Goal: Transaction & Acquisition: Purchase product/service

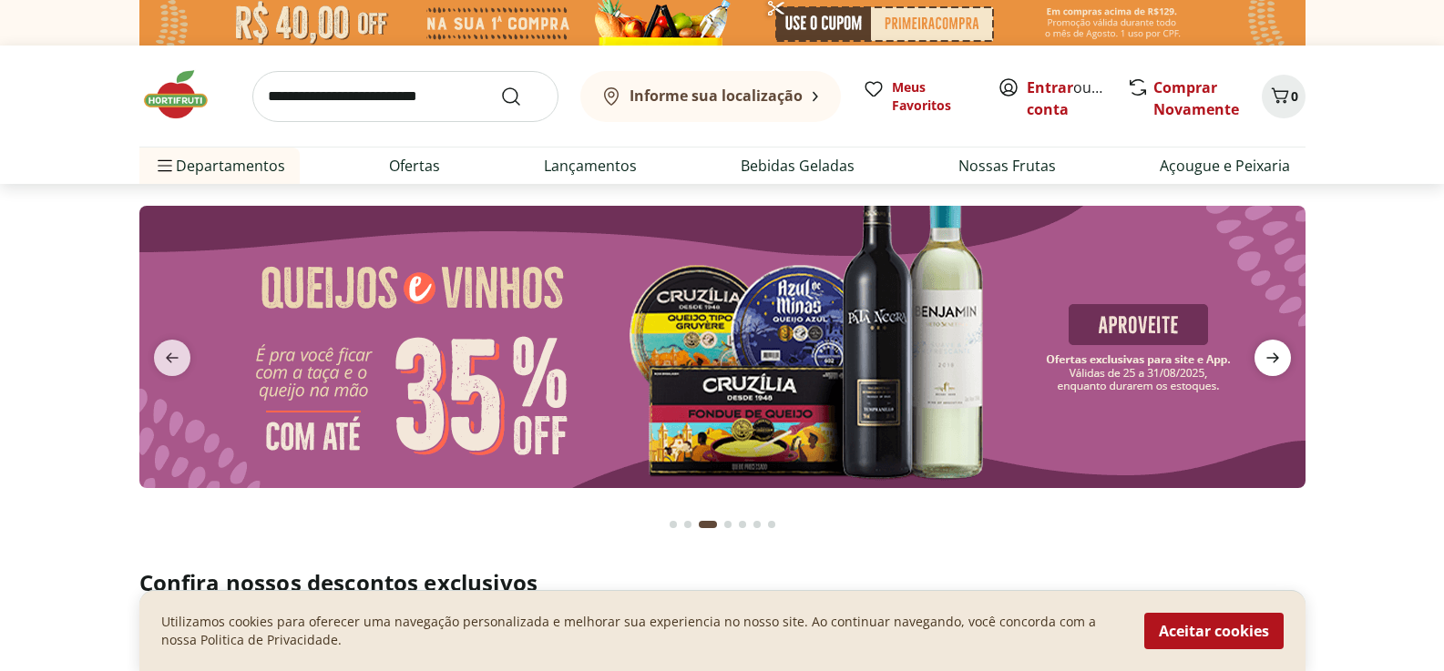
click at [1276, 362] on icon "next" at bounding box center [1272, 358] width 22 height 22
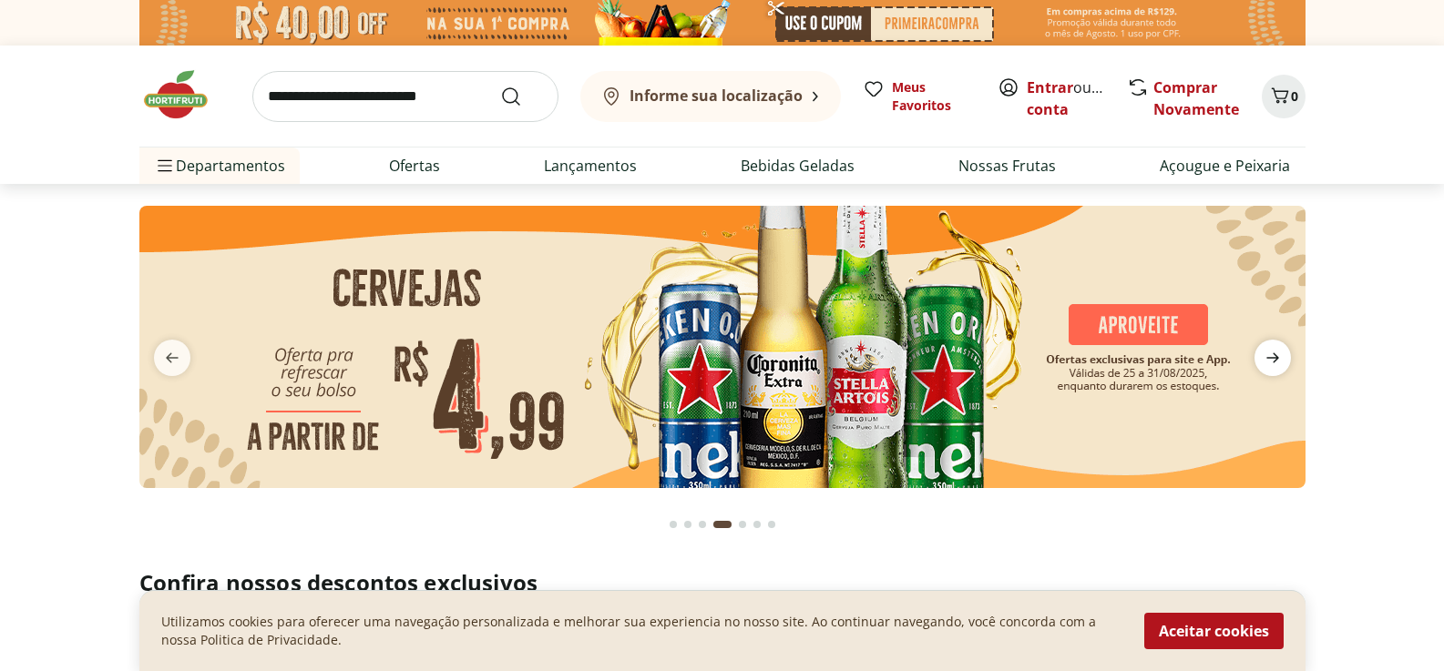
click at [1276, 362] on icon "next" at bounding box center [1272, 358] width 22 height 22
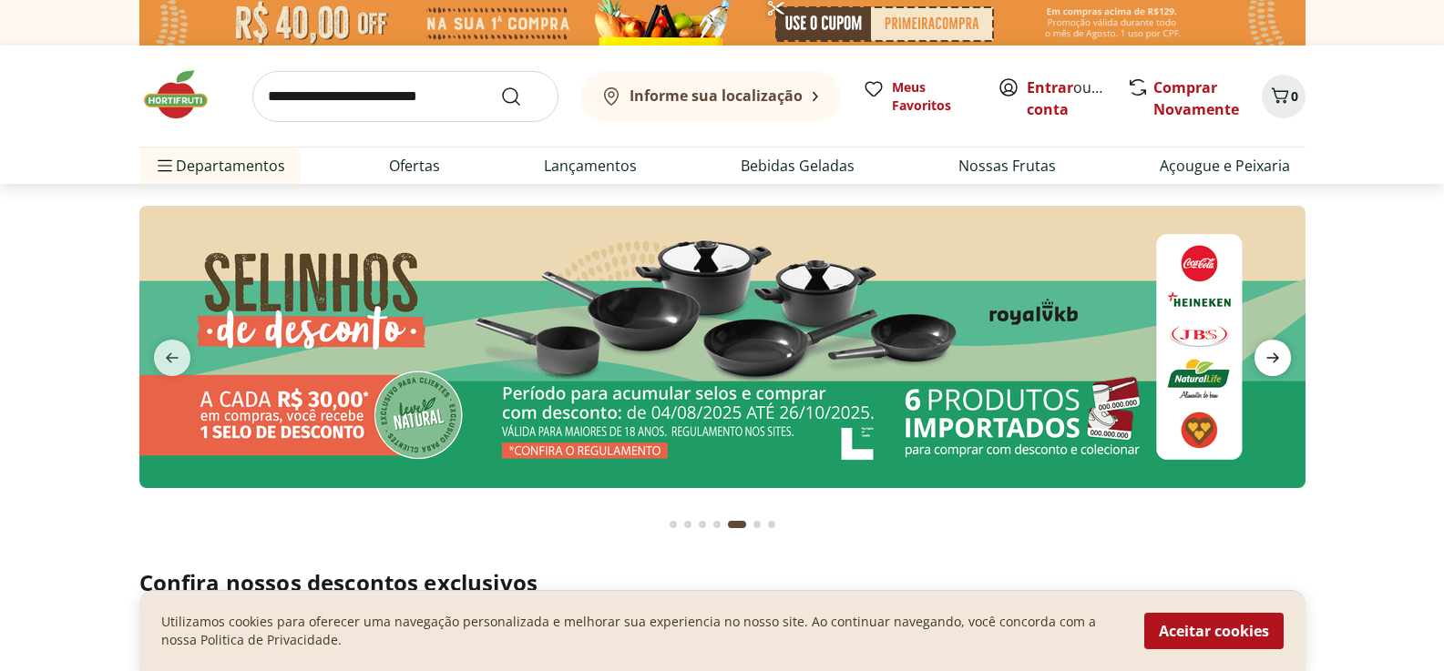
click at [1276, 362] on icon "next" at bounding box center [1272, 358] width 22 height 22
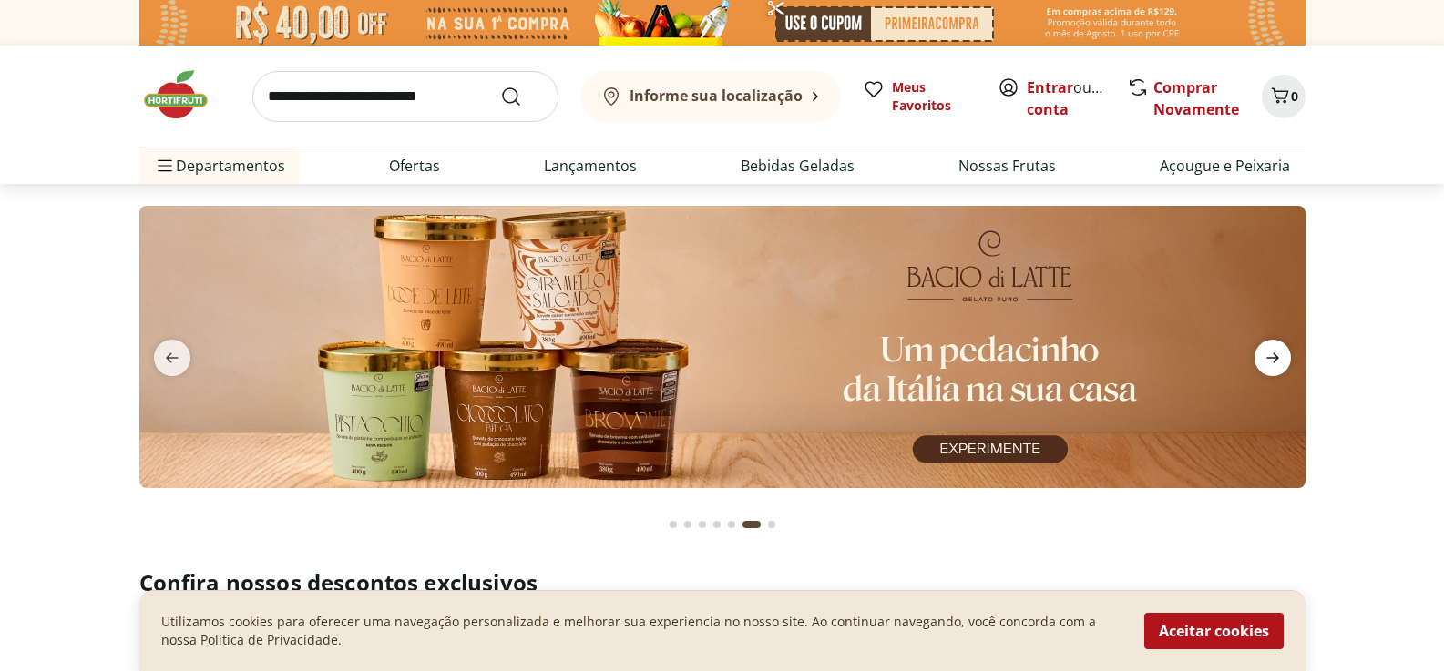
click at [1276, 362] on icon "next" at bounding box center [1272, 358] width 22 height 22
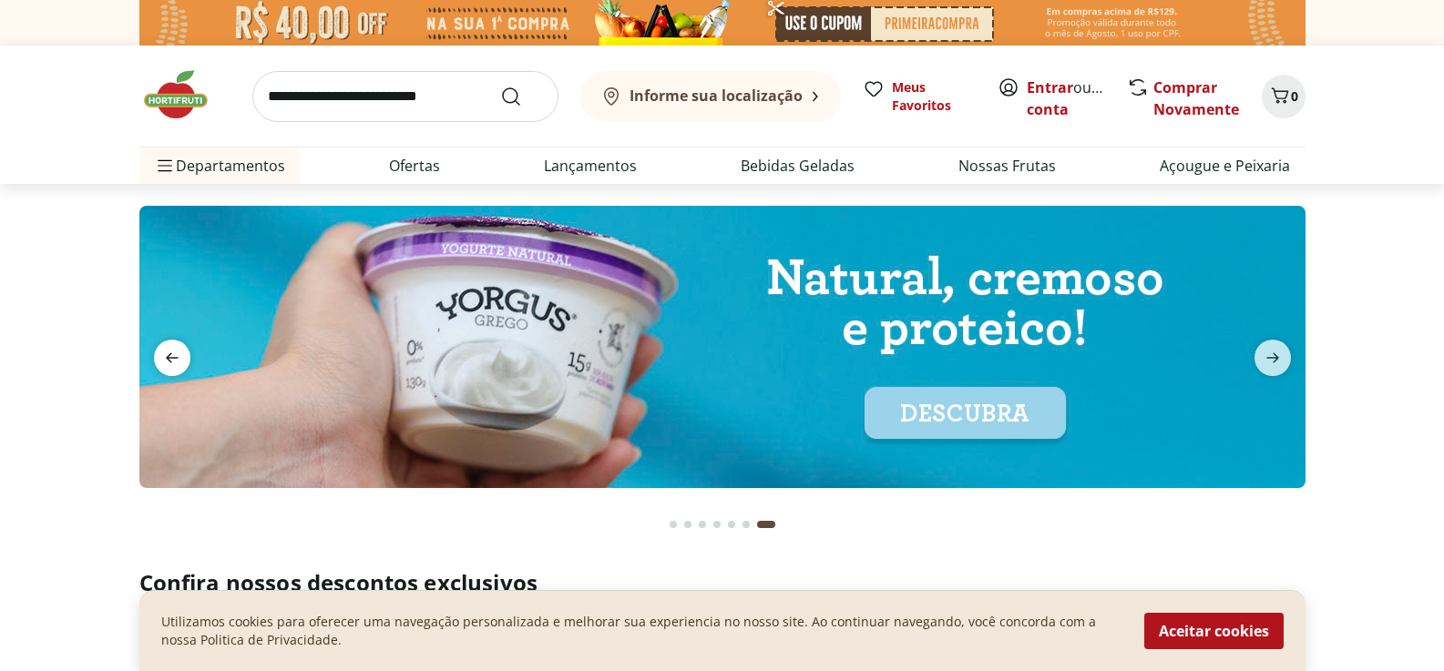
click at [167, 355] on icon "previous" at bounding box center [172, 358] width 22 height 22
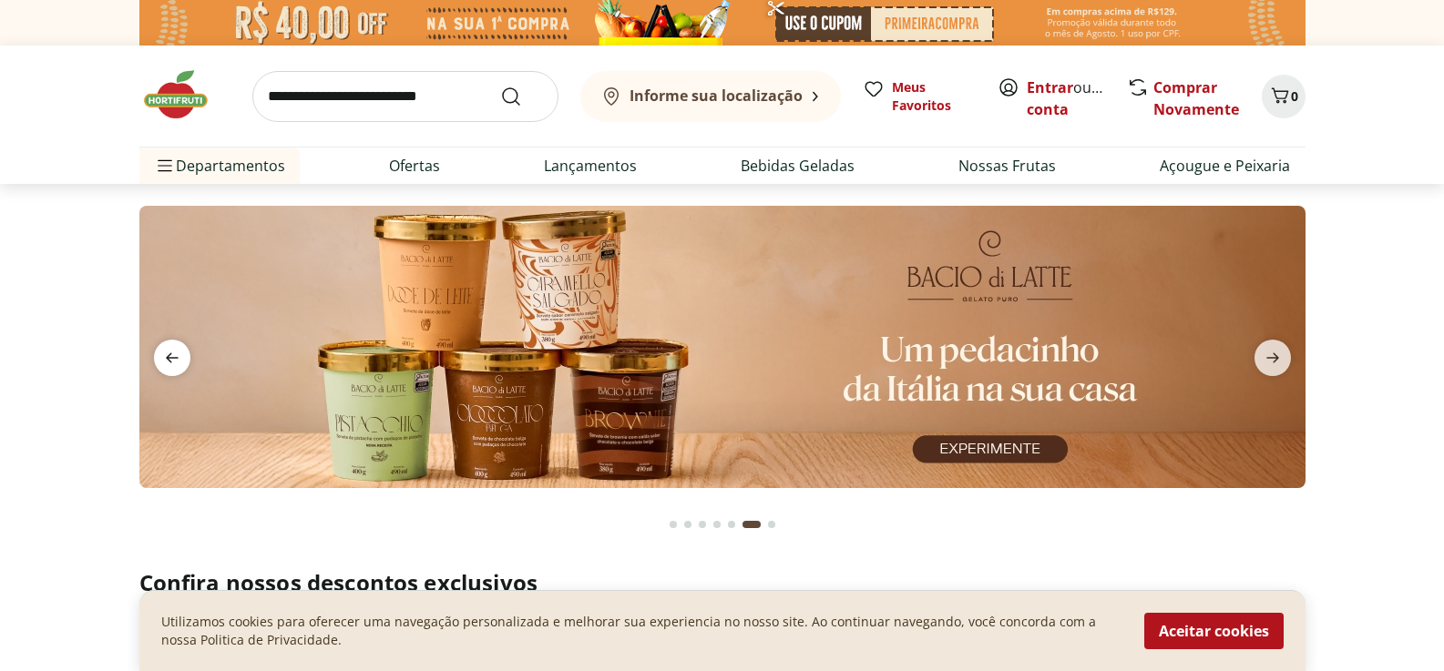
click at [167, 355] on icon "previous" at bounding box center [172, 358] width 22 height 22
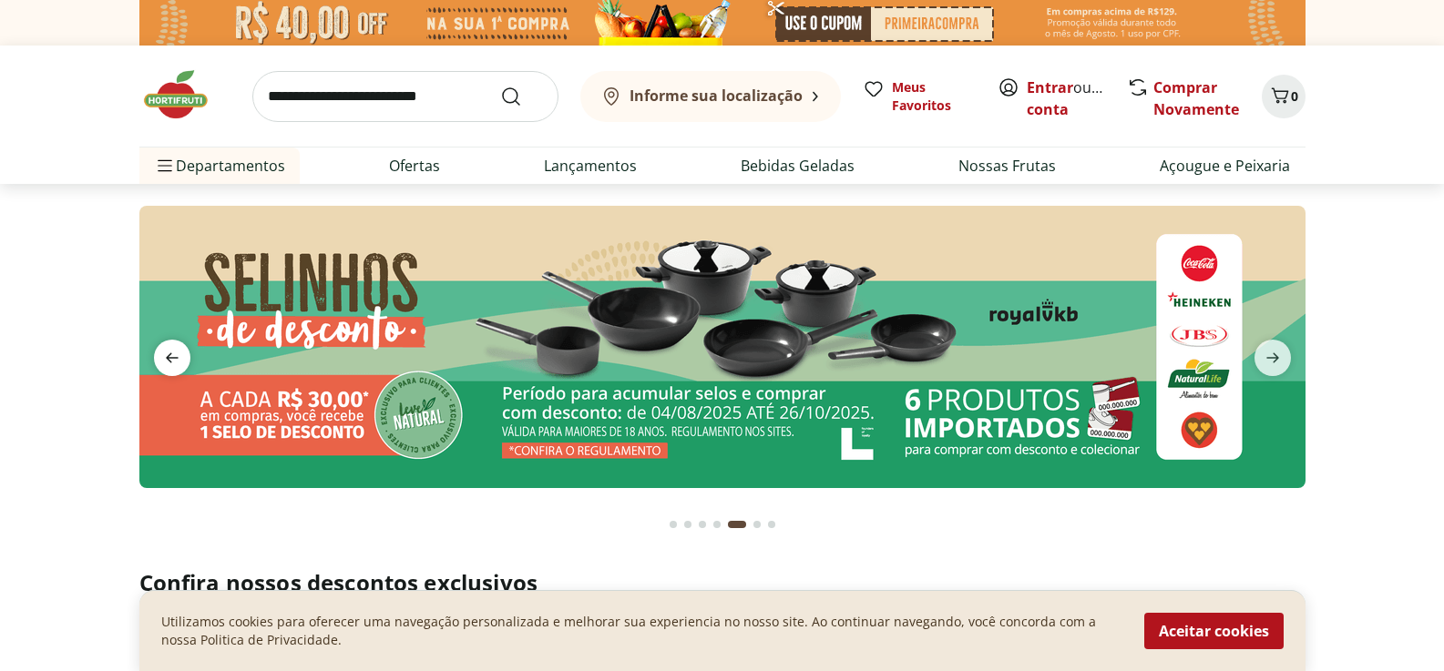
click at [167, 355] on icon "previous" at bounding box center [172, 358] width 22 height 22
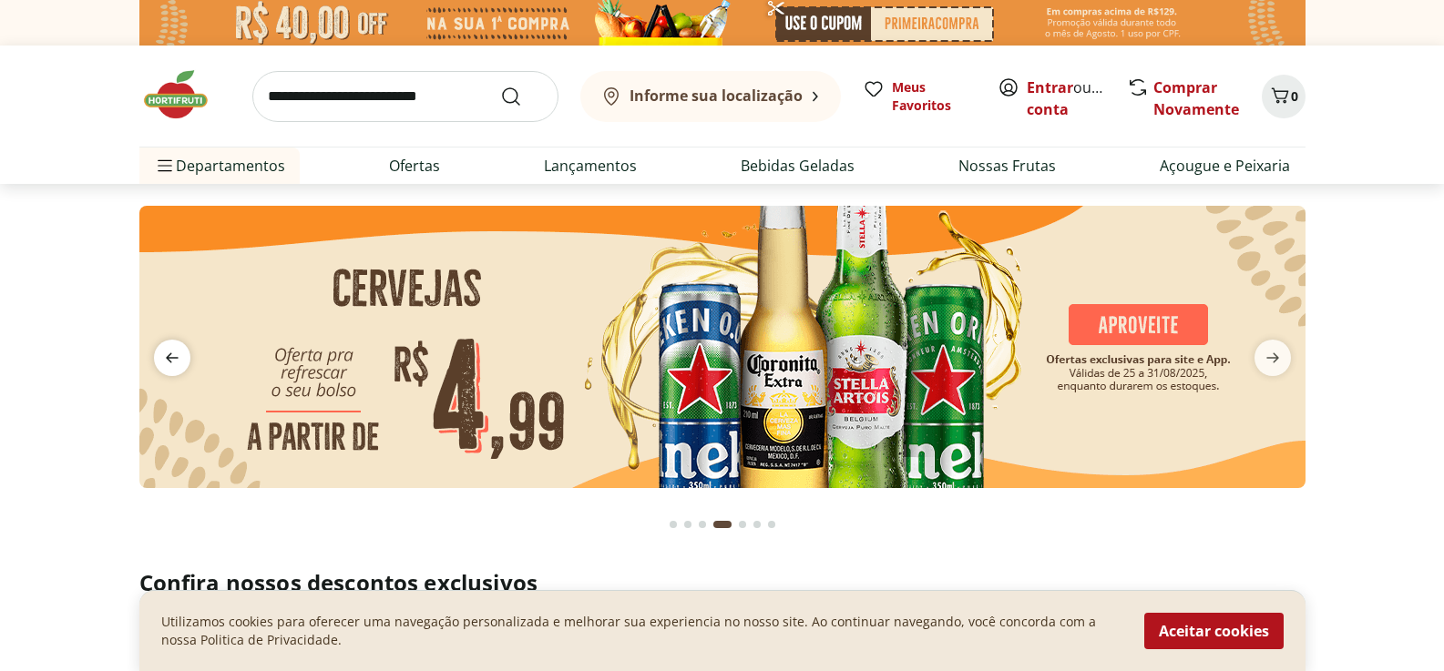
click at [167, 355] on icon "previous" at bounding box center [172, 358] width 22 height 22
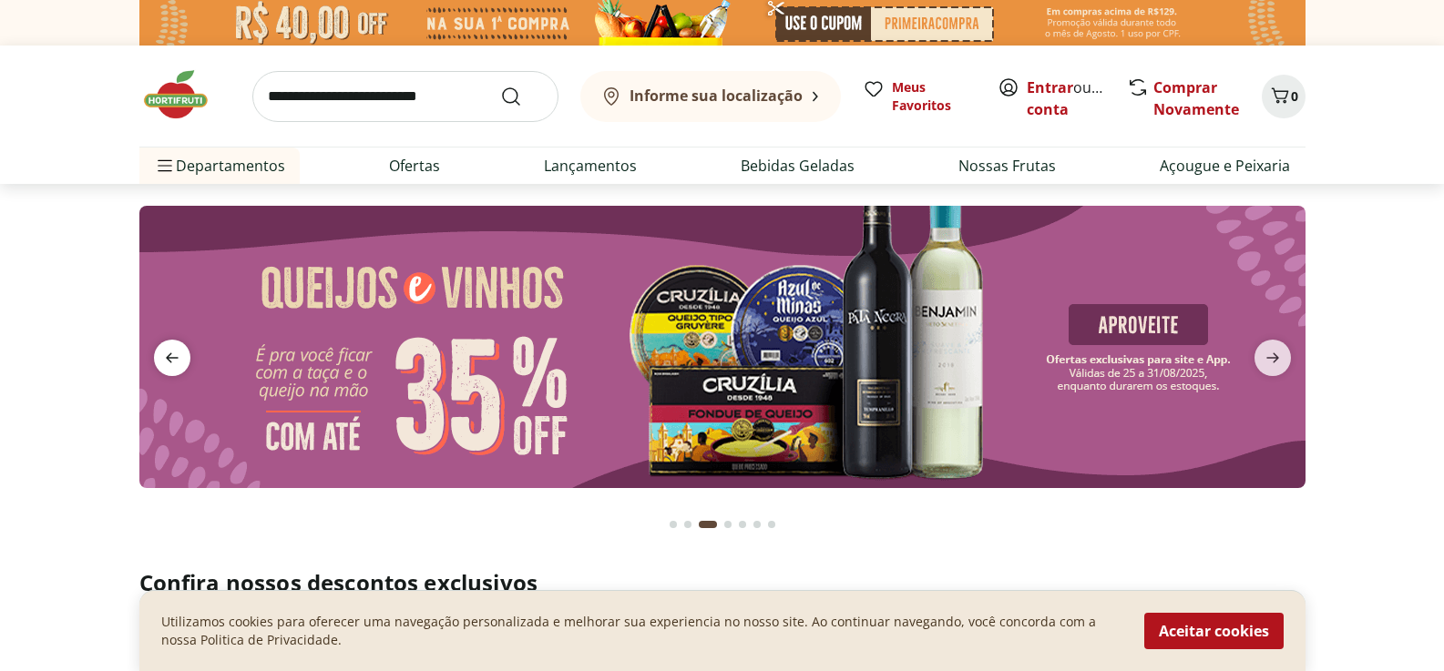
click at [167, 355] on icon "previous" at bounding box center [172, 358] width 22 height 22
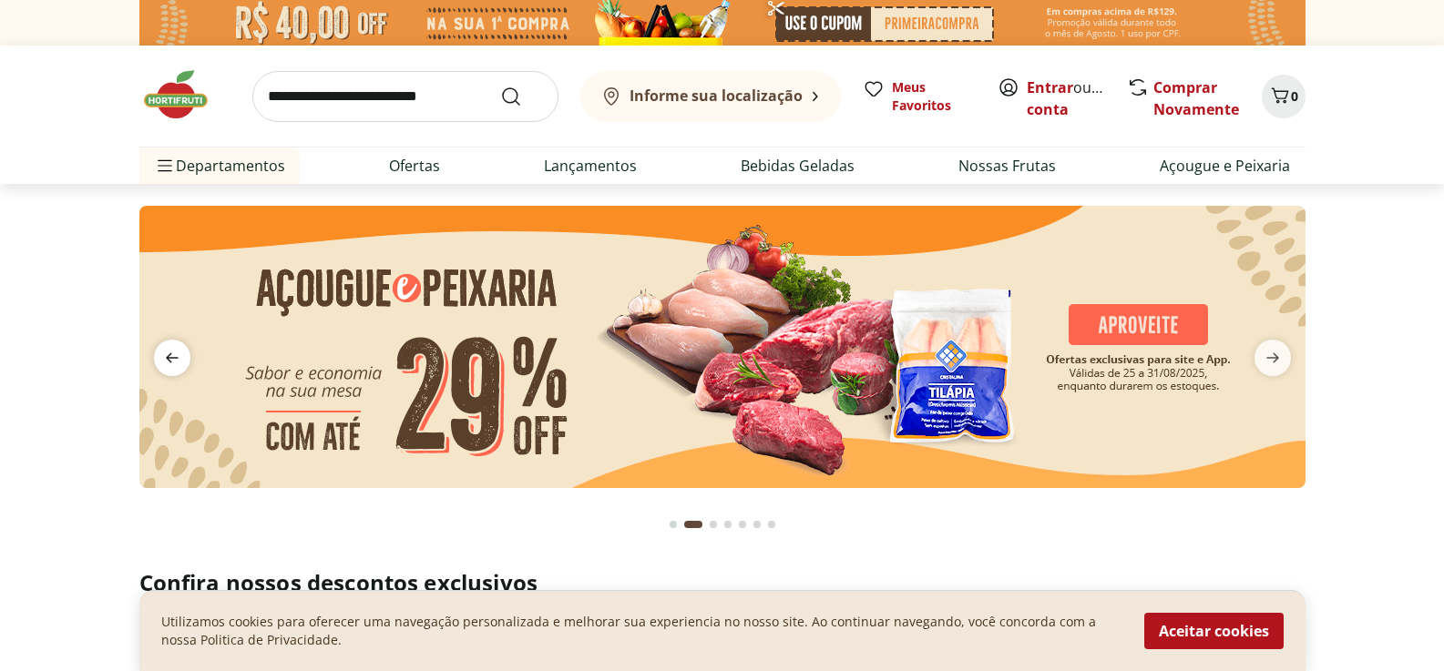
click at [167, 355] on icon "previous" at bounding box center [172, 358] width 22 height 22
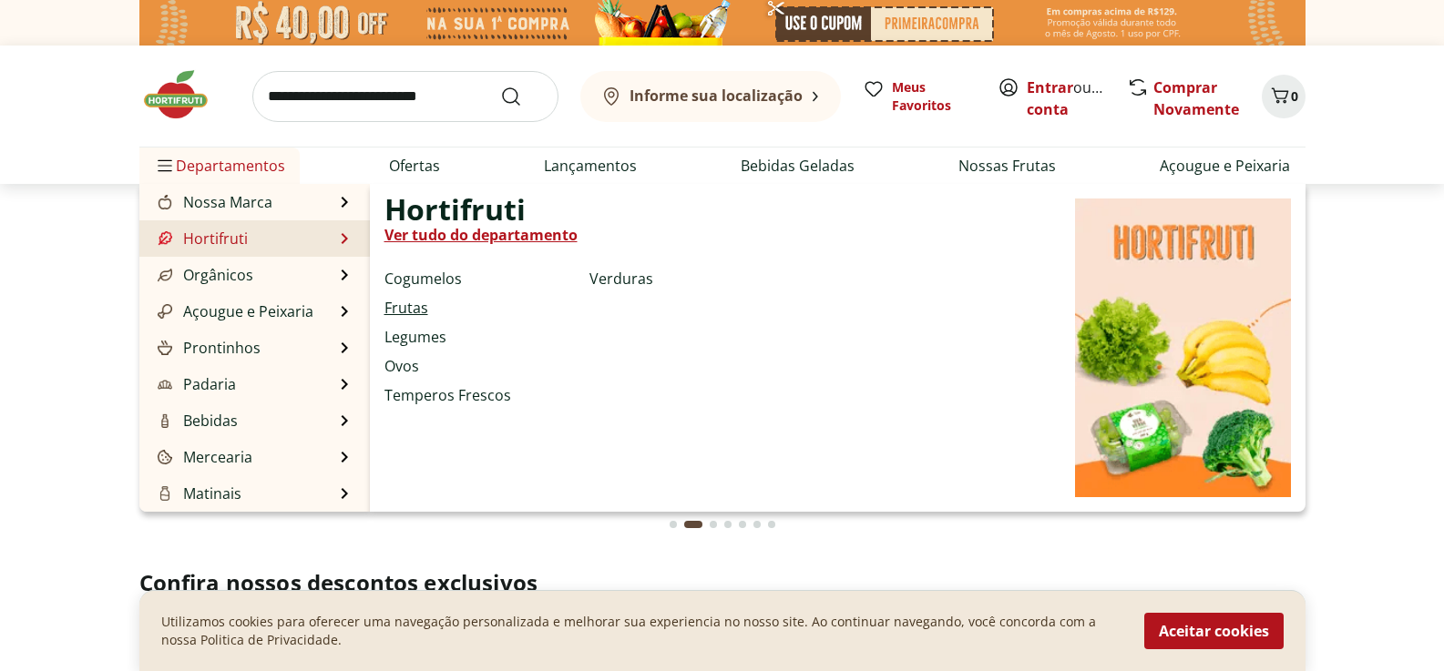
click at [394, 309] on link "Frutas" at bounding box center [406, 308] width 44 height 22
select select "**********"
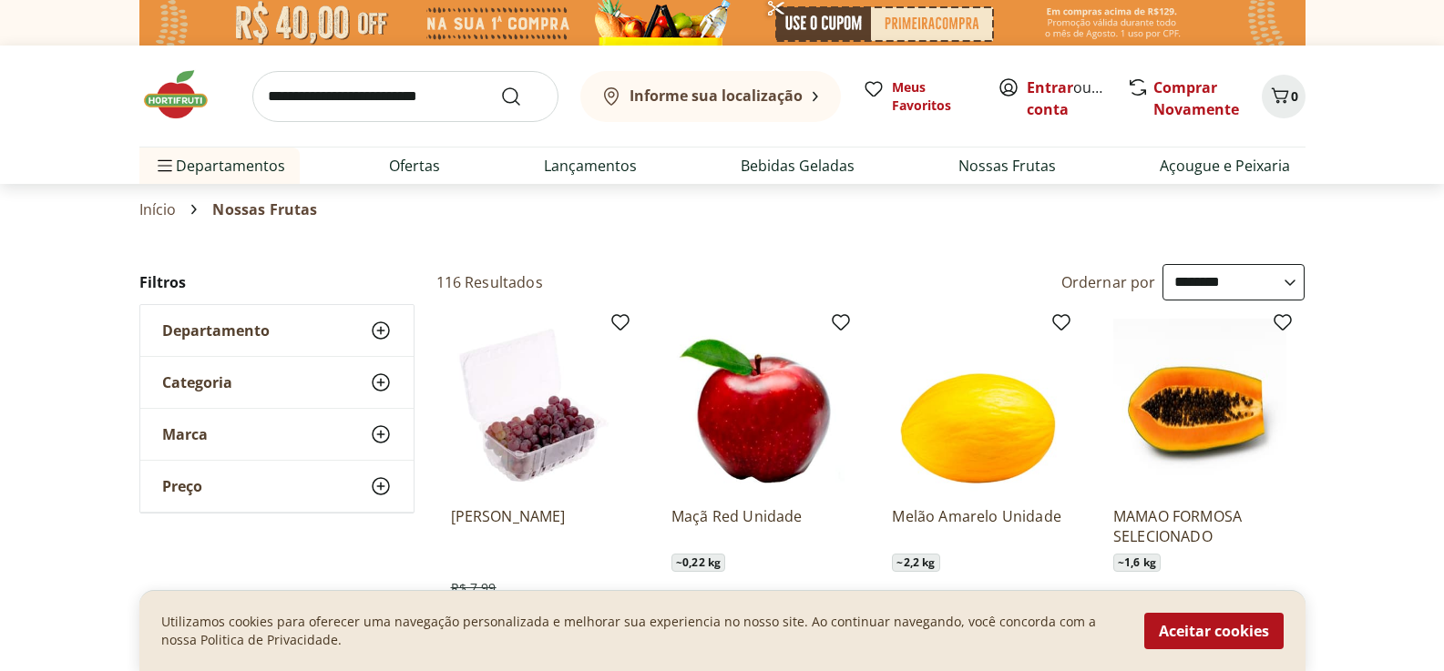
scroll to position [91, 0]
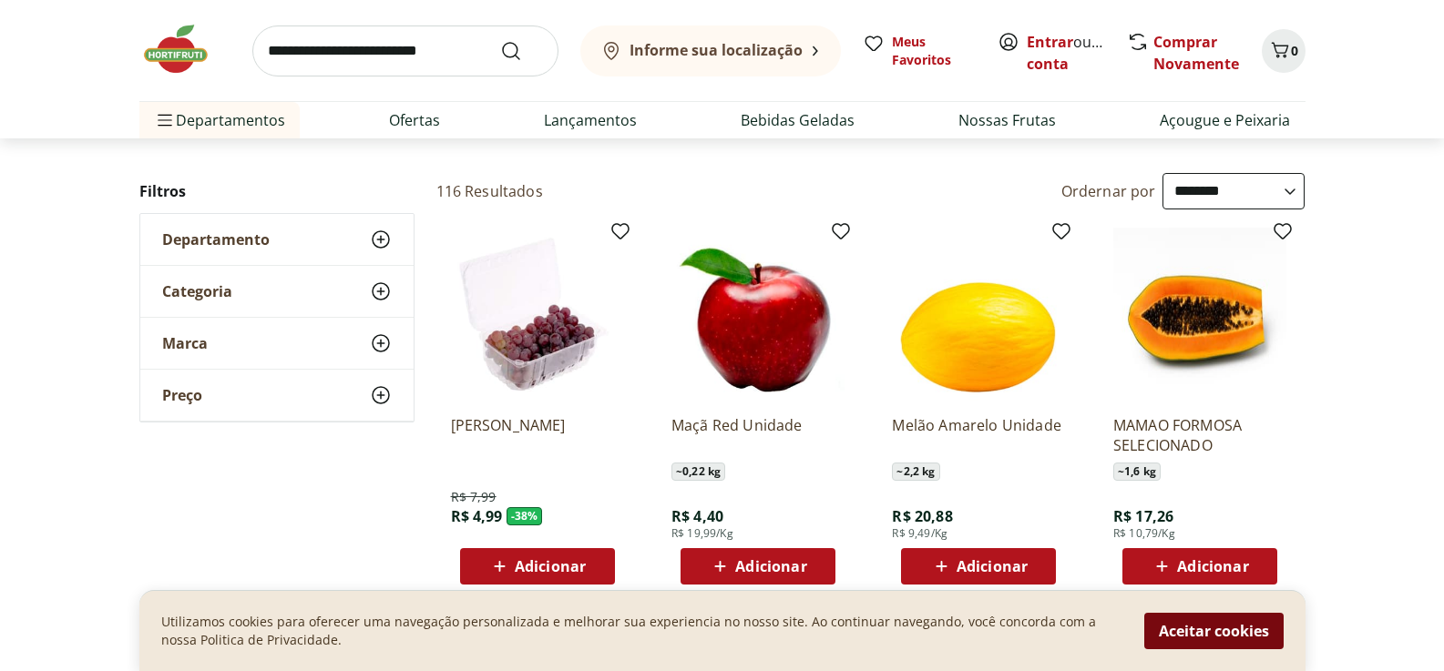
click at [1267, 640] on button "Aceitar cookies" at bounding box center [1213, 631] width 139 height 36
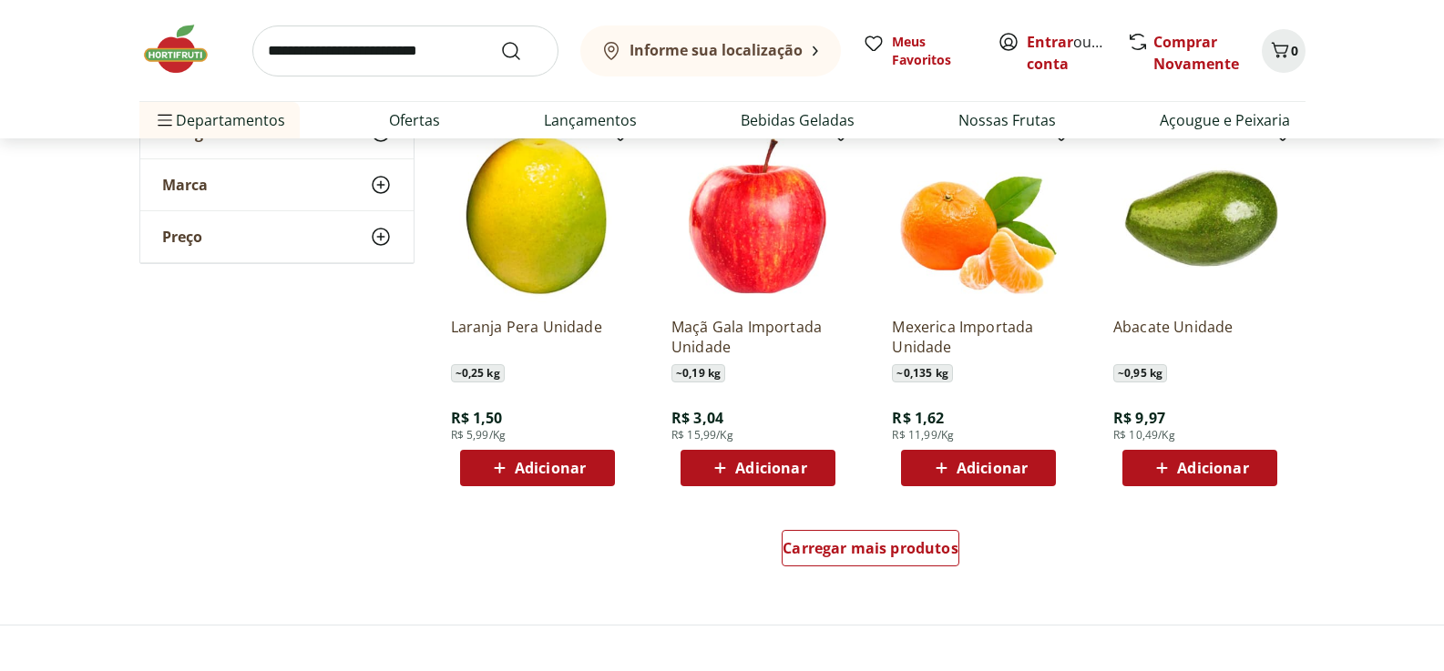
scroll to position [1002, 0]
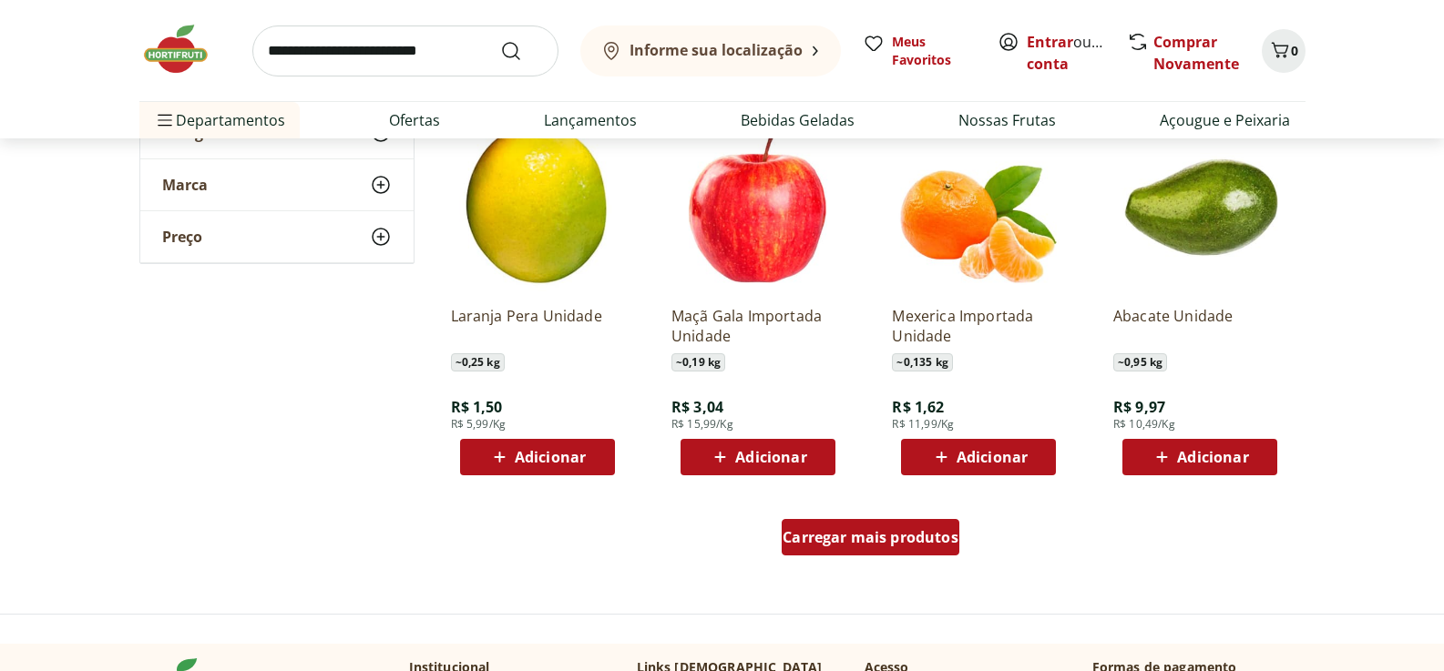
click at [819, 531] on span "Carregar mais produtos" at bounding box center [870, 537] width 176 height 15
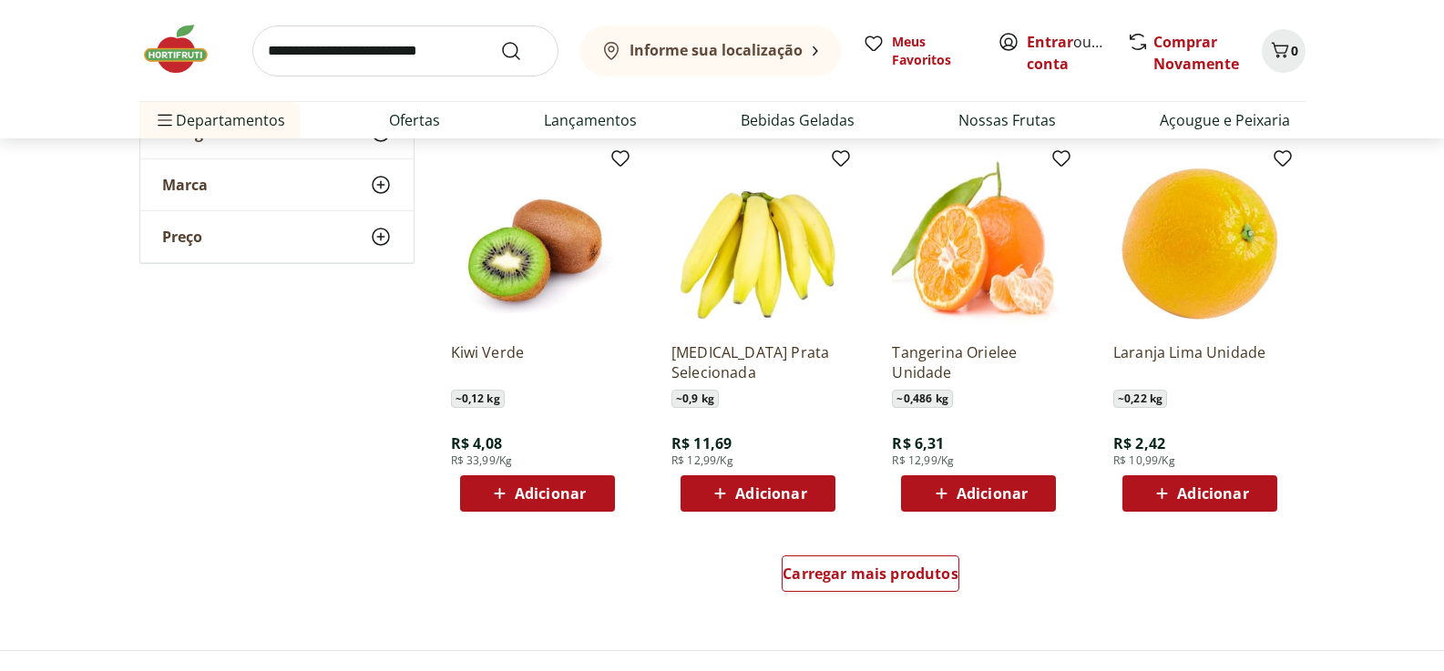
scroll to position [2186, 0]
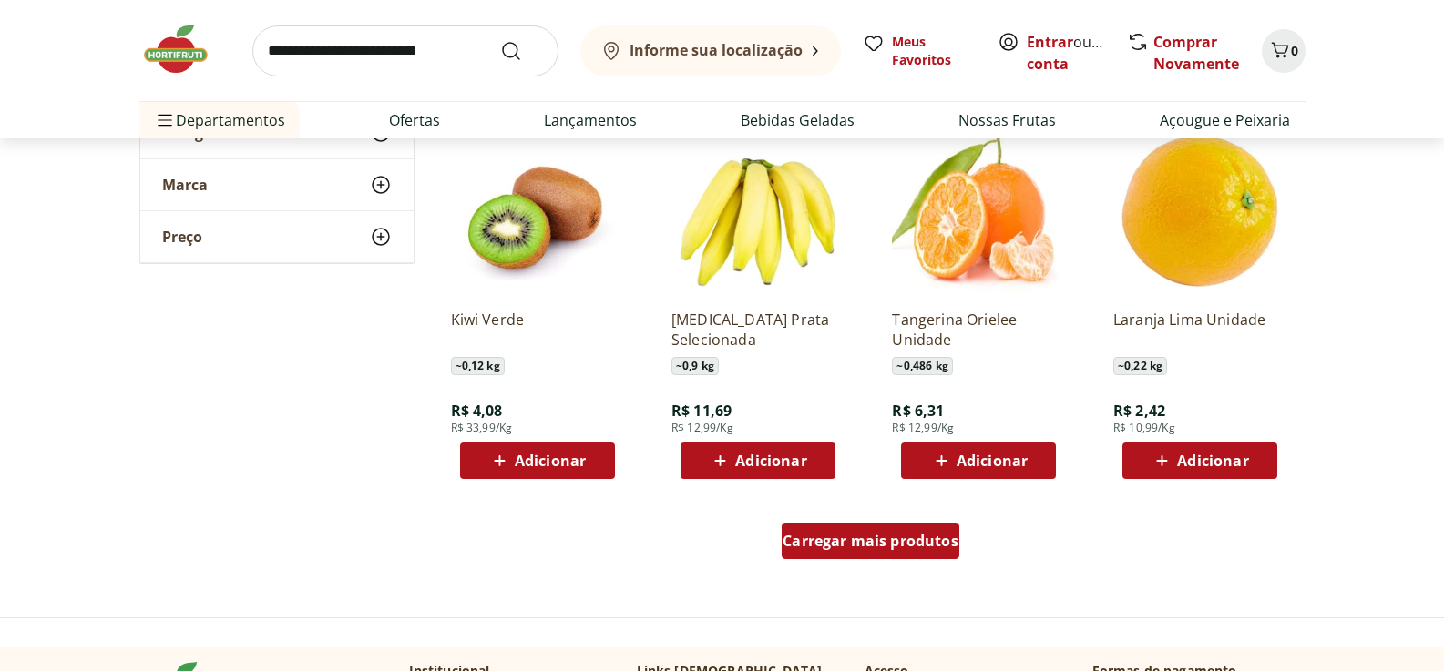
click at [886, 548] on span "Carregar mais produtos" at bounding box center [870, 541] width 176 height 15
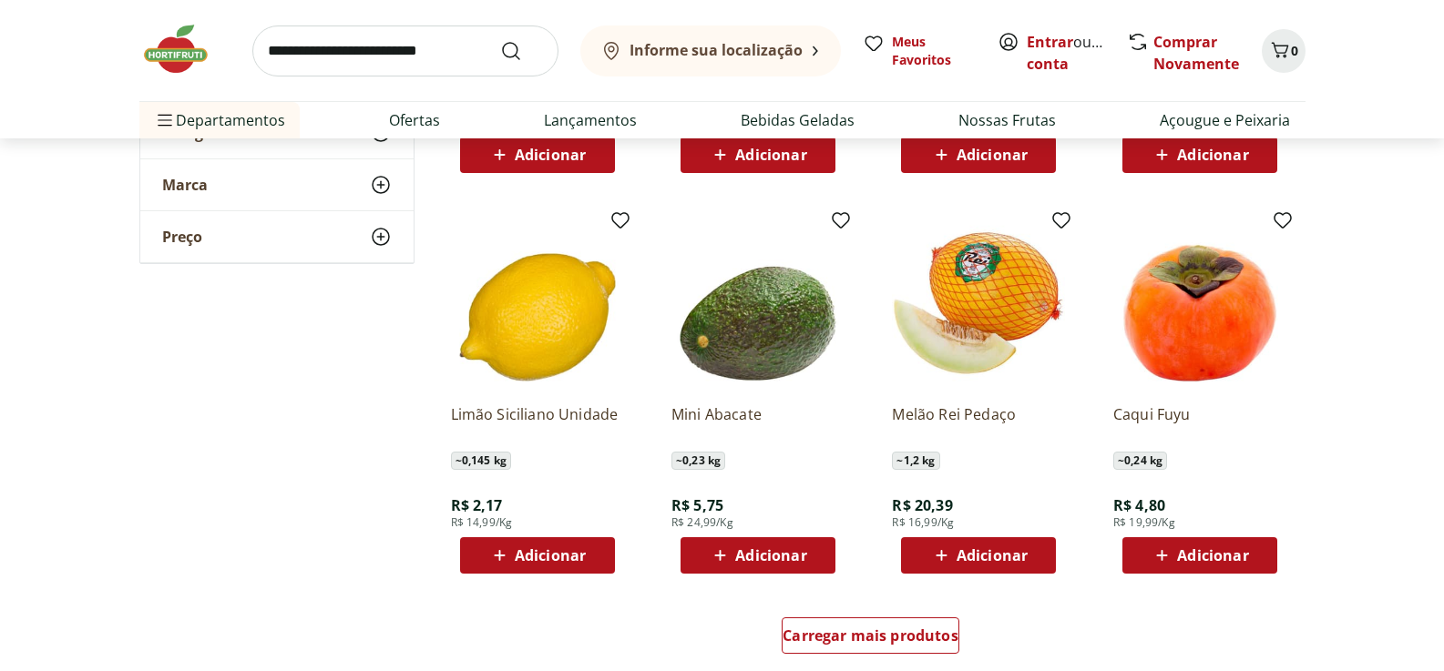
scroll to position [3461, 0]
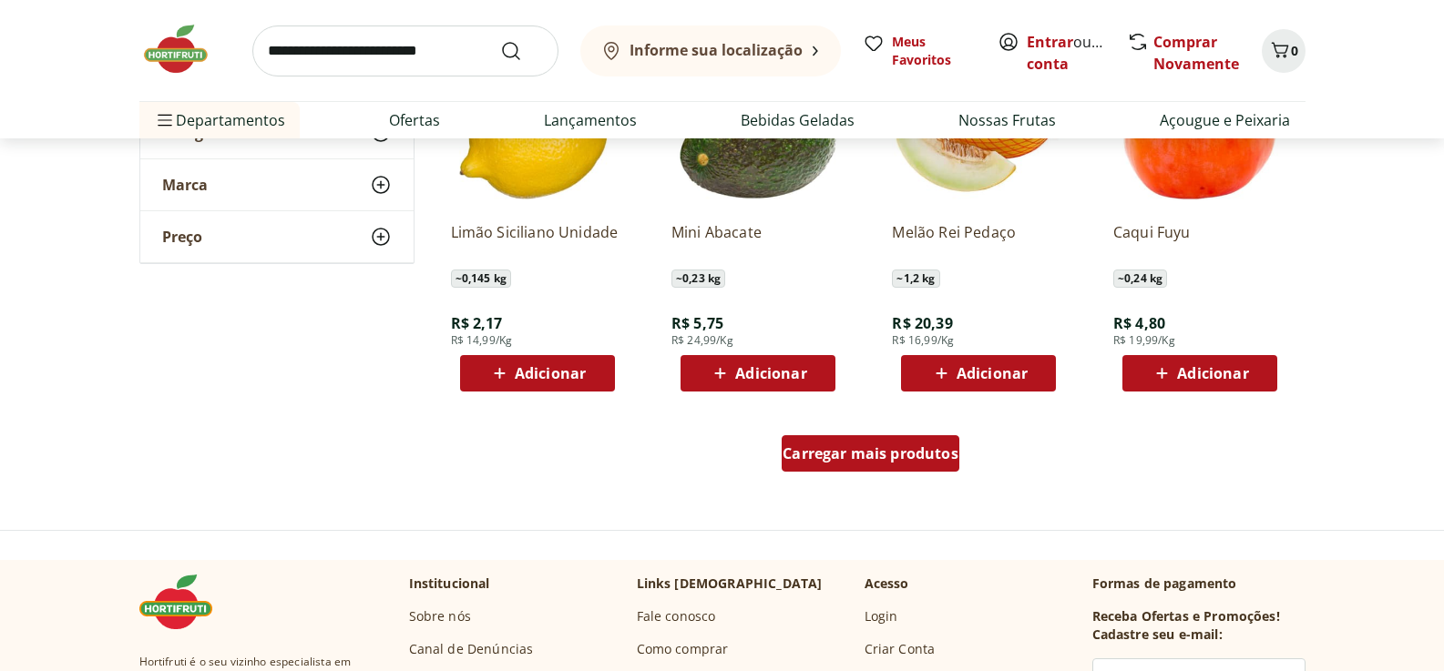
click at [883, 457] on span "Carregar mais produtos" at bounding box center [870, 453] width 176 height 15
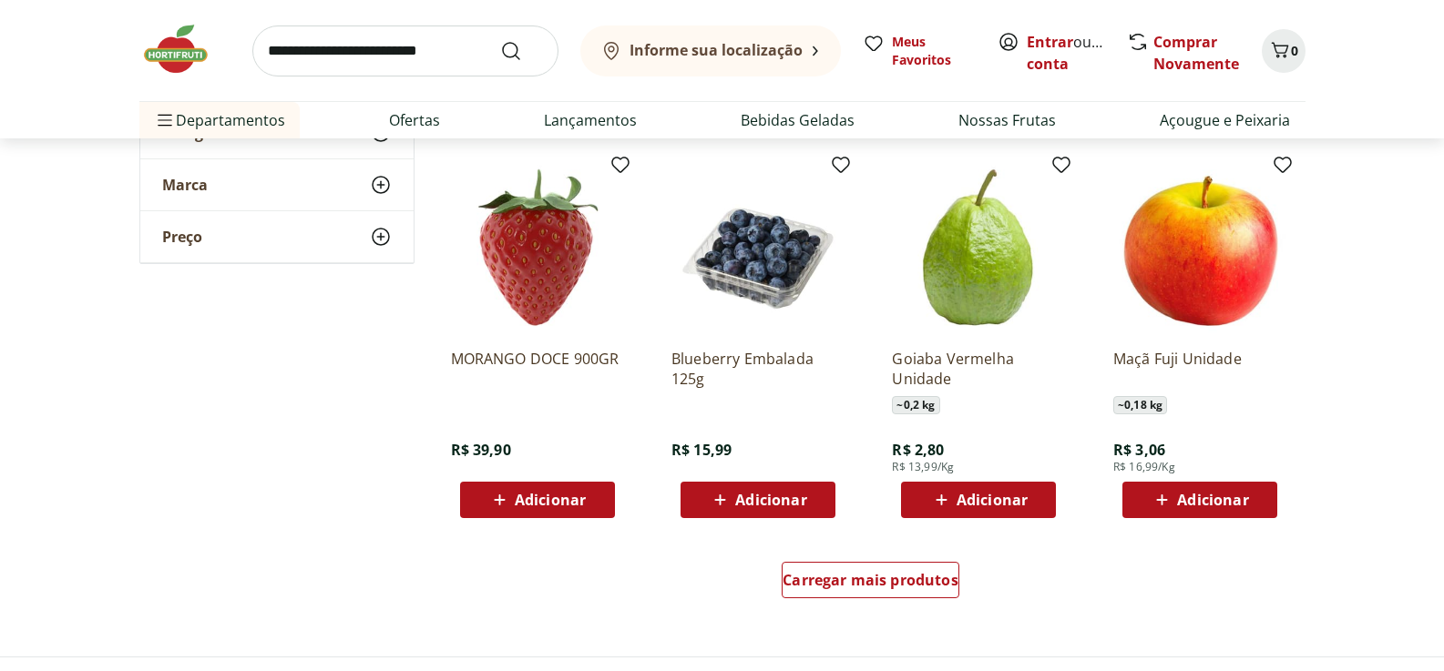
scroll to position [4554, 0]
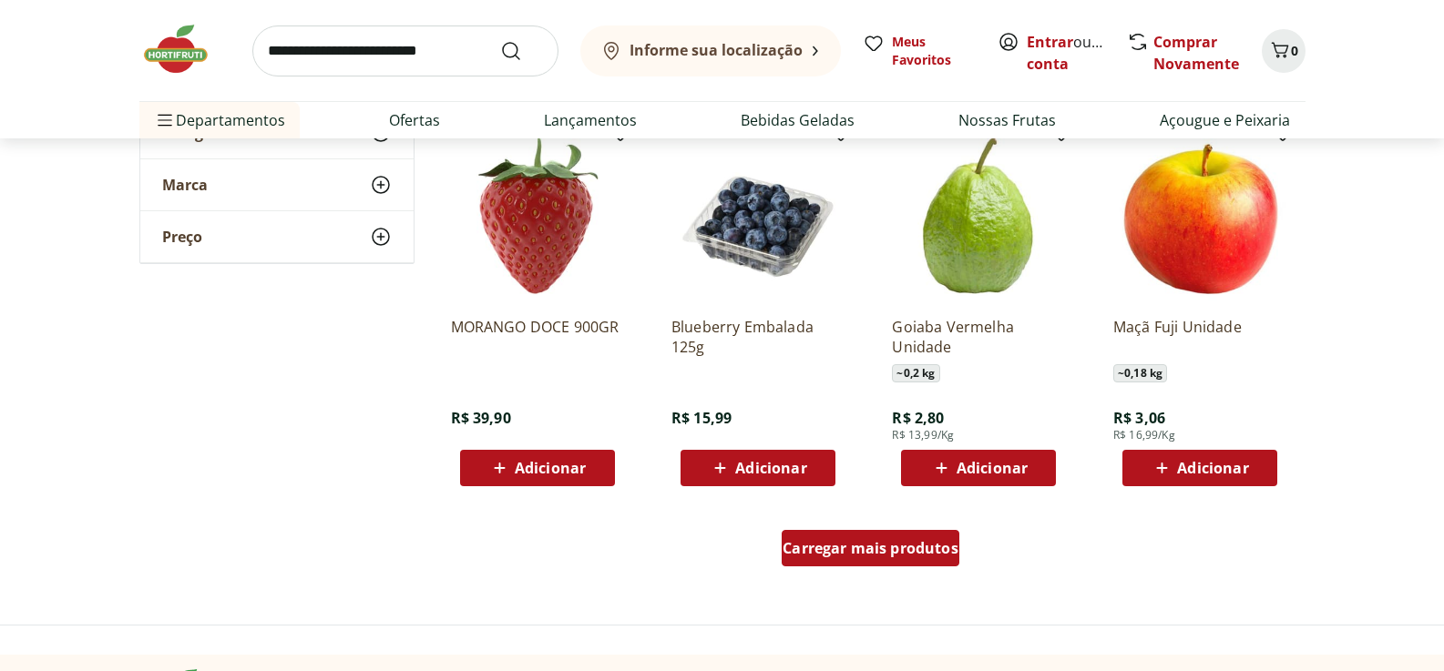
click at [860, 546] on span "Carregar mais produtos" at bounding box center [870, 548] width 176 height 15
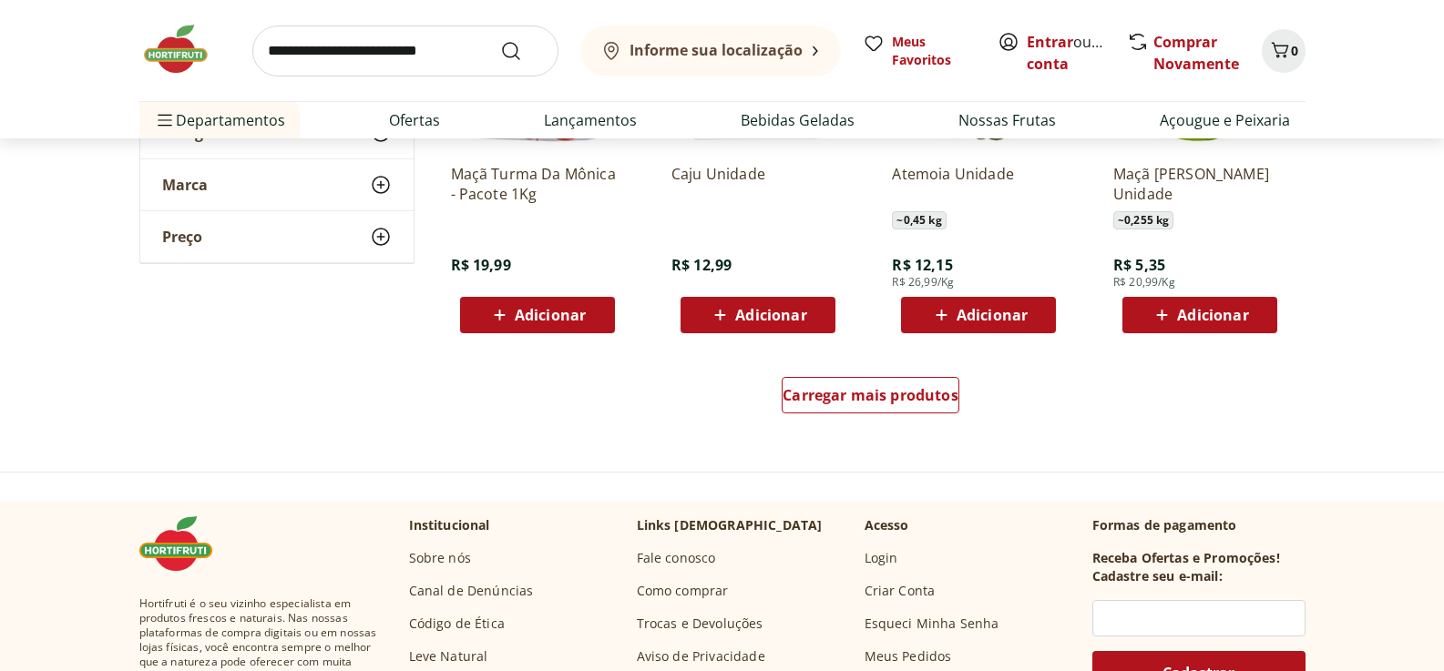
scroll to position [5920, 0]
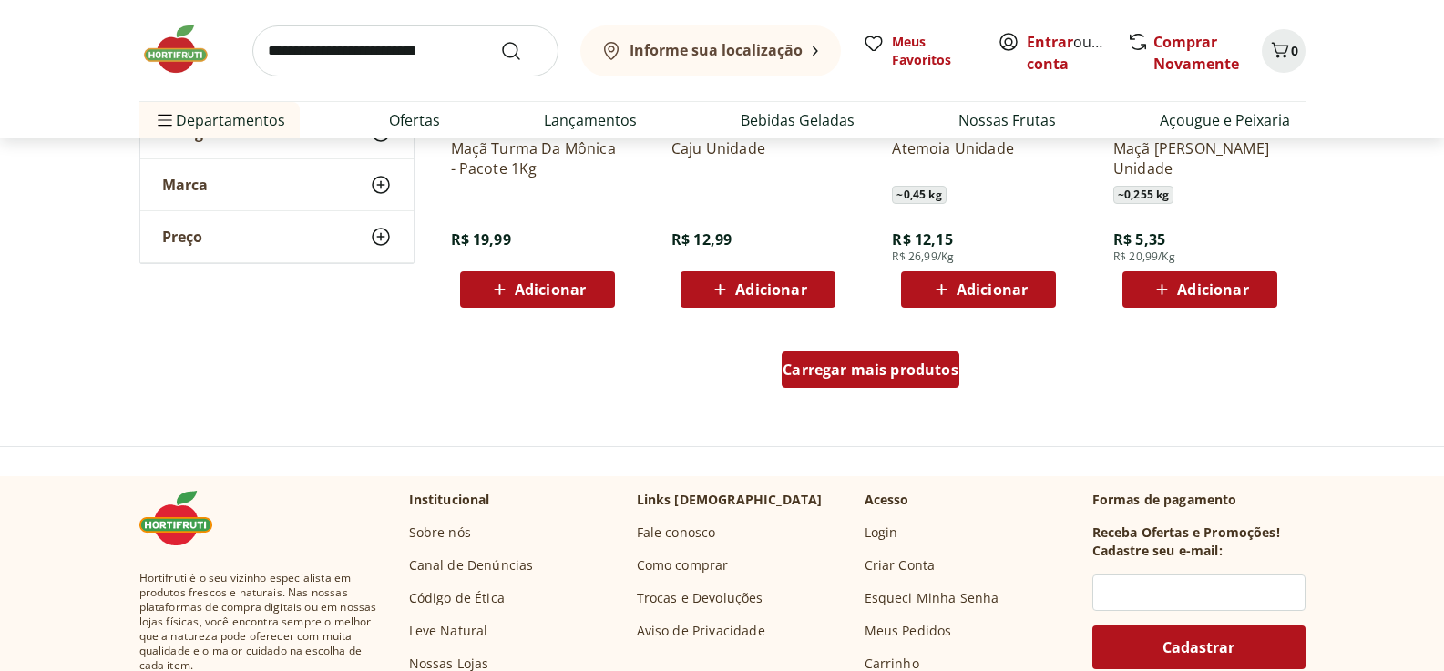
click at [866, 375] on span "Carregar mais produtos" at bounding box center [870, 369] width 176 height 15
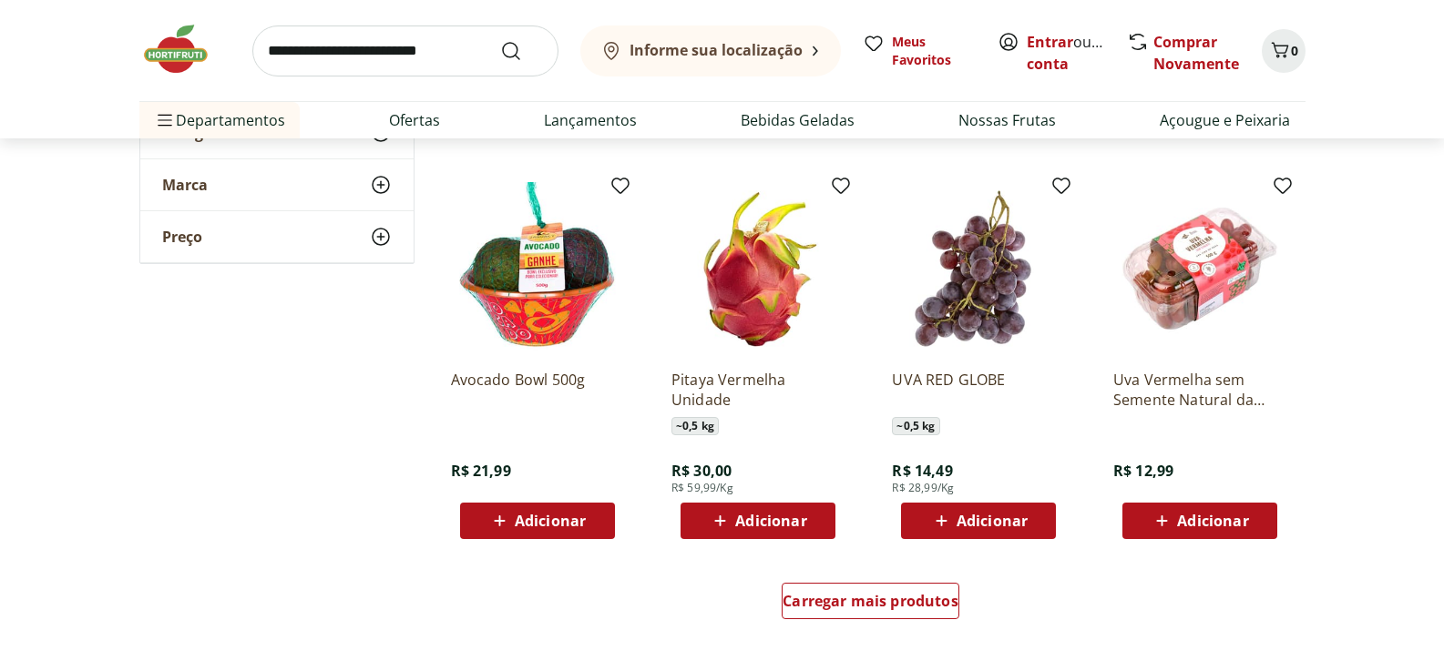
scroll to position [6922, 0]
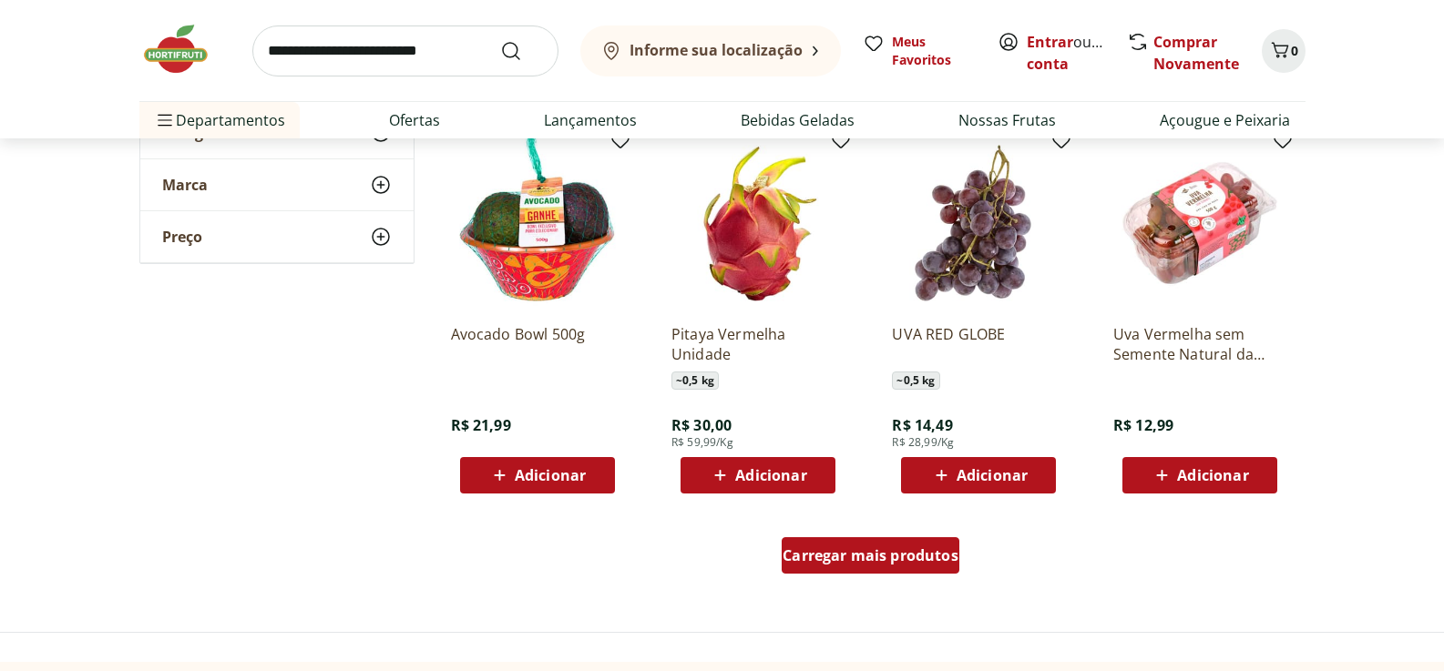
click at [870, 554] on span "Carregar mais produtos" at bounding box center [870, 555] width 176 height 15
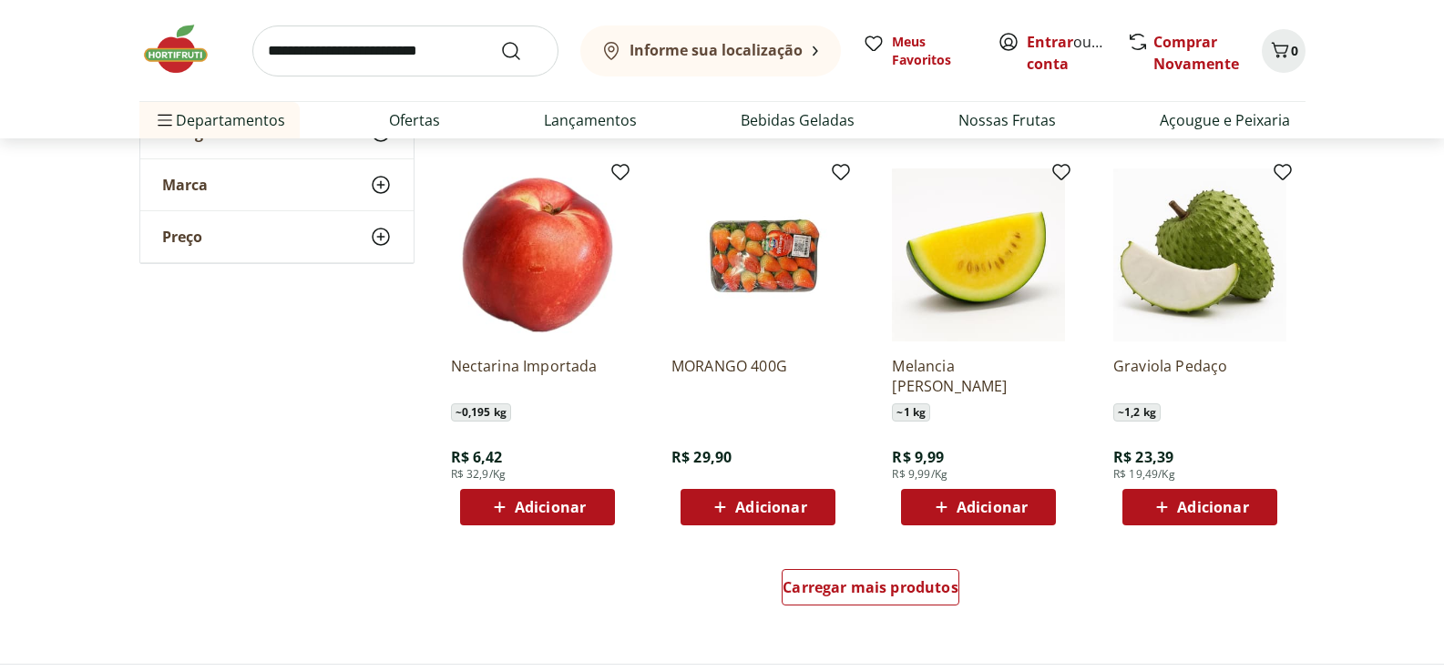
scroll to position [8106, 0]
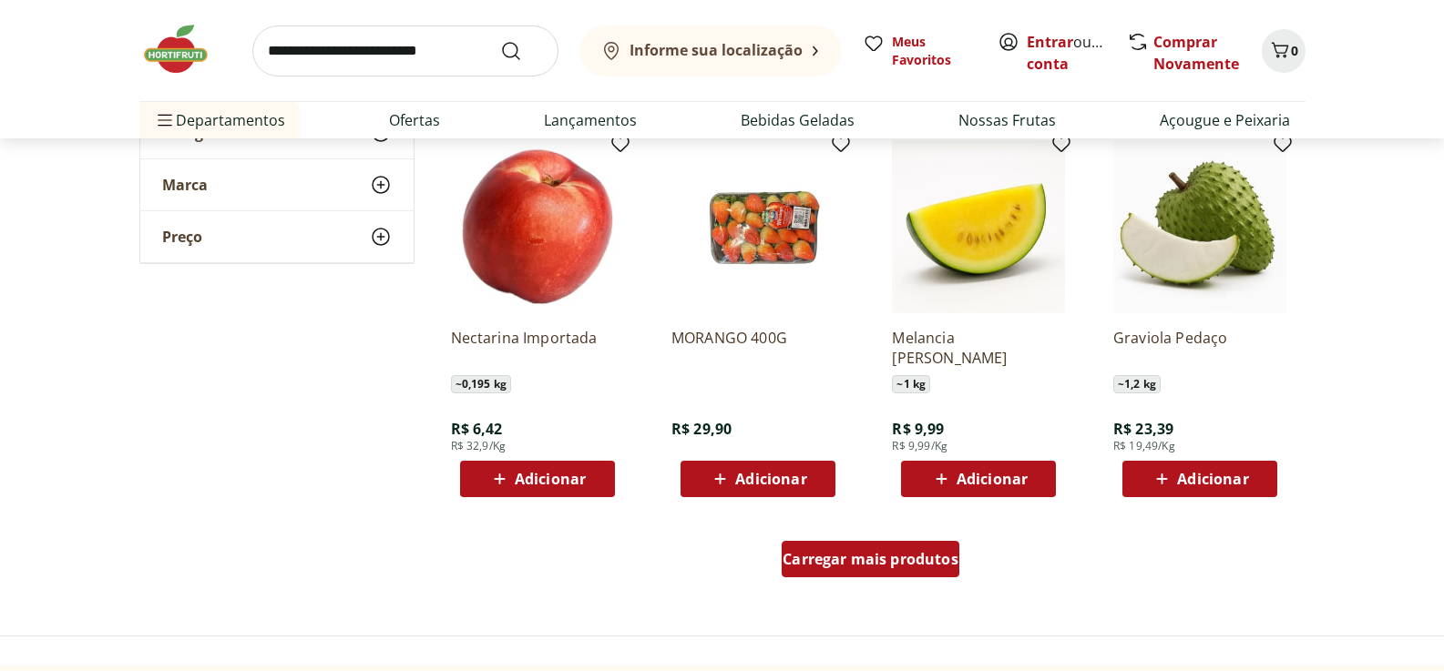
click at [879, 557] on span "Carregar mais produtos" at bounding box center [870, 559] width 176 height 15
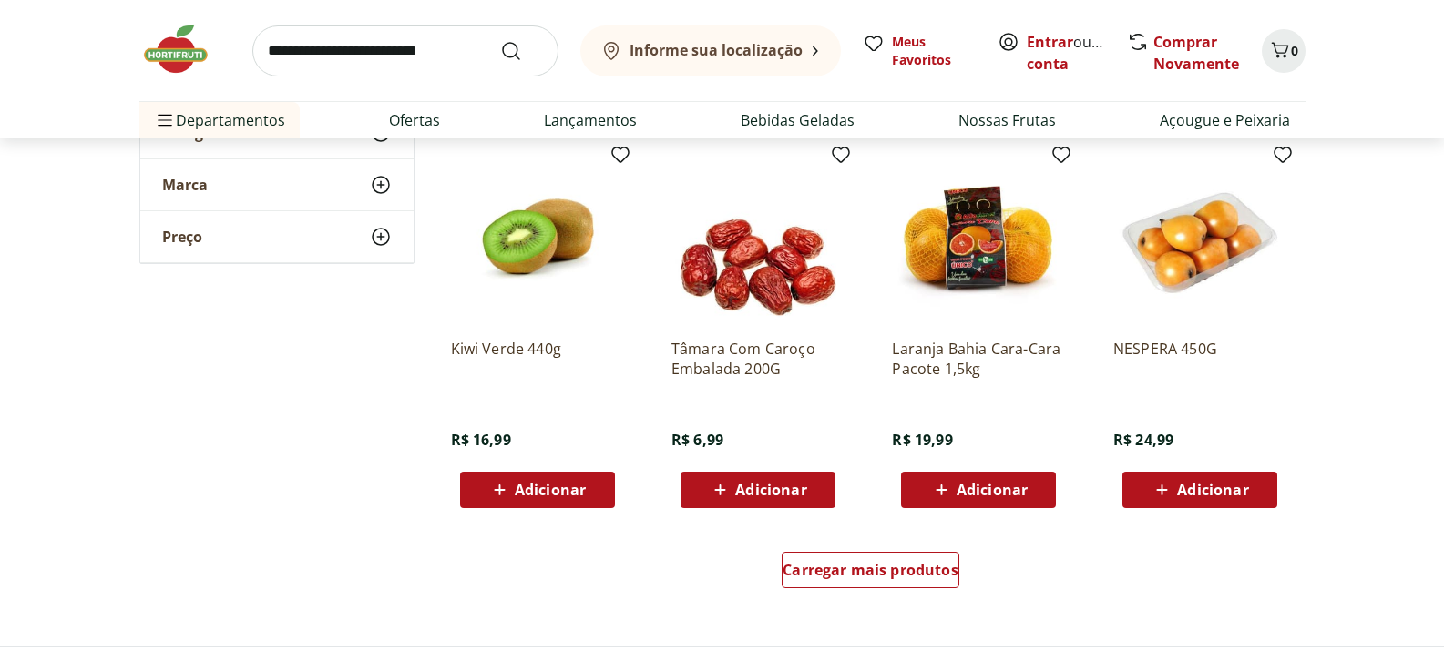
scroll to position [9290, 0]
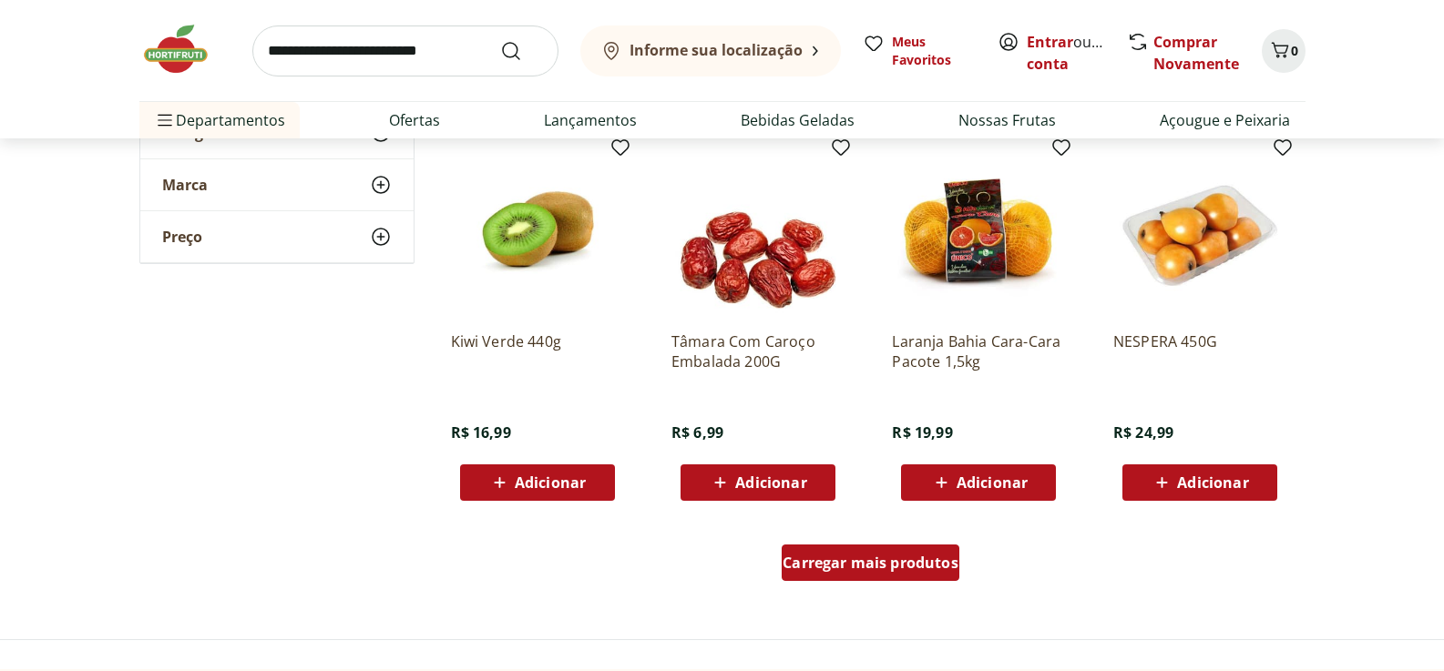
click at [826, 570] on span "Carregar mais produtos" at bounding box center [870, 563] width 176 height 15
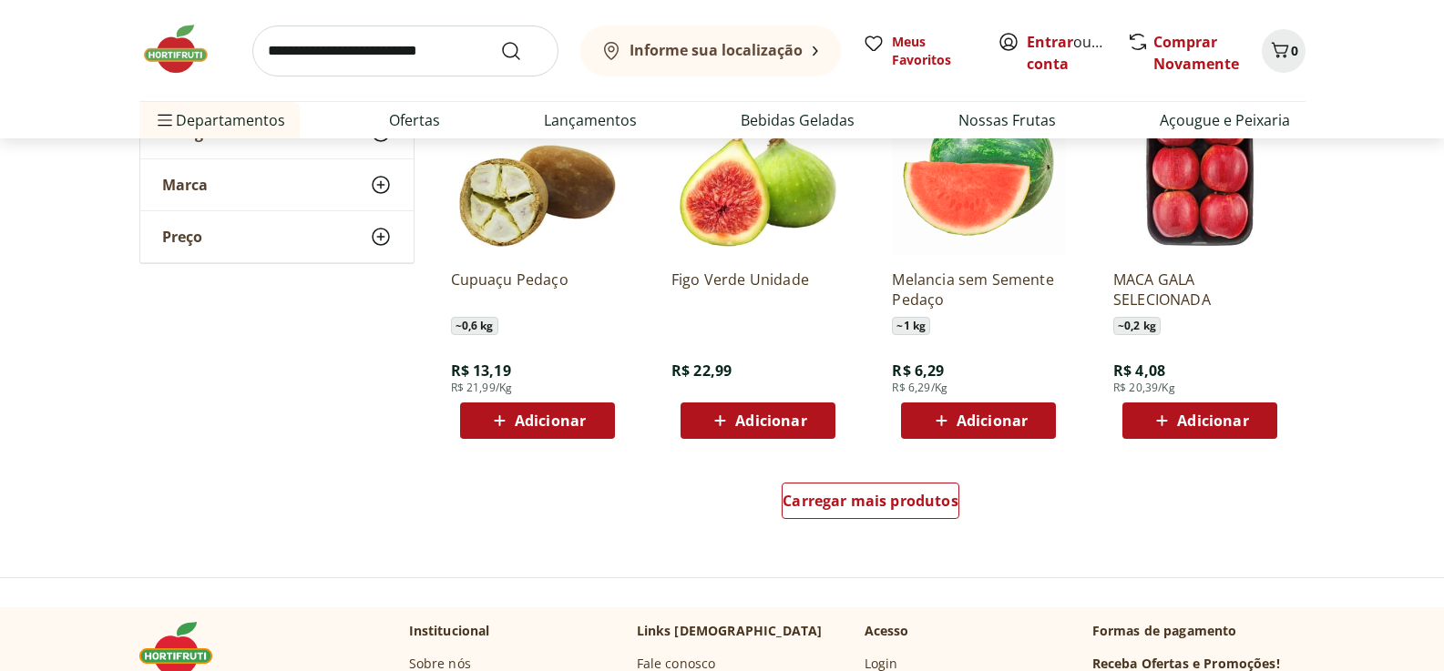
scroll to position [10656, 0]
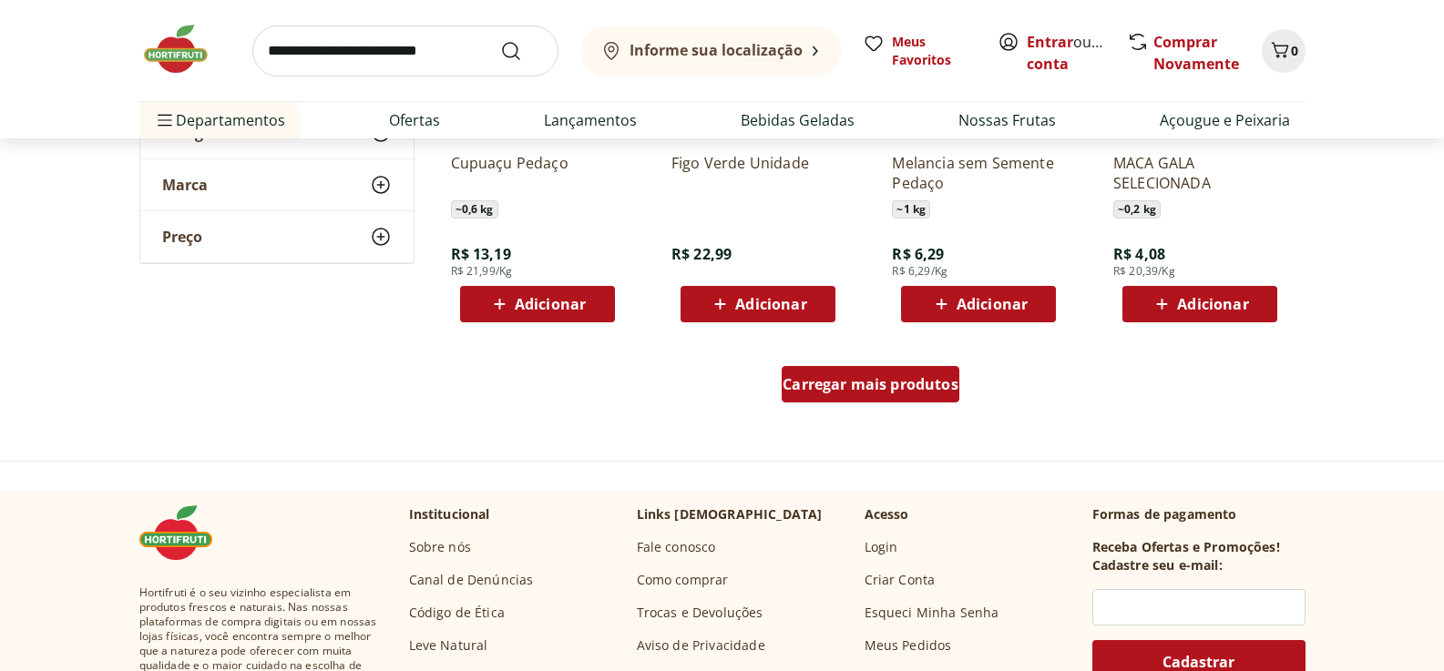
click at [877, 389] on span "Carregar mais produtos" at bounding box center [870, 384] width 176 height 15
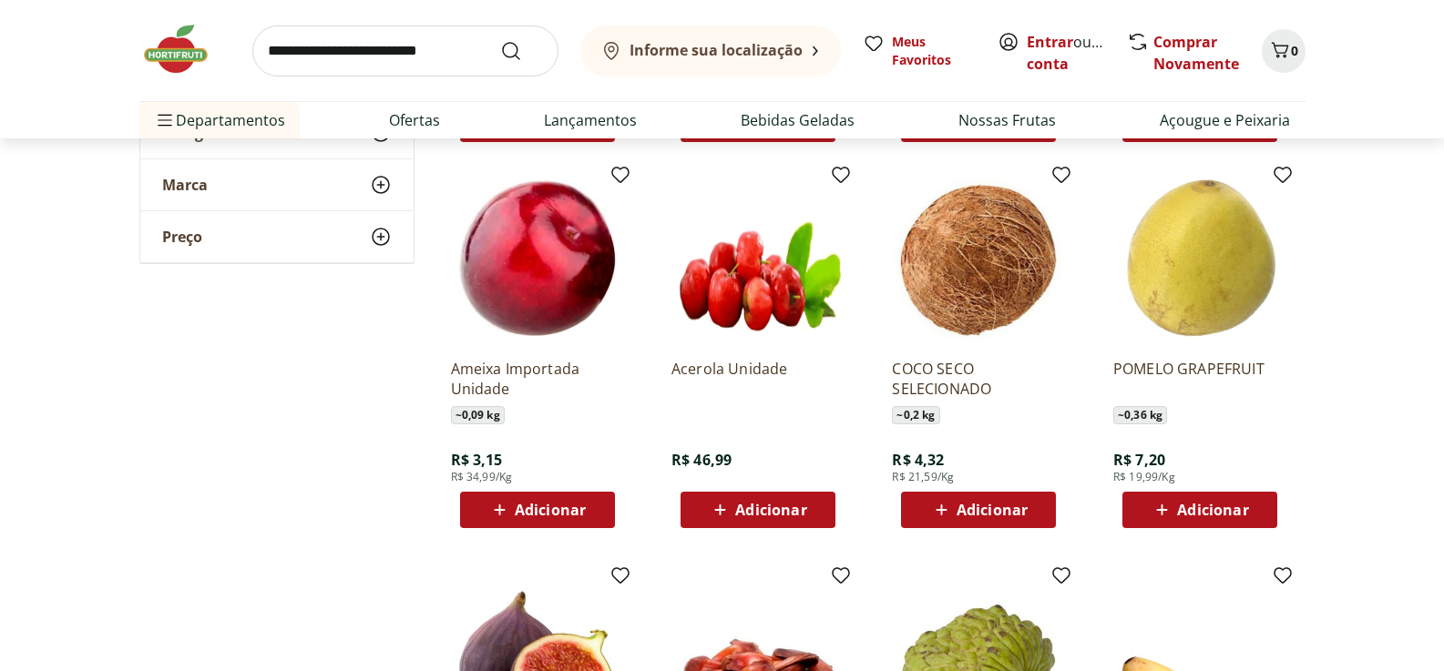
scroll to position [10839, 0]
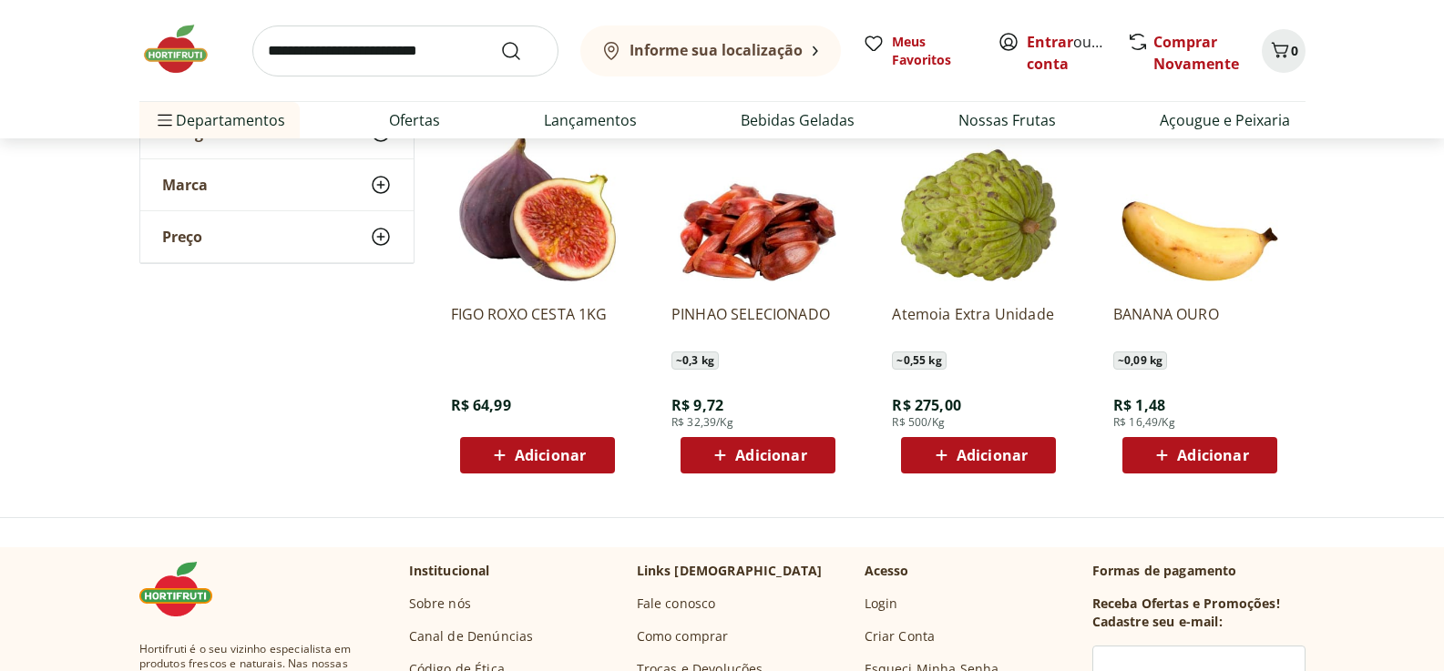
scroll to position [11294, 0]
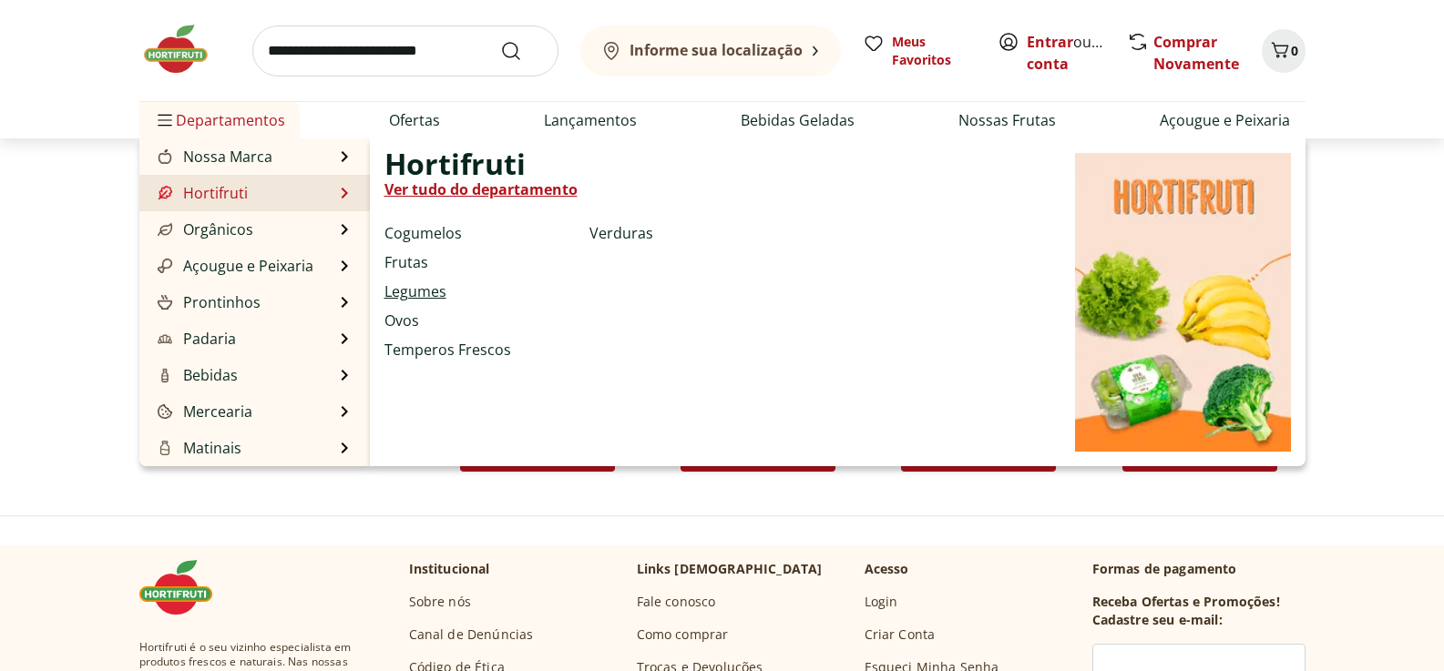
click at [434, 290] on link "Legumes" at bounding box center [415, 292] width 62 height 22
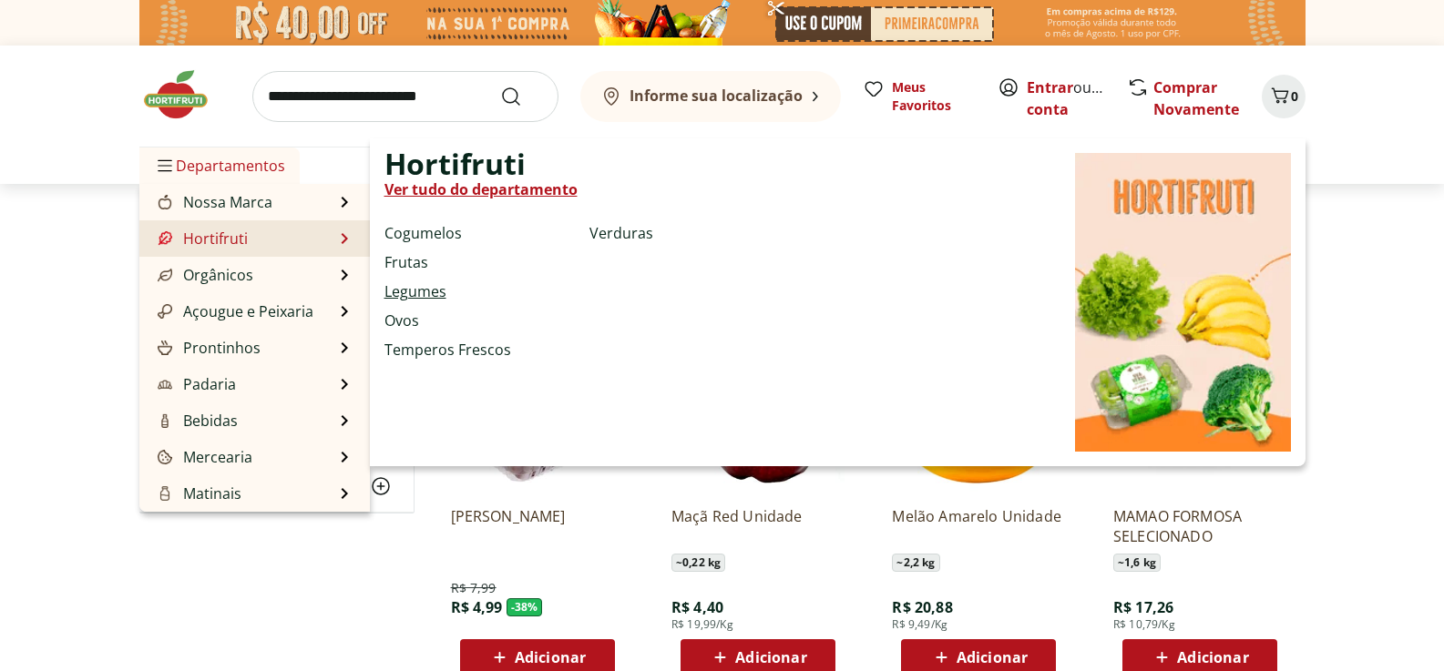
select select "**********"
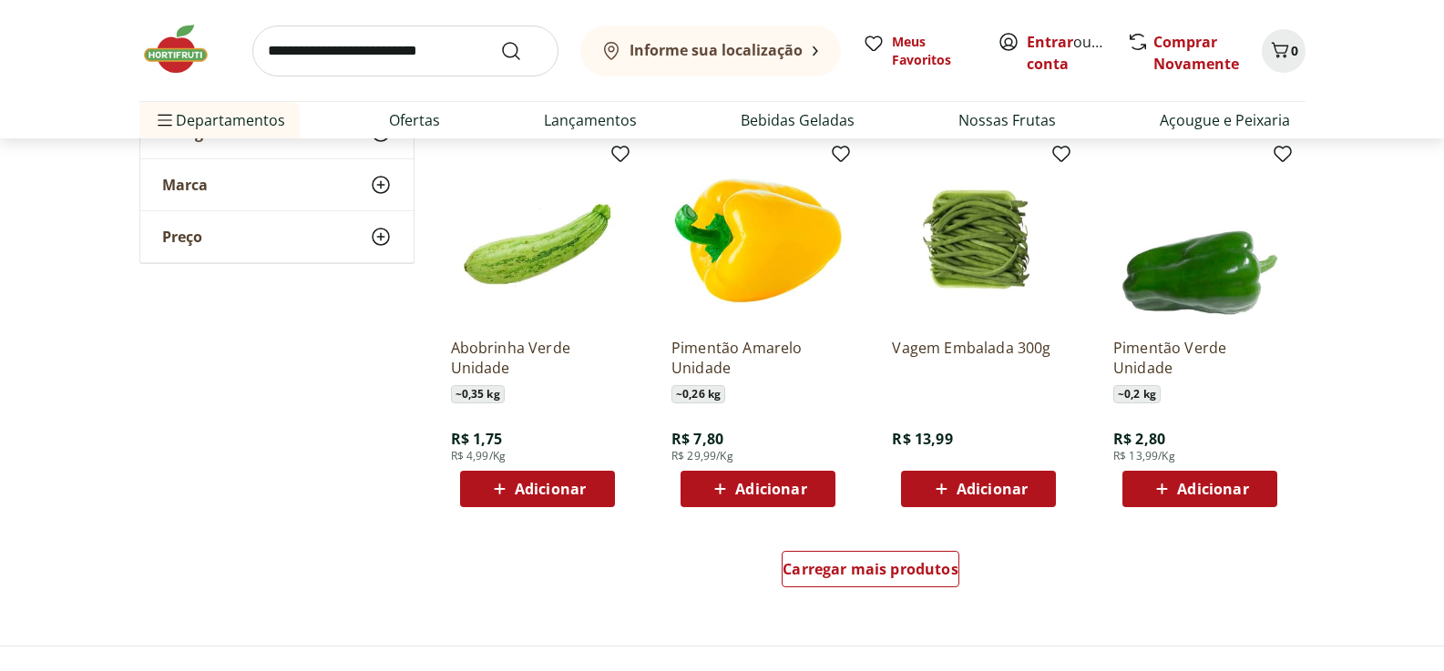
scroll to position [1002, 0]
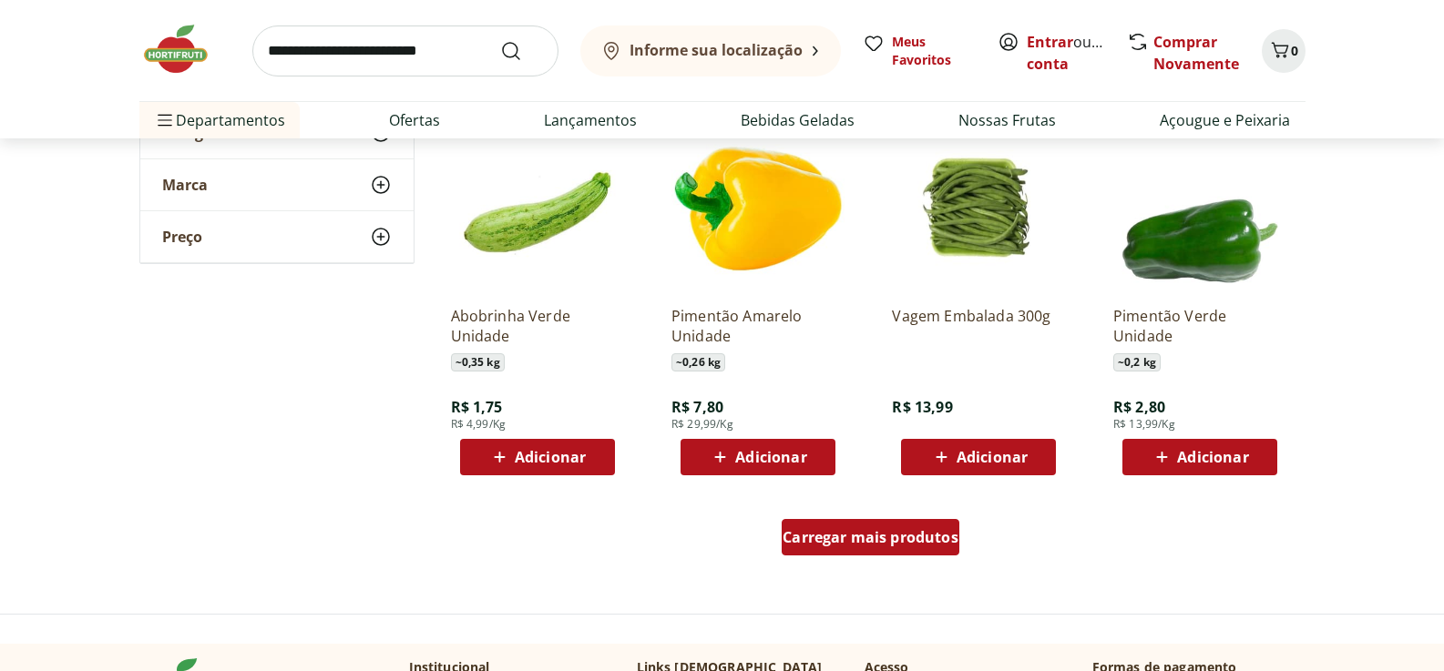
click at [842, 545] on span "Carregar mais produtos" at bounding box center [870, 537] width 176 height 15
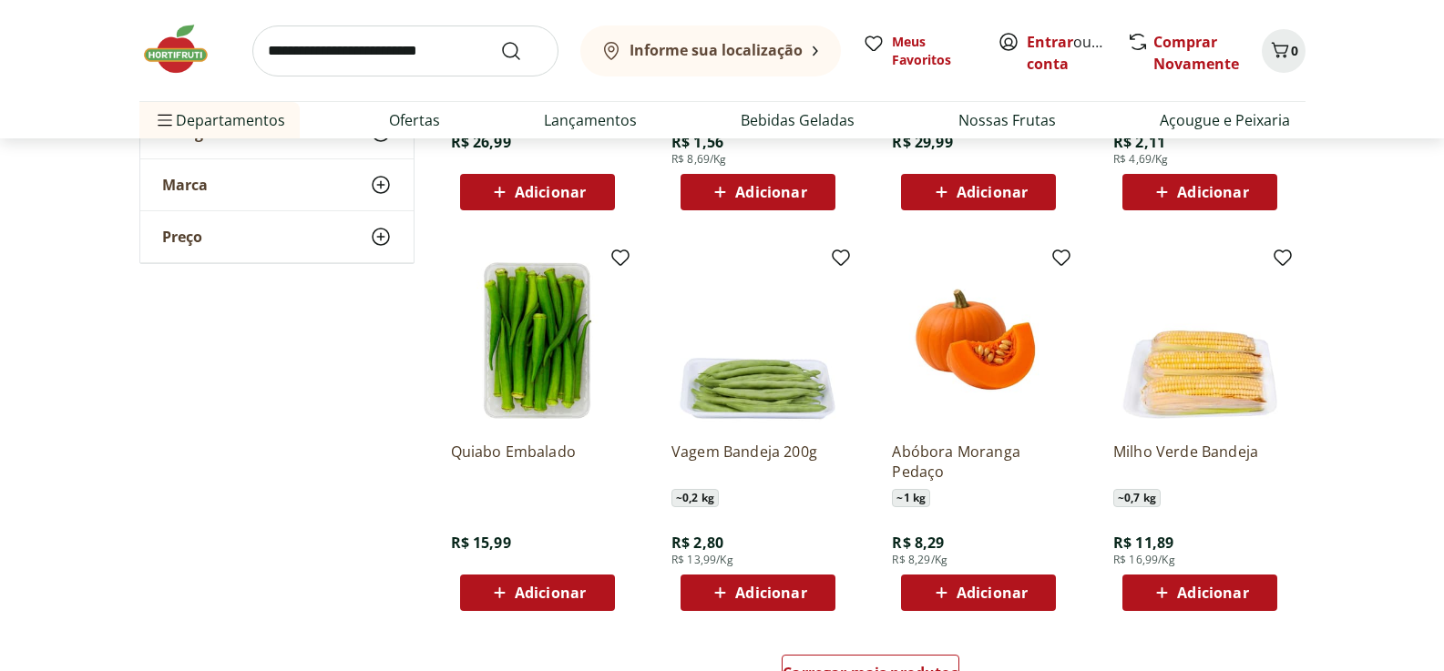
scroll to position [2095, 0]
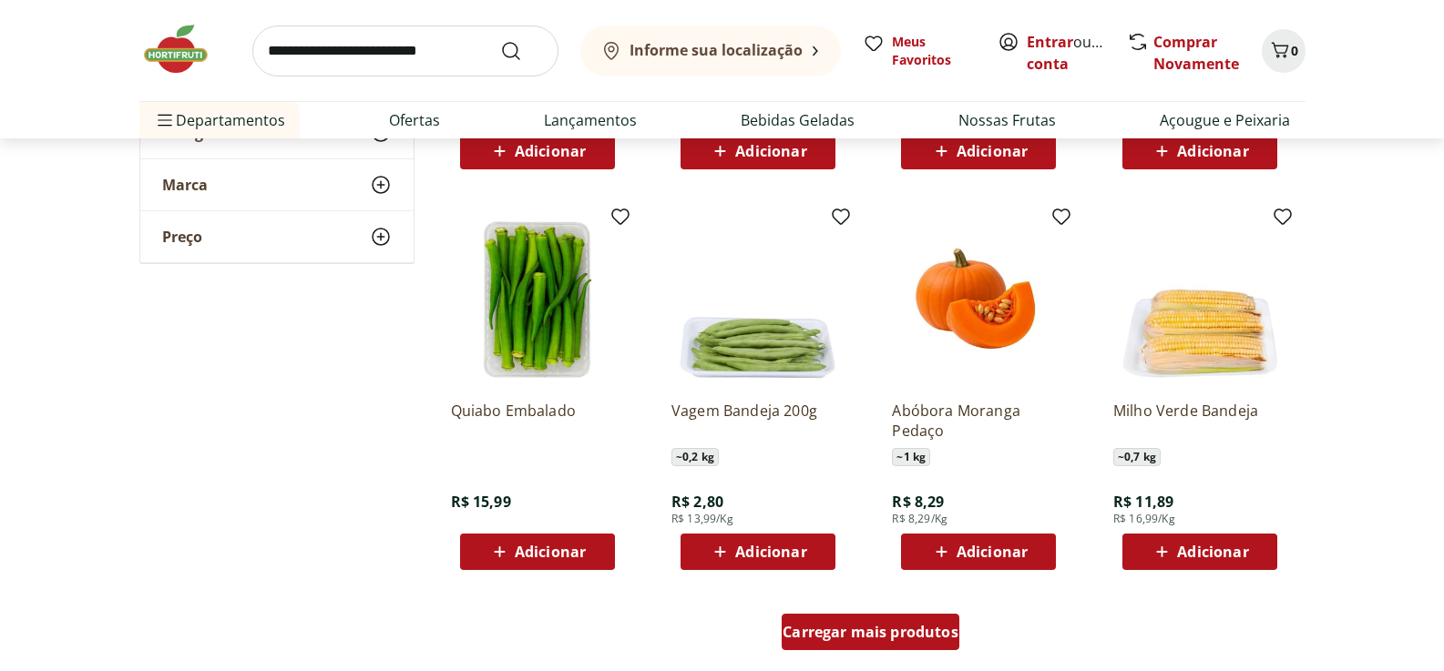
click at [812, 637] on span "Carregar mais produtos" at bounding box center [870, 632] width 176 height 15
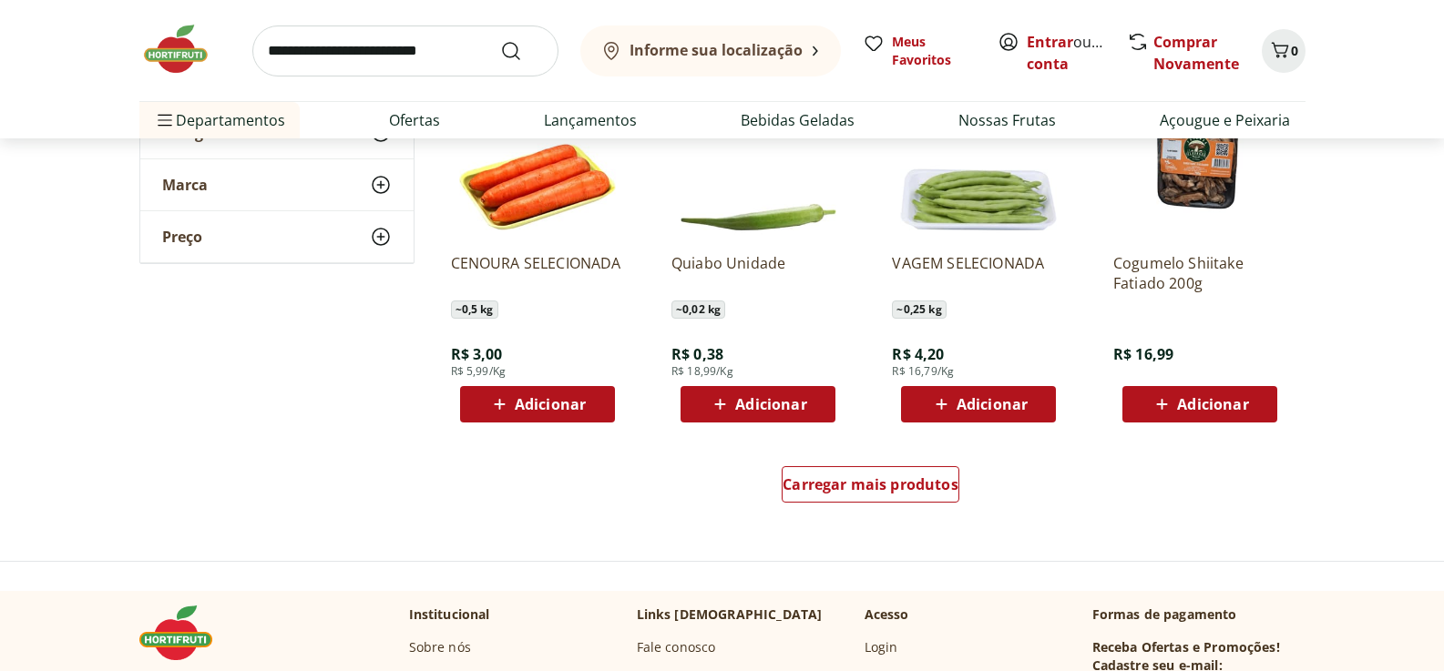
scroll to position [3461, 0]
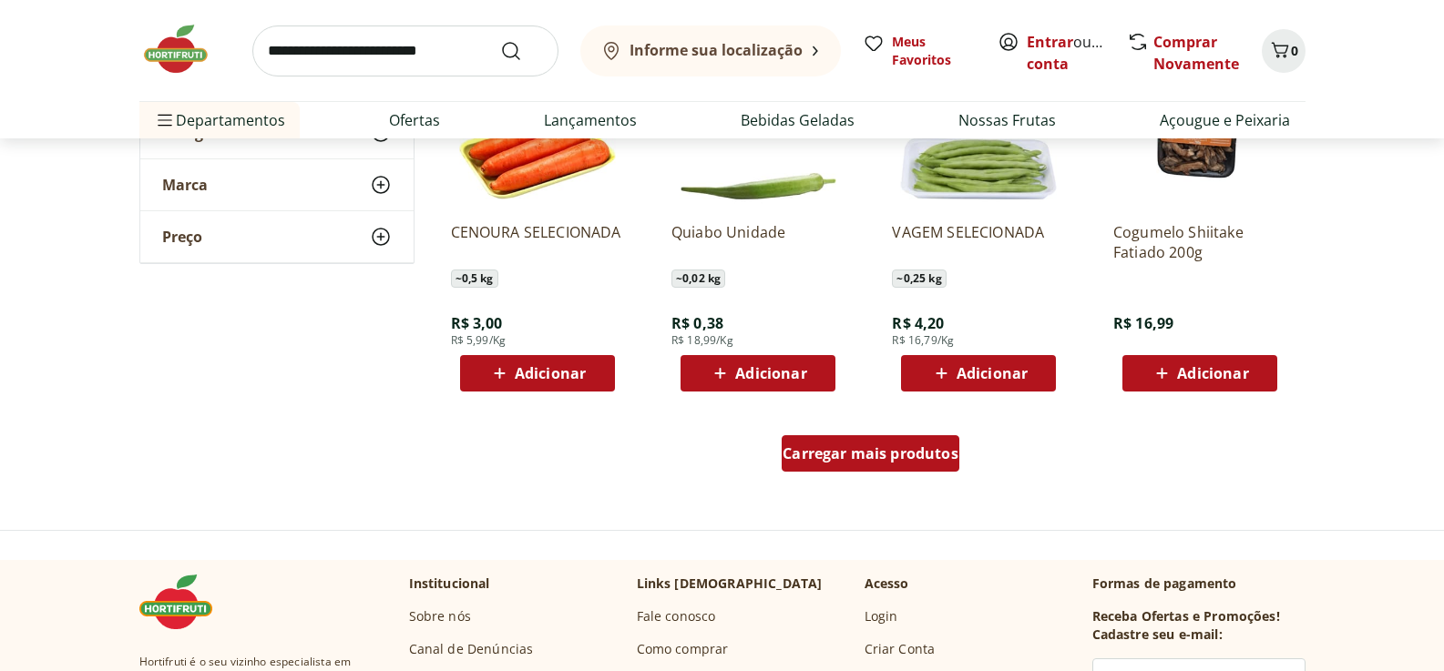
click at [842, 454] on span "Carregar mais produtos" at bounding box center [870, 453] width 176 height 15
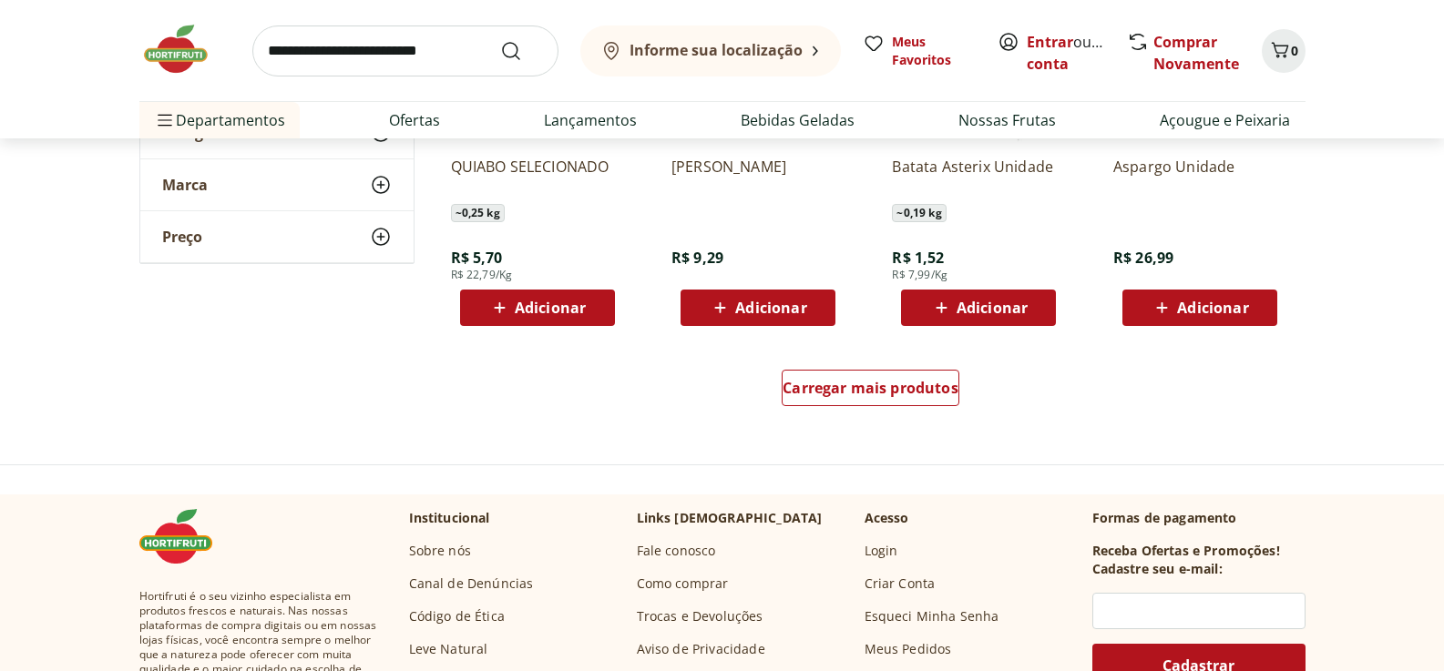
scroll to position [4736, 0]
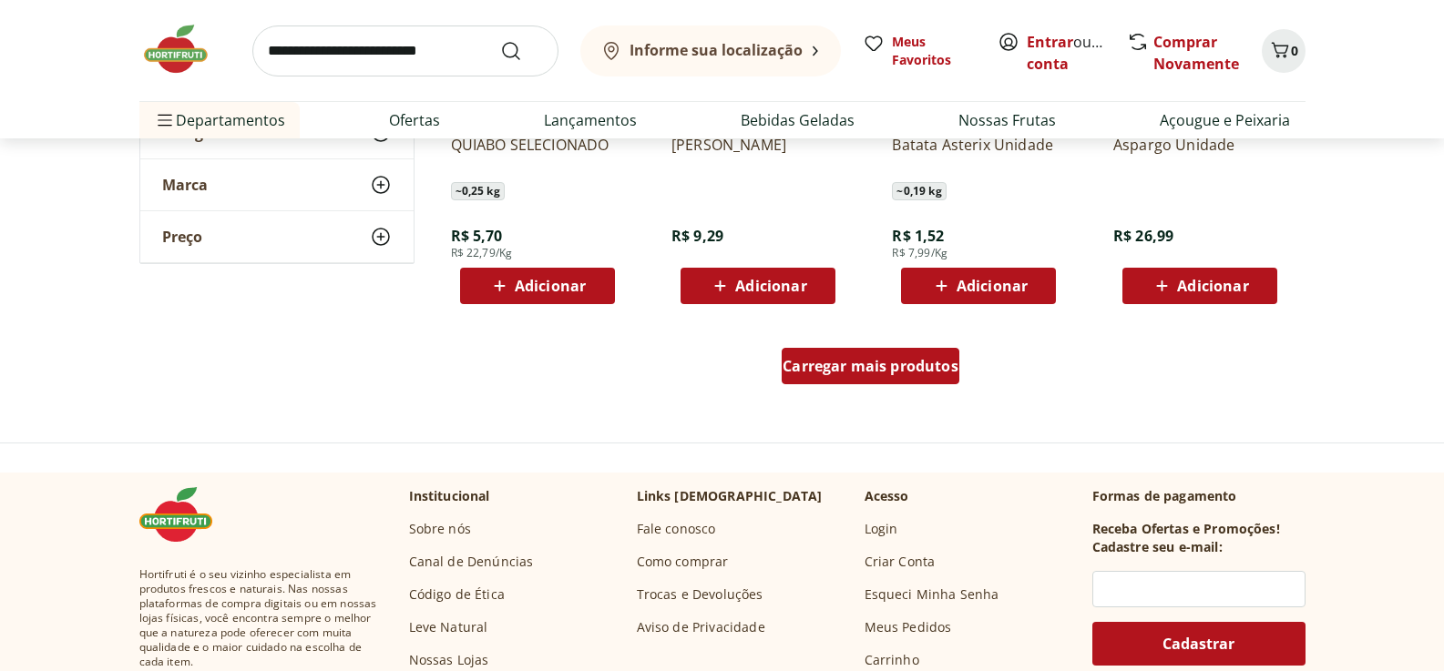
click at [912, 371] on span "Carregar mais produtos" at bounding box center [870, 366] width 176 height 15
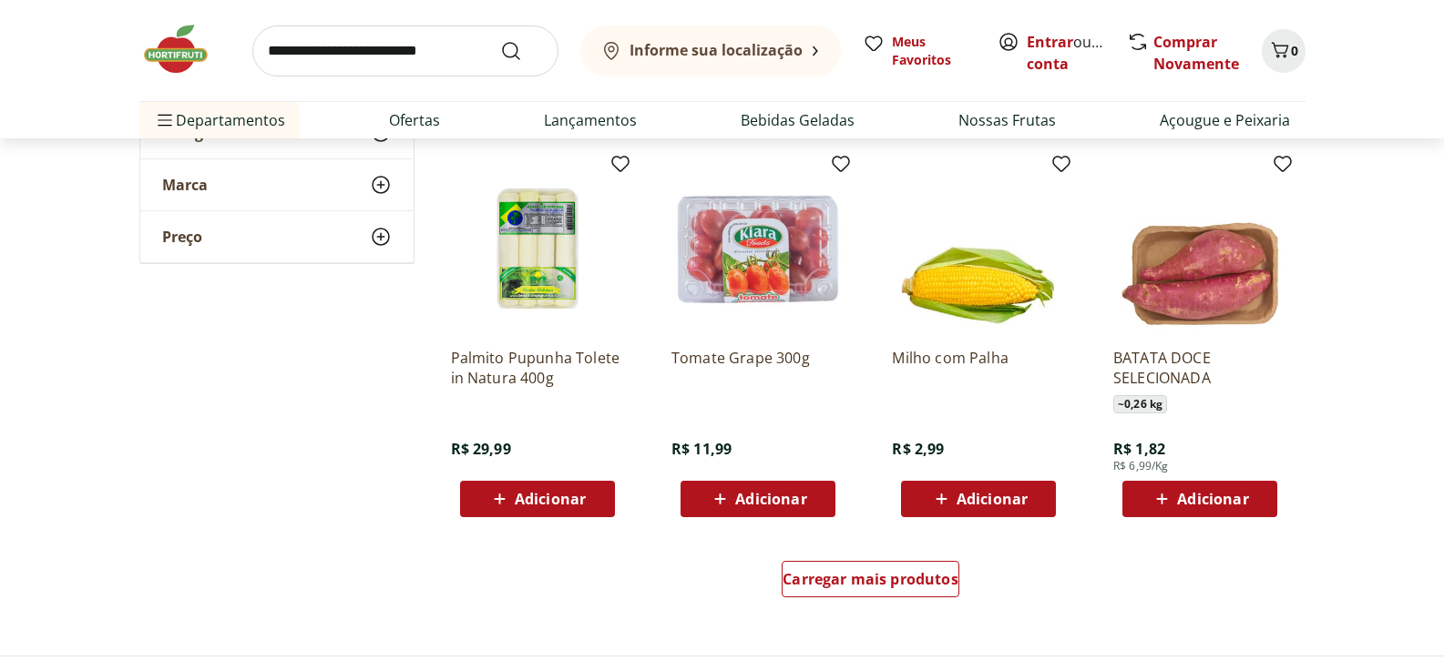
scroll to position [5738, 0]
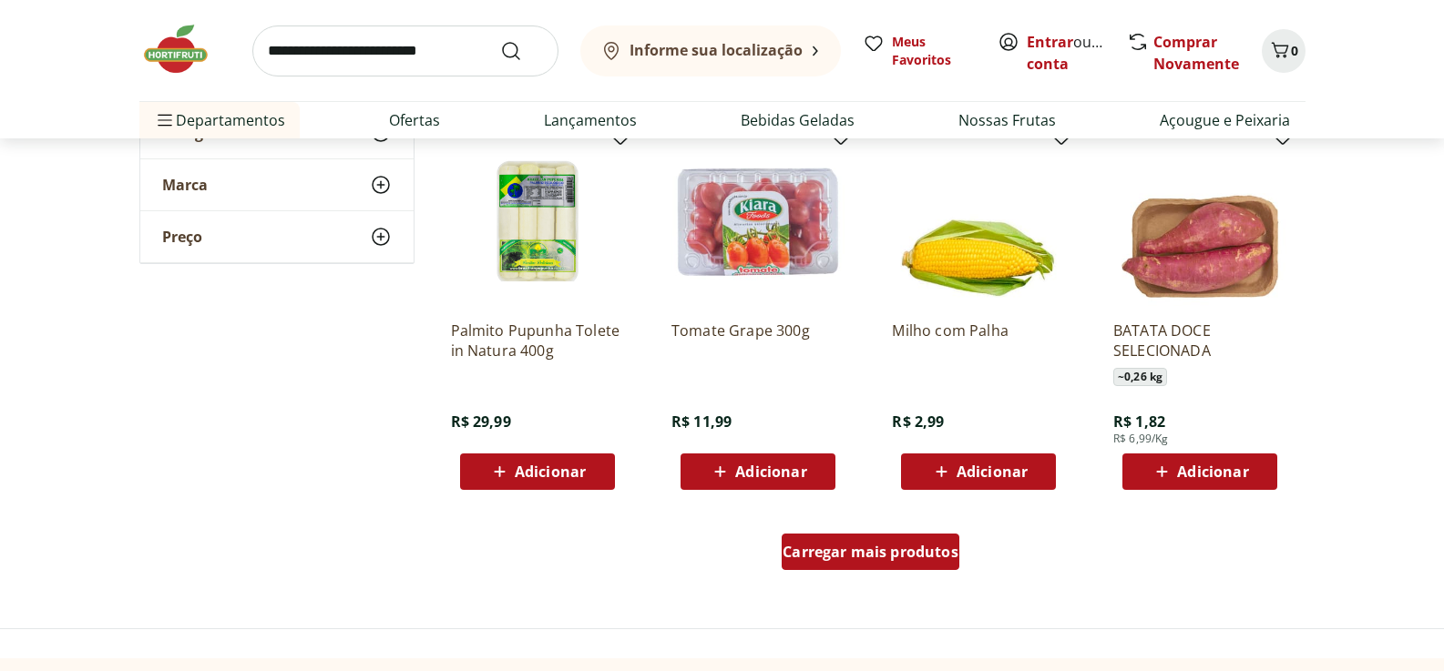
click at [835, 559] on span "Carregar mais produtos" at bounding box center [870, 552] width 176 height 15
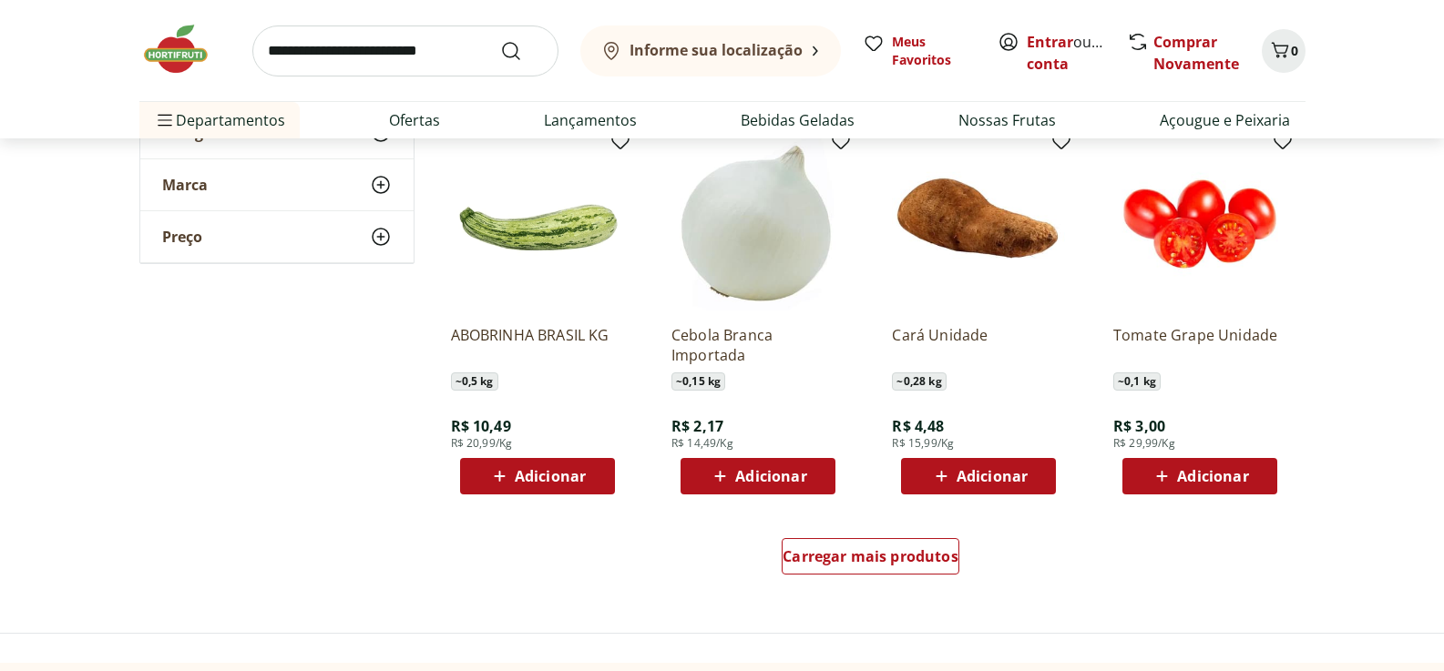
scroll to position [6922, 0]
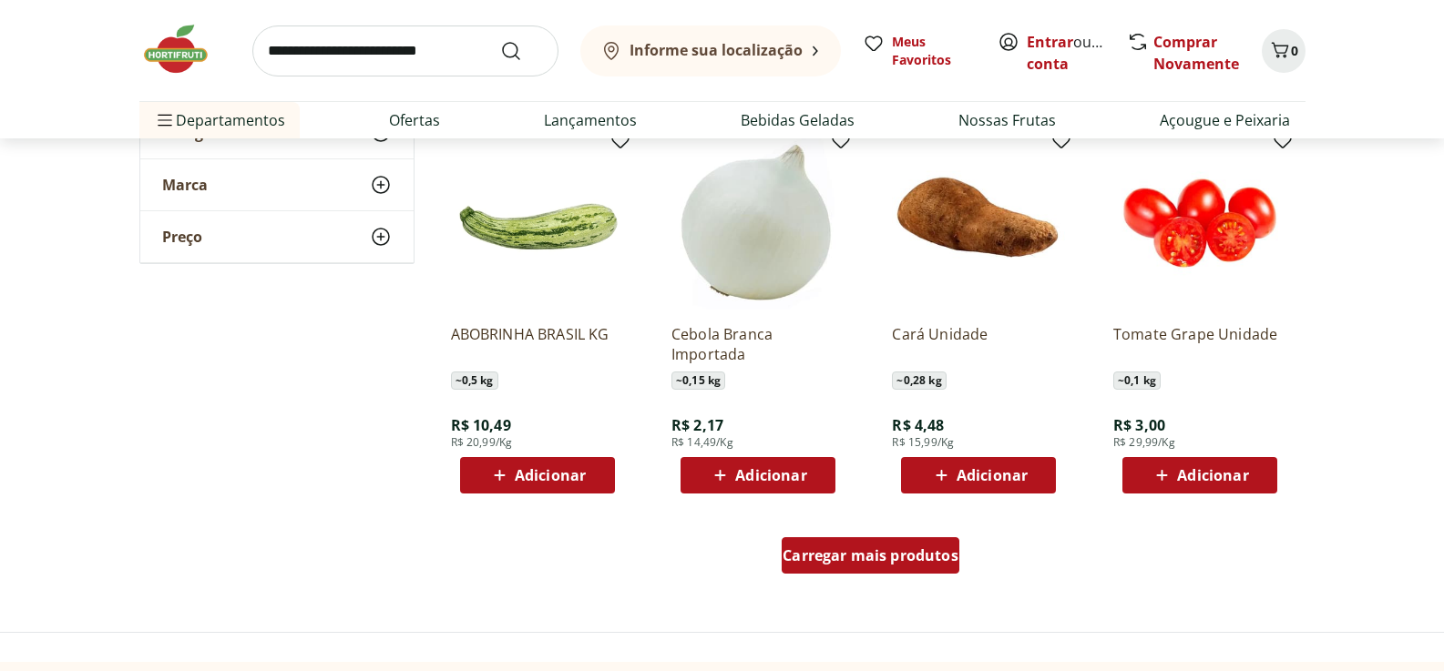
click at [808, 548] on span "Carregar mais produtos" at bounding box center [870, 555] width 176 height 15
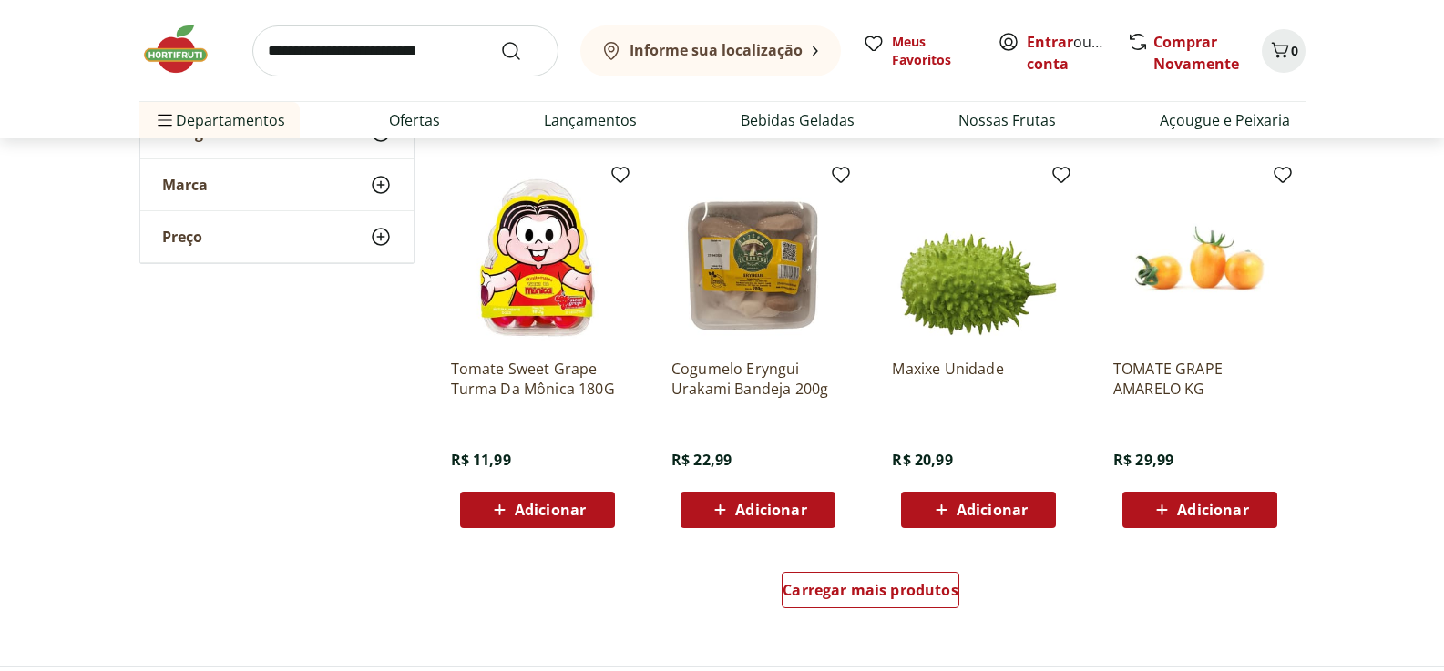
scroll to position [8106, 0]
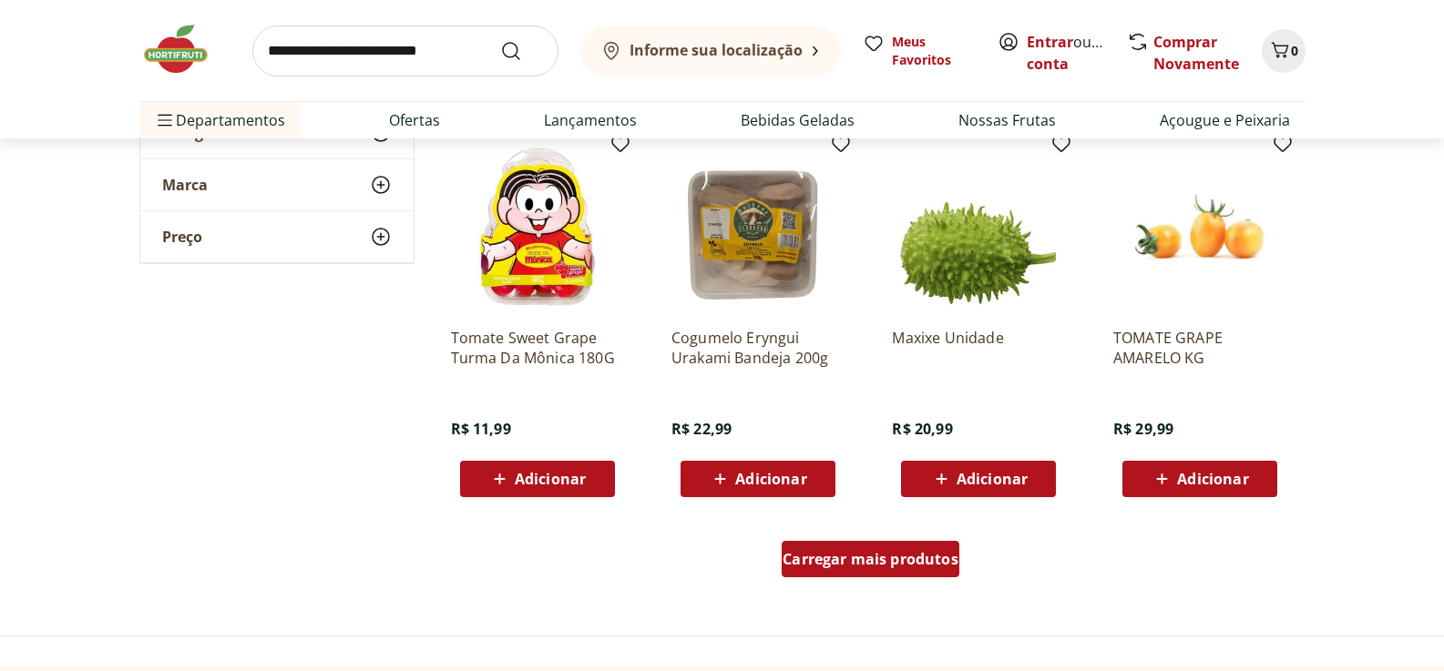
click at [871, 552] on span "Carregar mais produtos" at bounding box center [870, 559] width 176 height 15
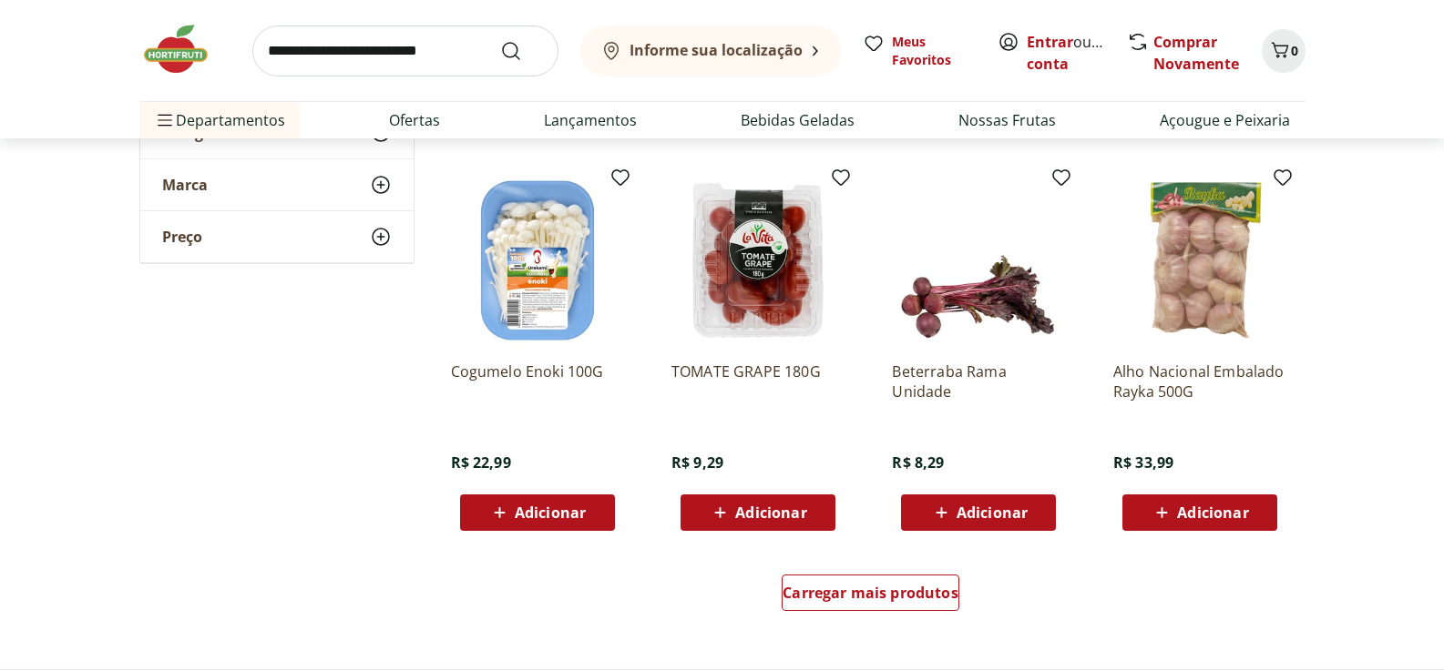
scroll to position [9290, 0]
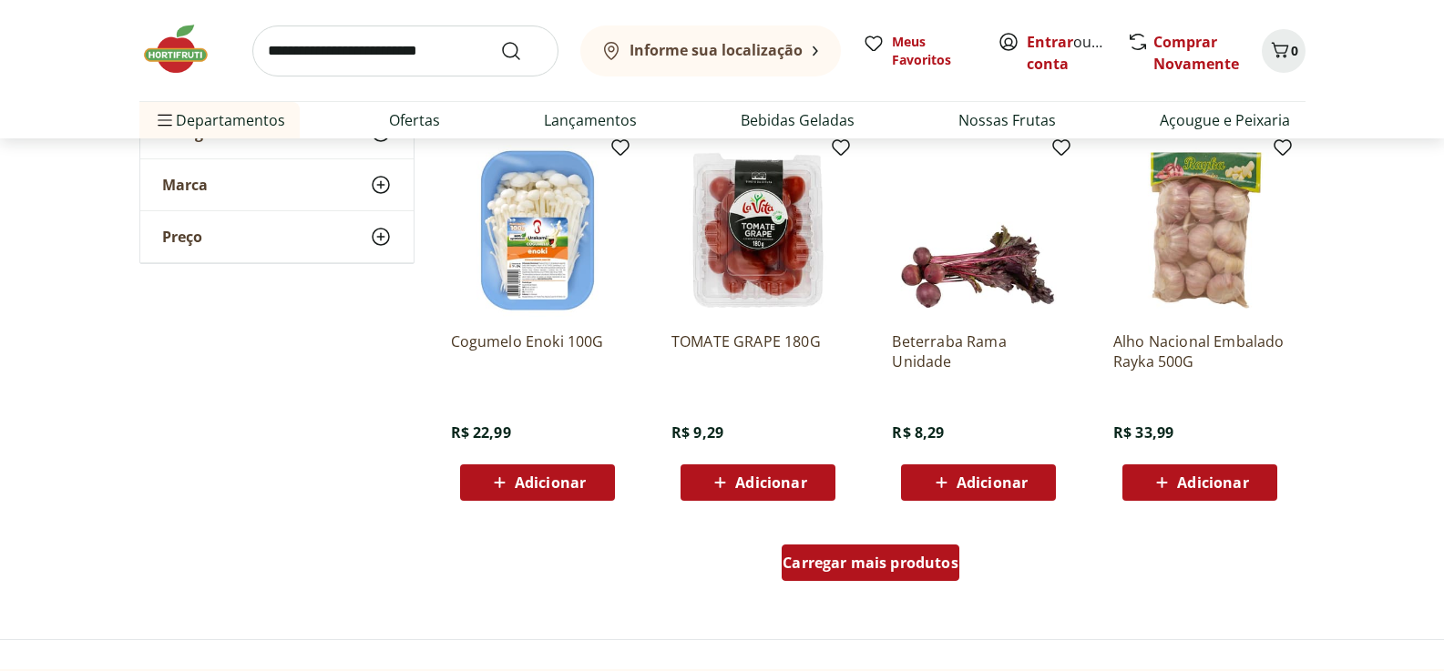
click at [823, 557] on span "Carregar mais produtos" at bounding box center [870, 563] width 176 height 15
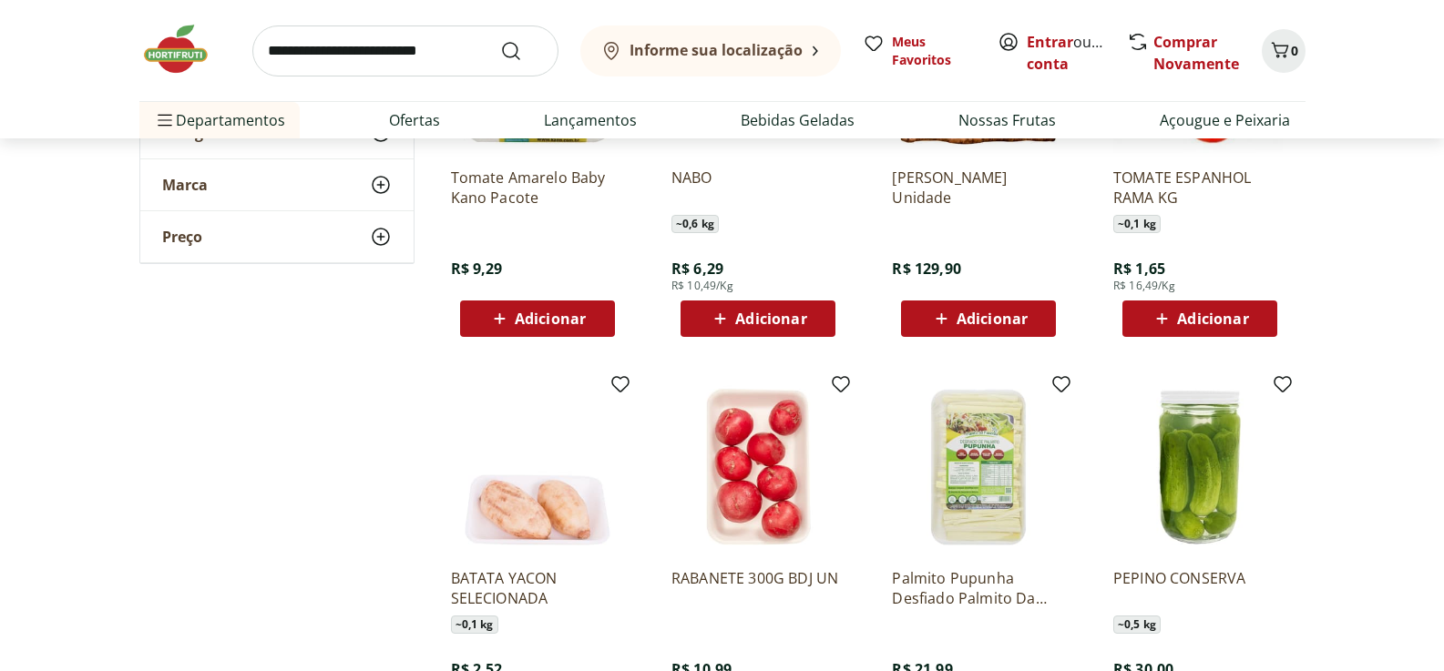
scroll to position [9837, 0]
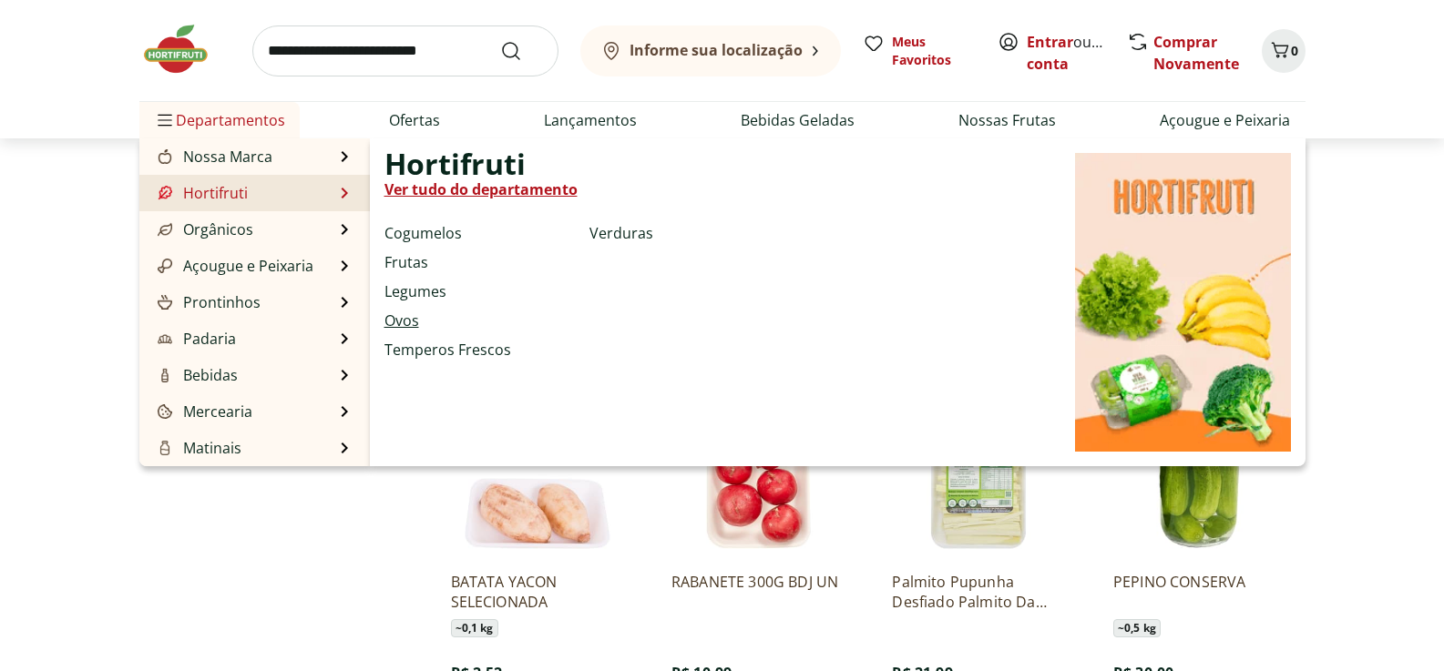
click at [411, 323] on link "Ovos" at bounding box center [401, 321] width 35 height 22
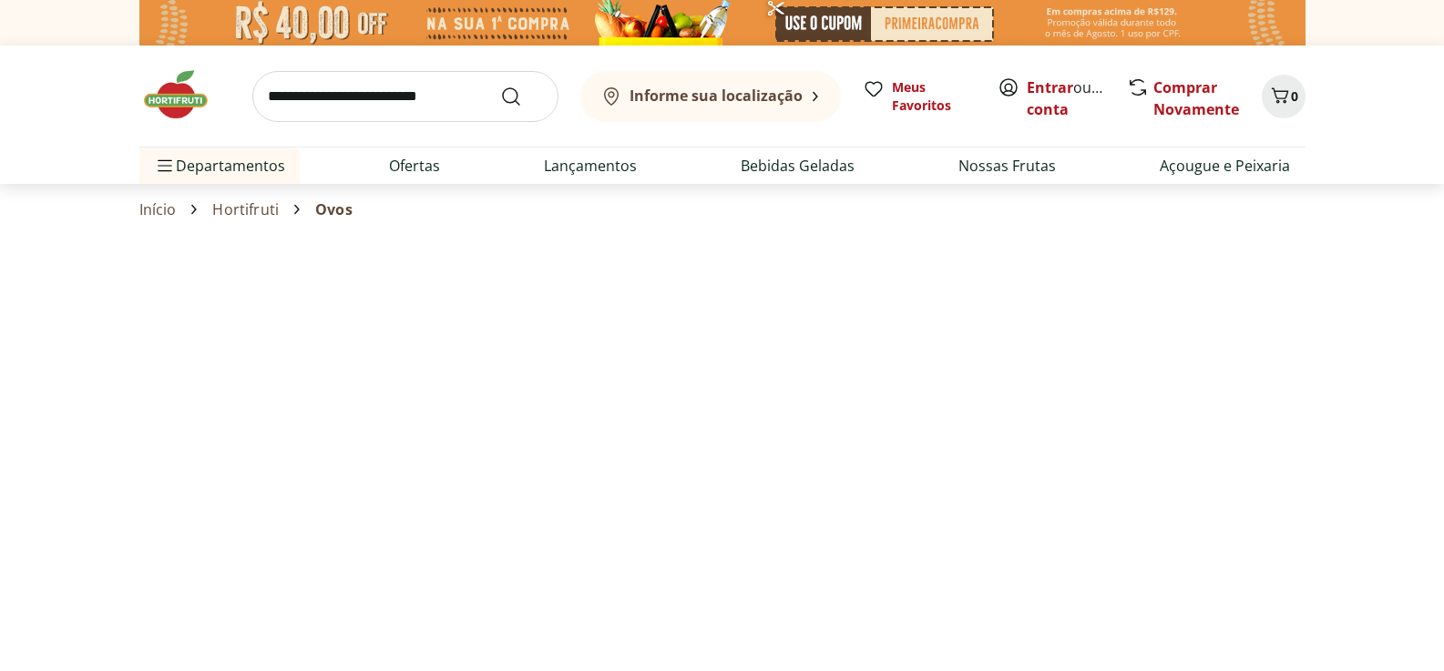
select select "**********"
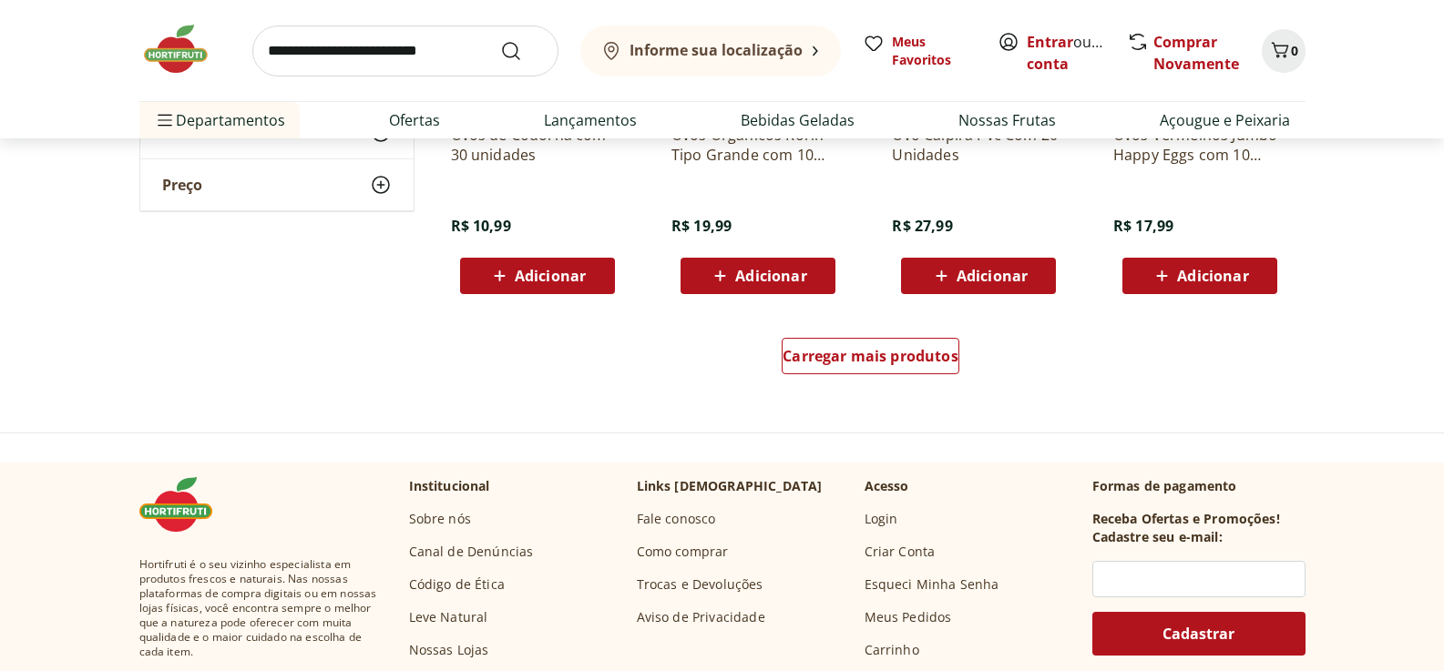
scroll to position [1184, 0]
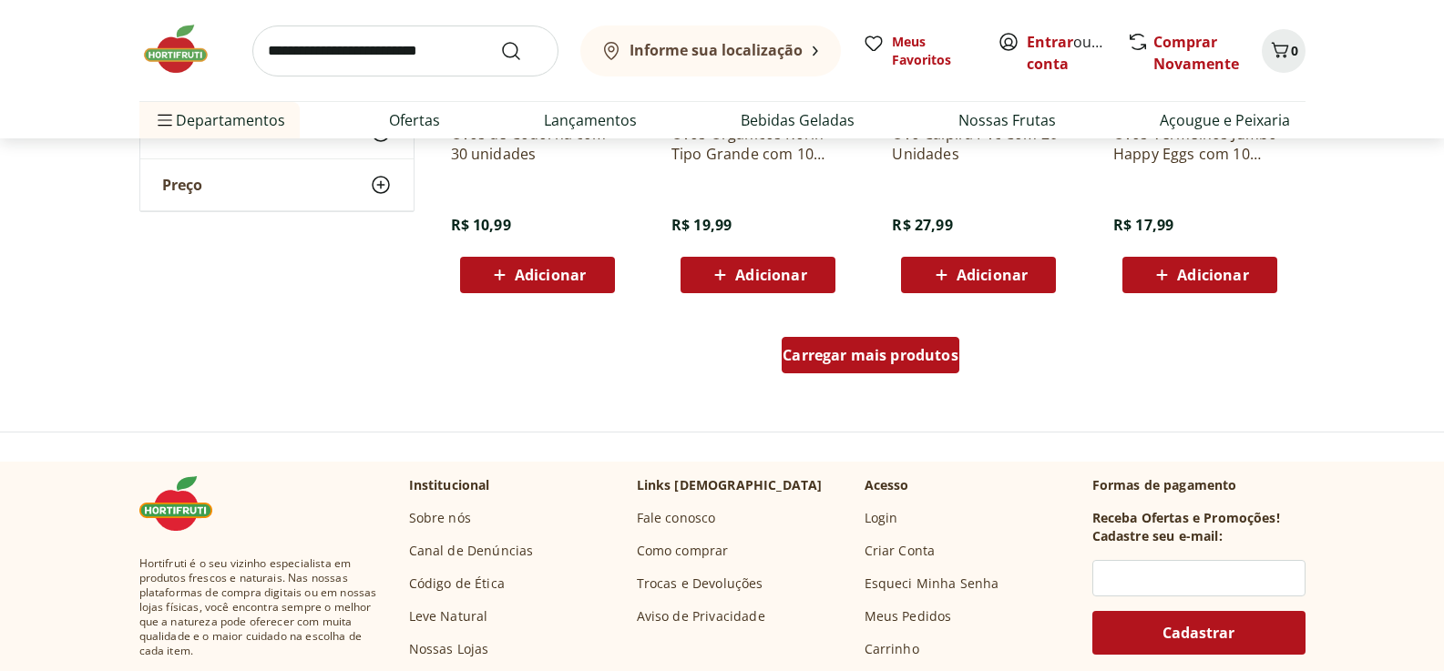
click at [888, 366] on div "Carregar mais produtos" at bounding box center [870, 355] width 178 height 36
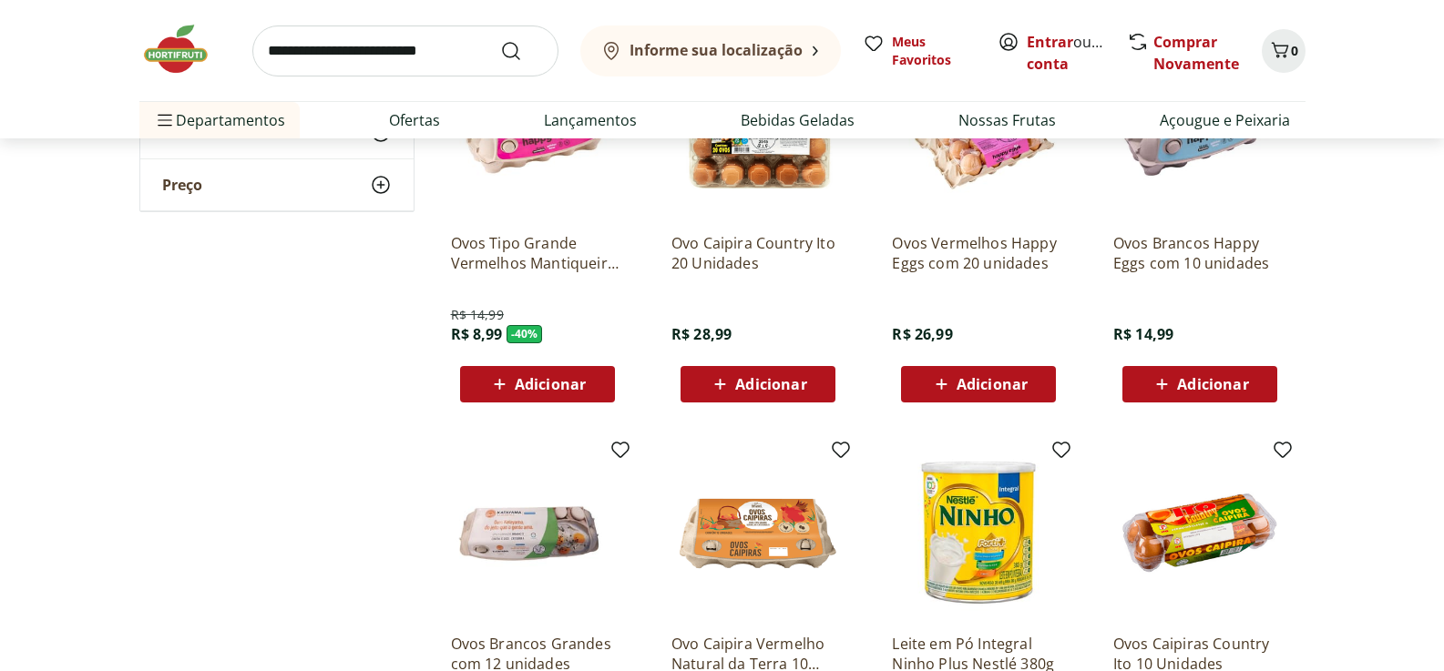
scroll to position [182, 0]
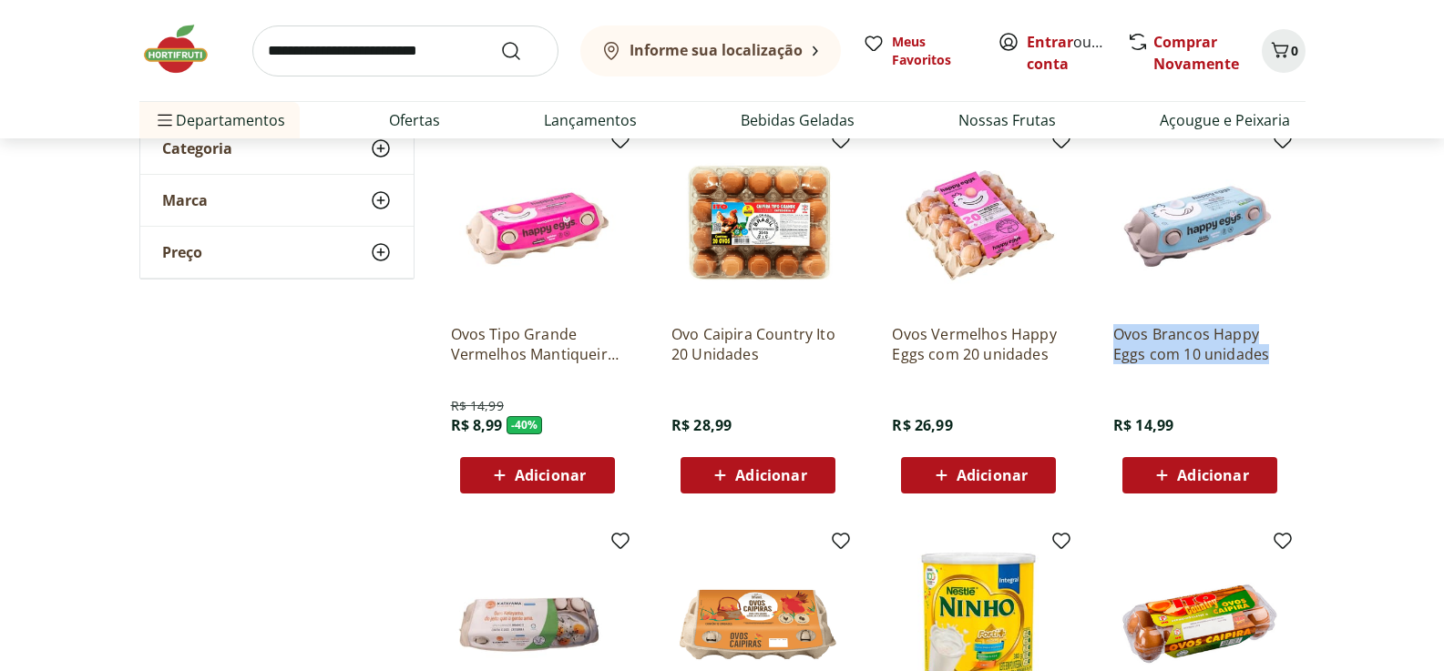
drag, startPoint x: 1092, startPoint y: 330, endPoint x: 1263, endPoint y: 355, distance: 173.1
copy p "Ovos Brancos Happy Eggs com 10 unidades"
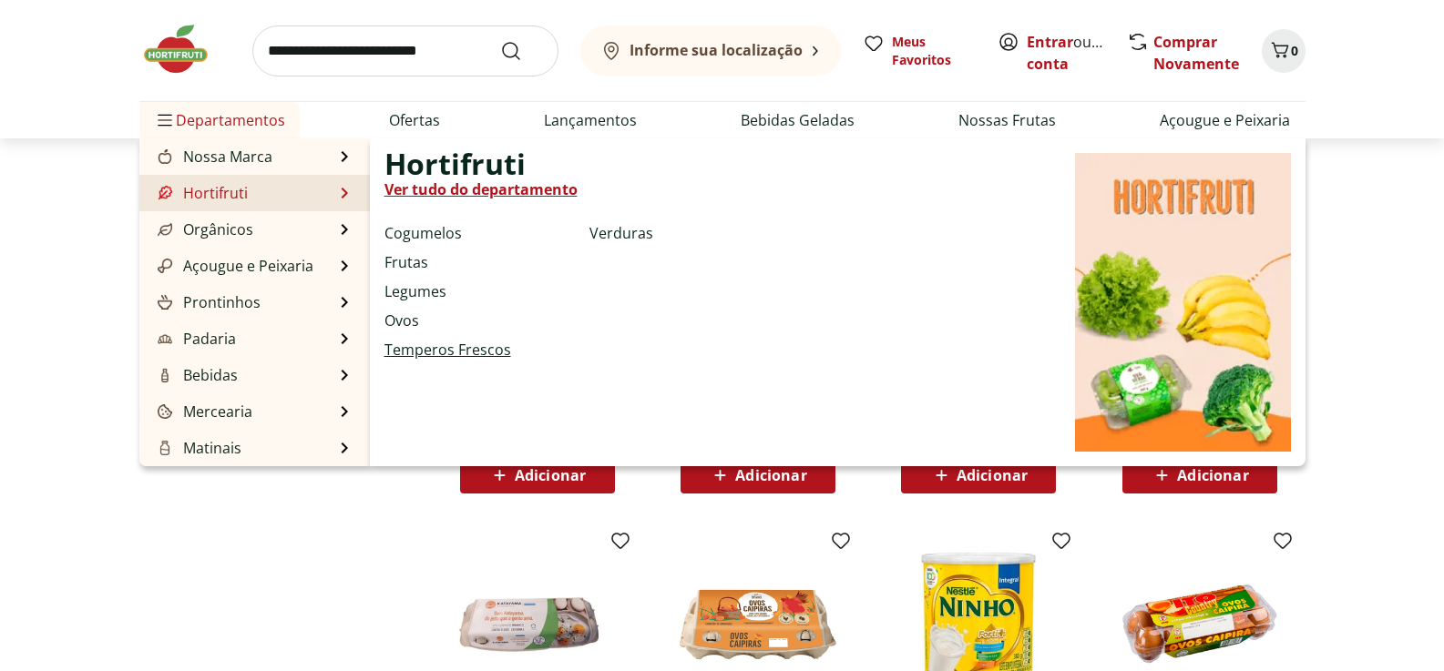
click at [424, 347] on link "Temperos Frescos" at bounding box center [447, 350] width 127 height 22
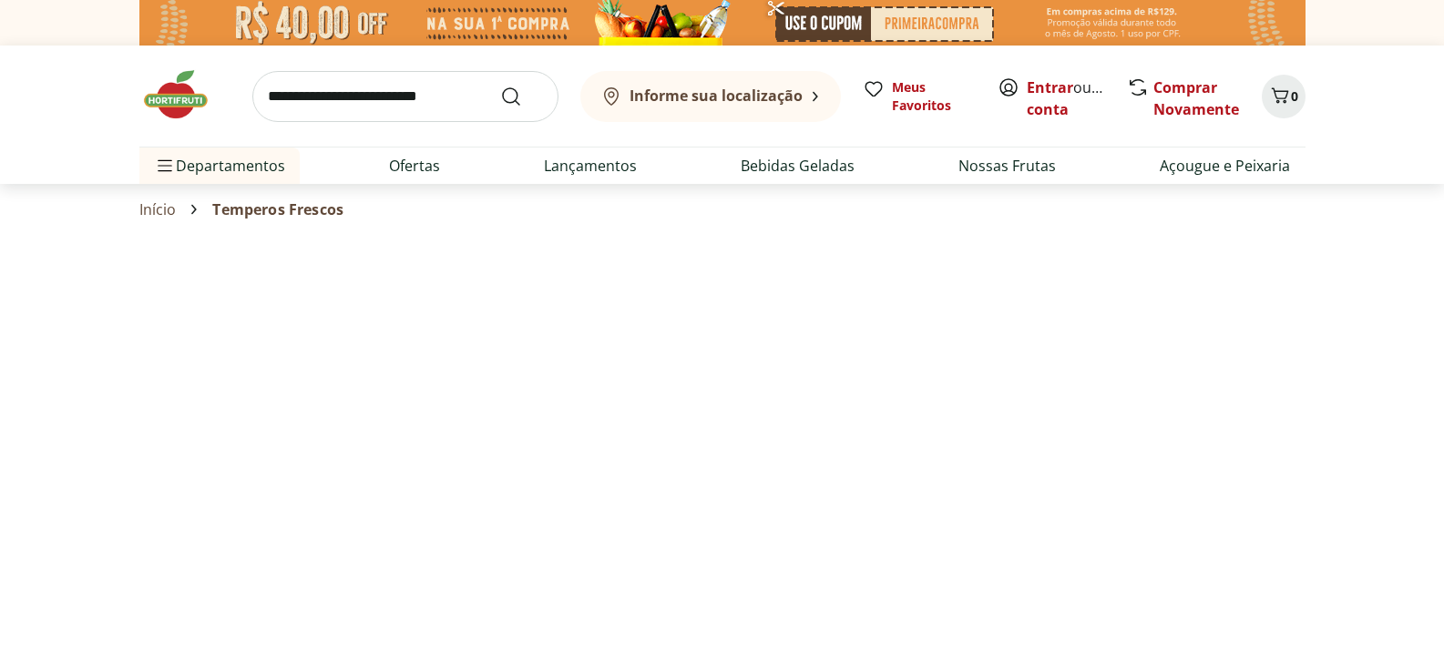
select select "**********"
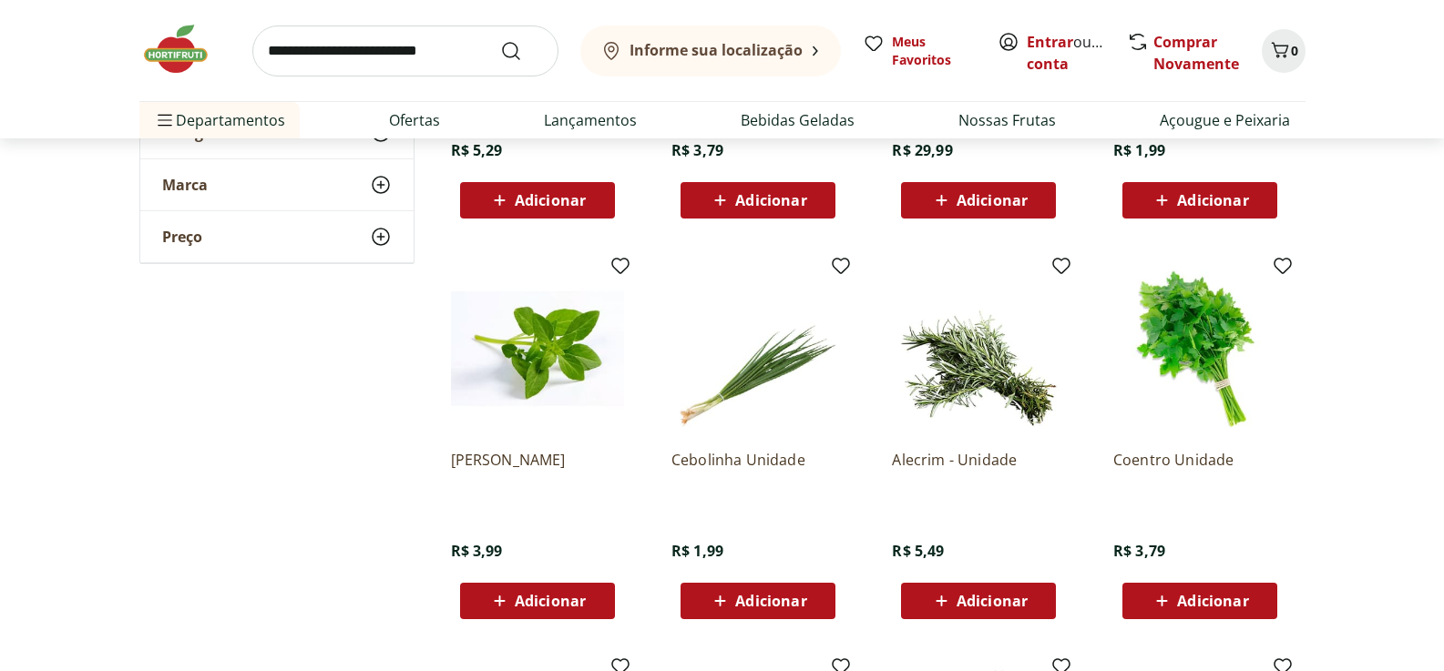
scroll to position [546, 0]
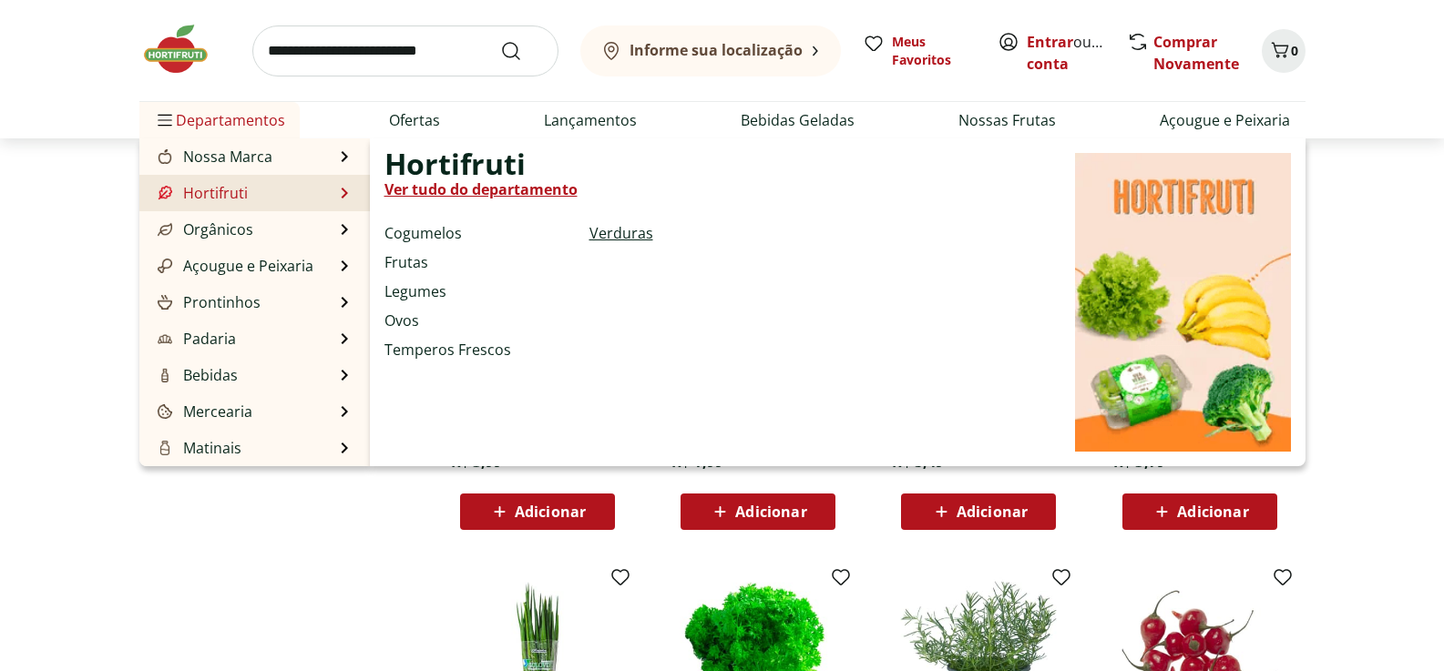
click at [622, 229] on link "Verduras" at bounding box center [621, 233] width 64 height 22
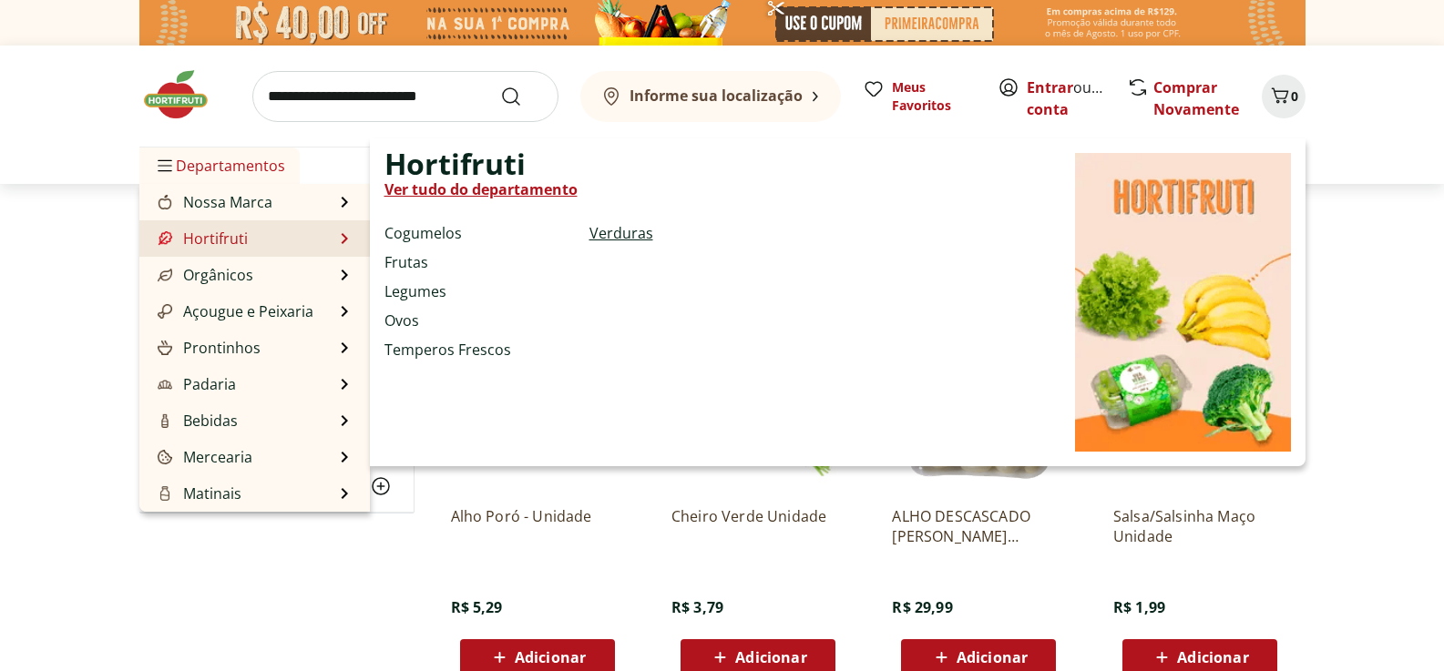
select select "**********"
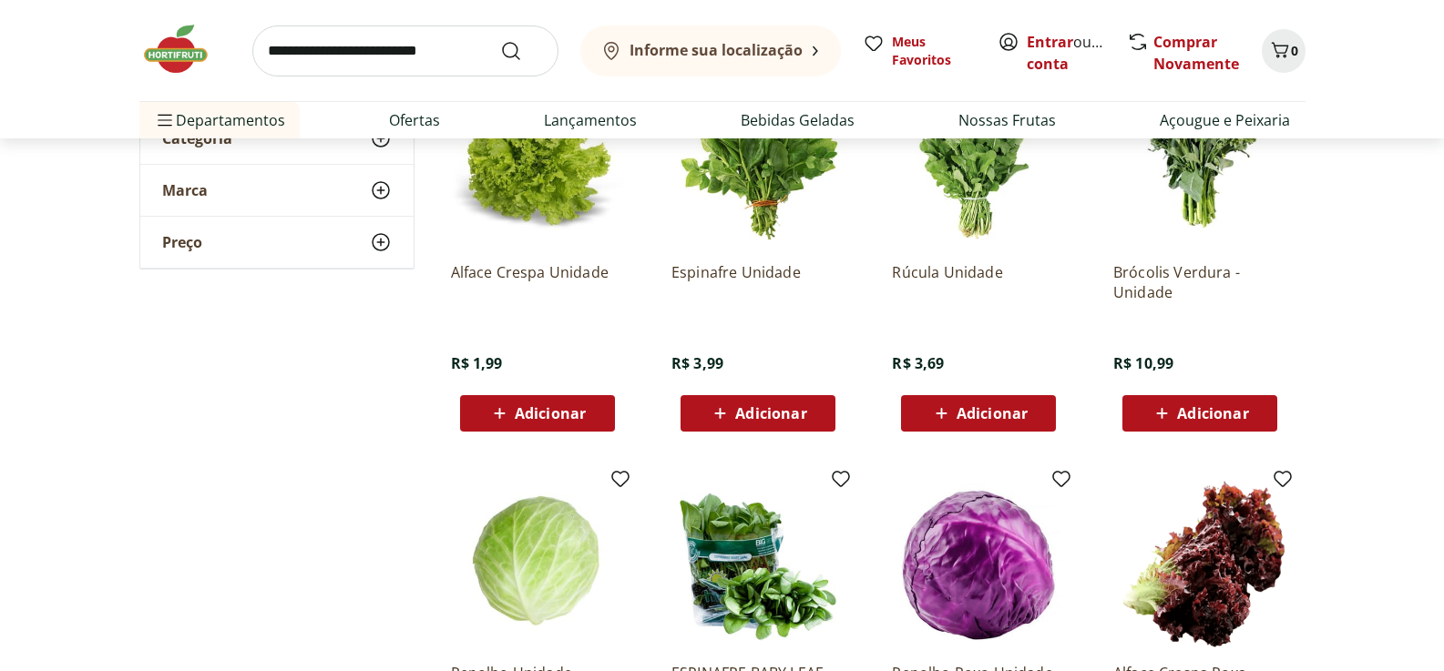
scroll to position [182, 0]
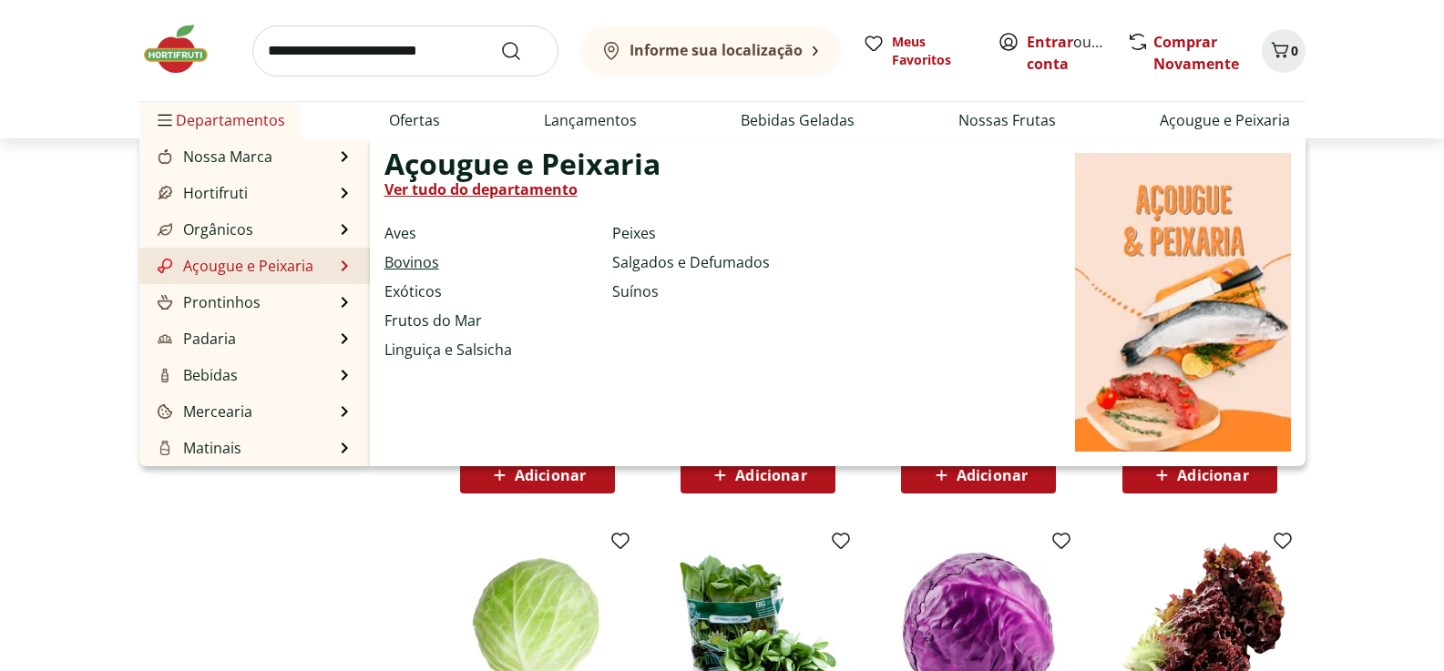
click at [403, 266] on link "Bovinos" at bounding box center [411, 262] width 55 height 22
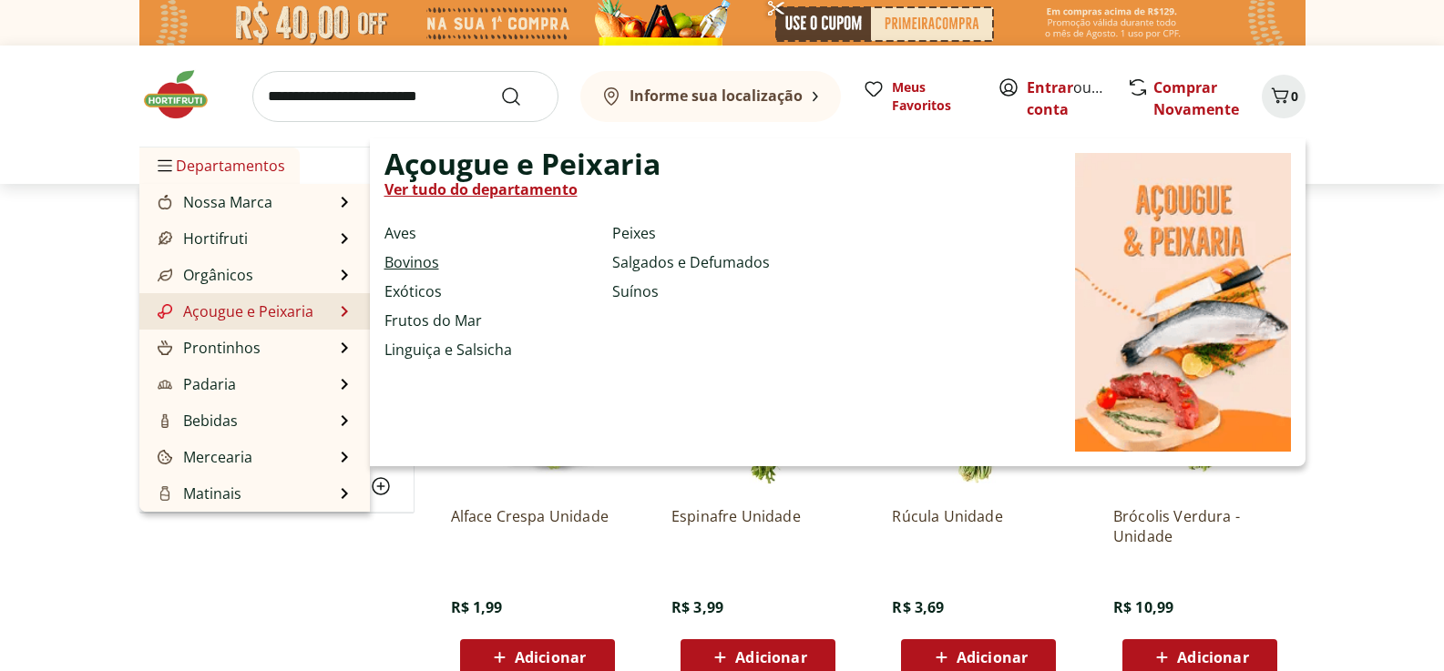
select select "**********"
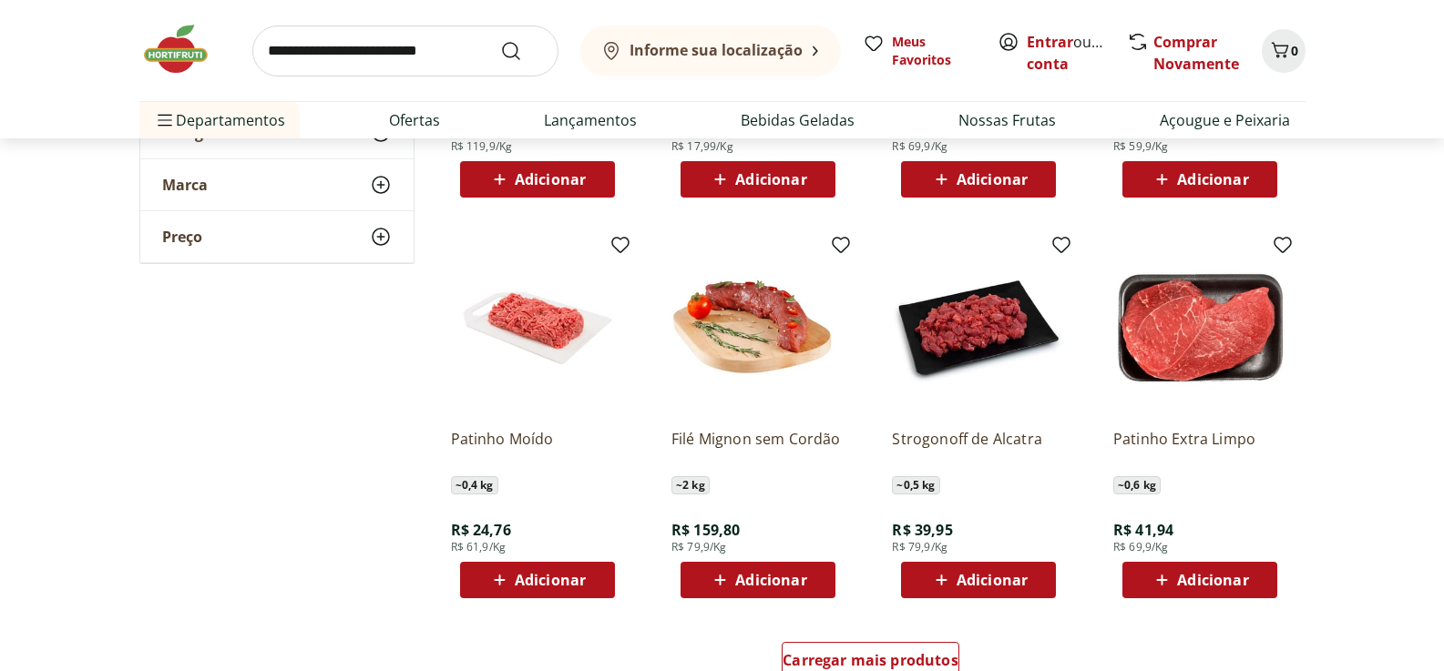
scroll to position [911, 0]
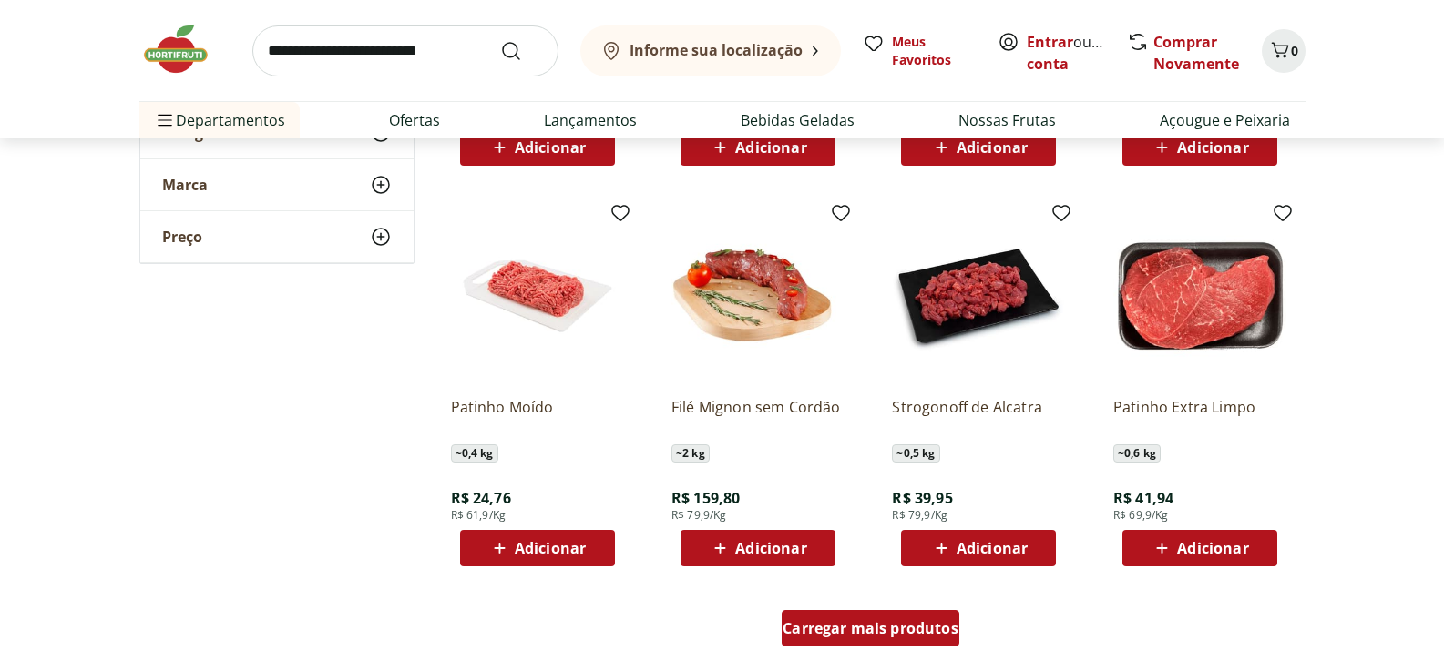
click at [899, 628] on span "Carregar mais produtos" at bounding box center [870, 628] width 176 height 15
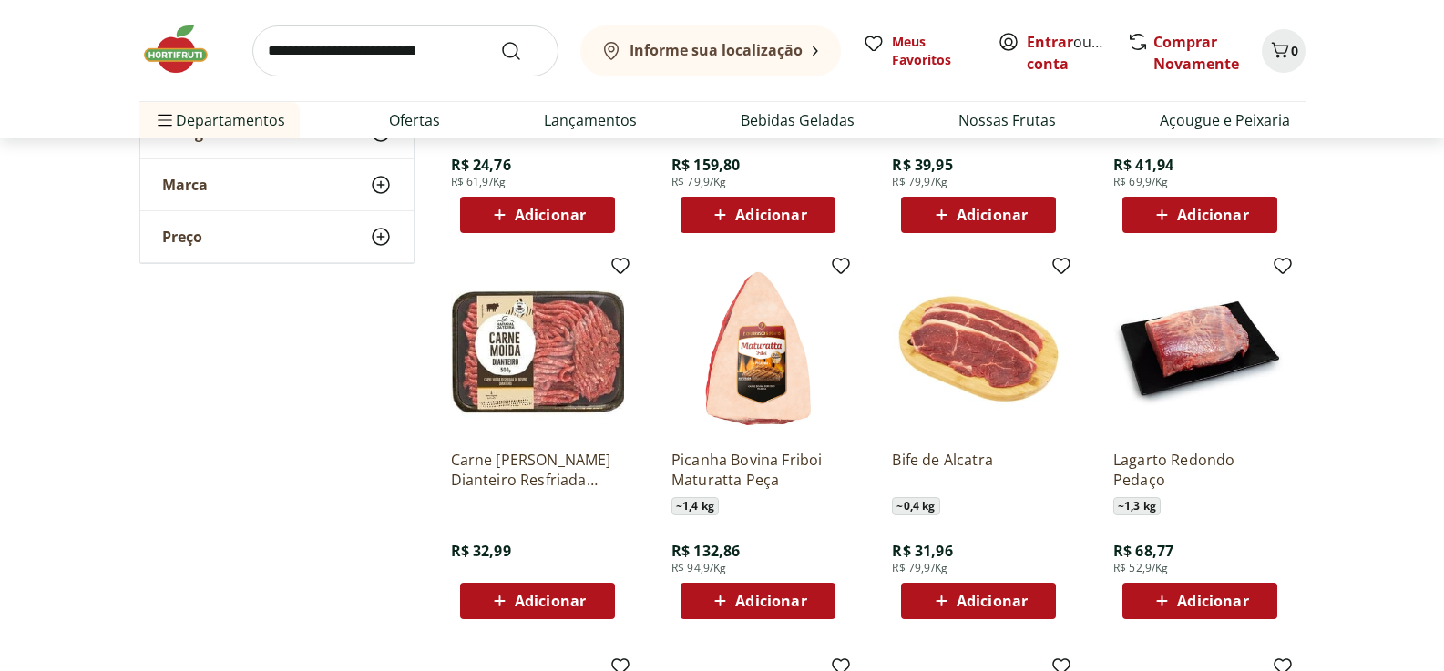
scroll to position [1275, 0]
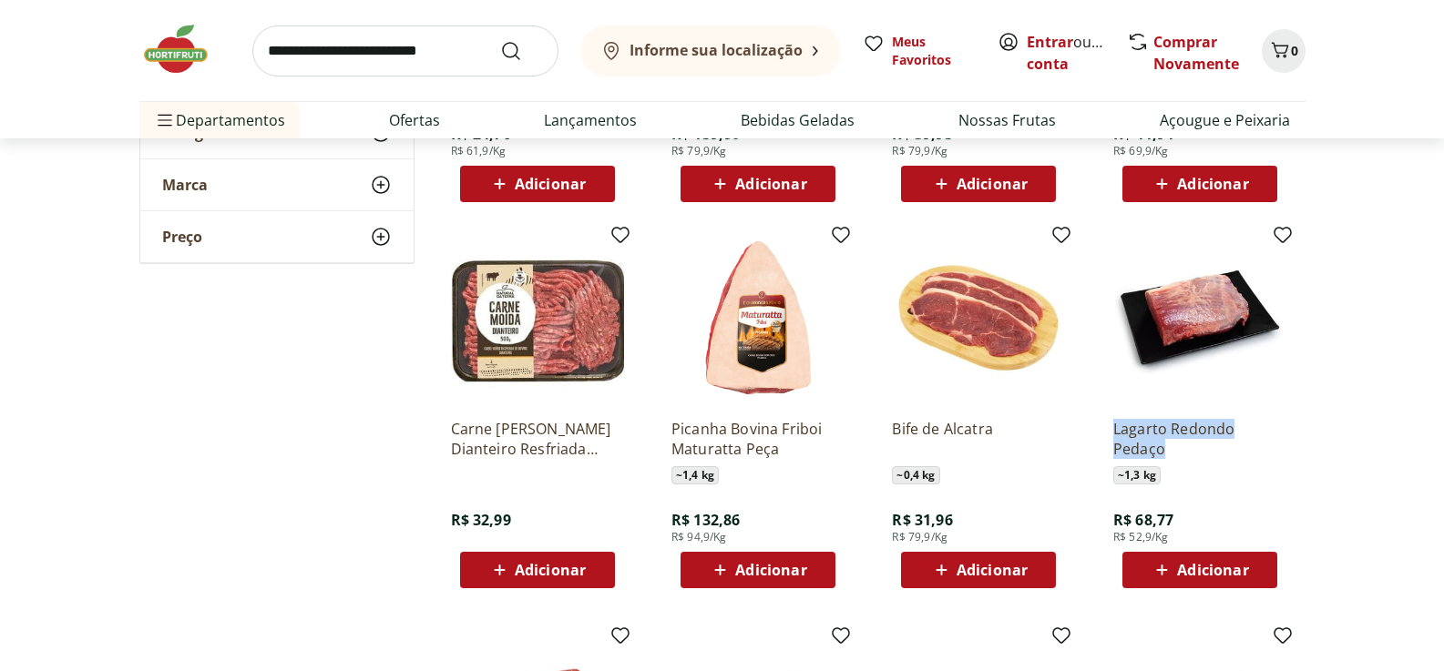
drag, startPoint x: 1094, startPoint y: 420, endPoint x: 1225, endPoint y: 443, distance: 133.1
copy p "Lagarto Redondo Pedaço"
click at [1413, 454] on section "**********" at bounding box center [722, 244] width 1444 height 2510
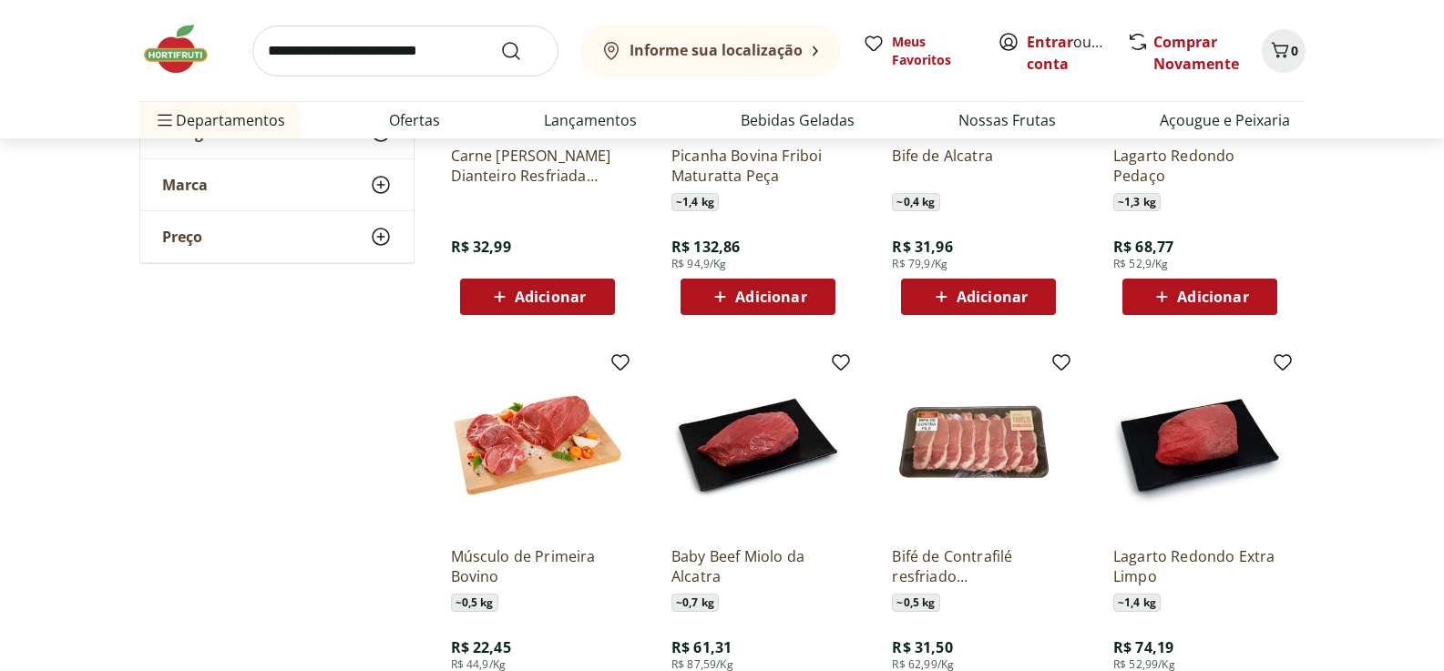
scroll to position [1639, 0]
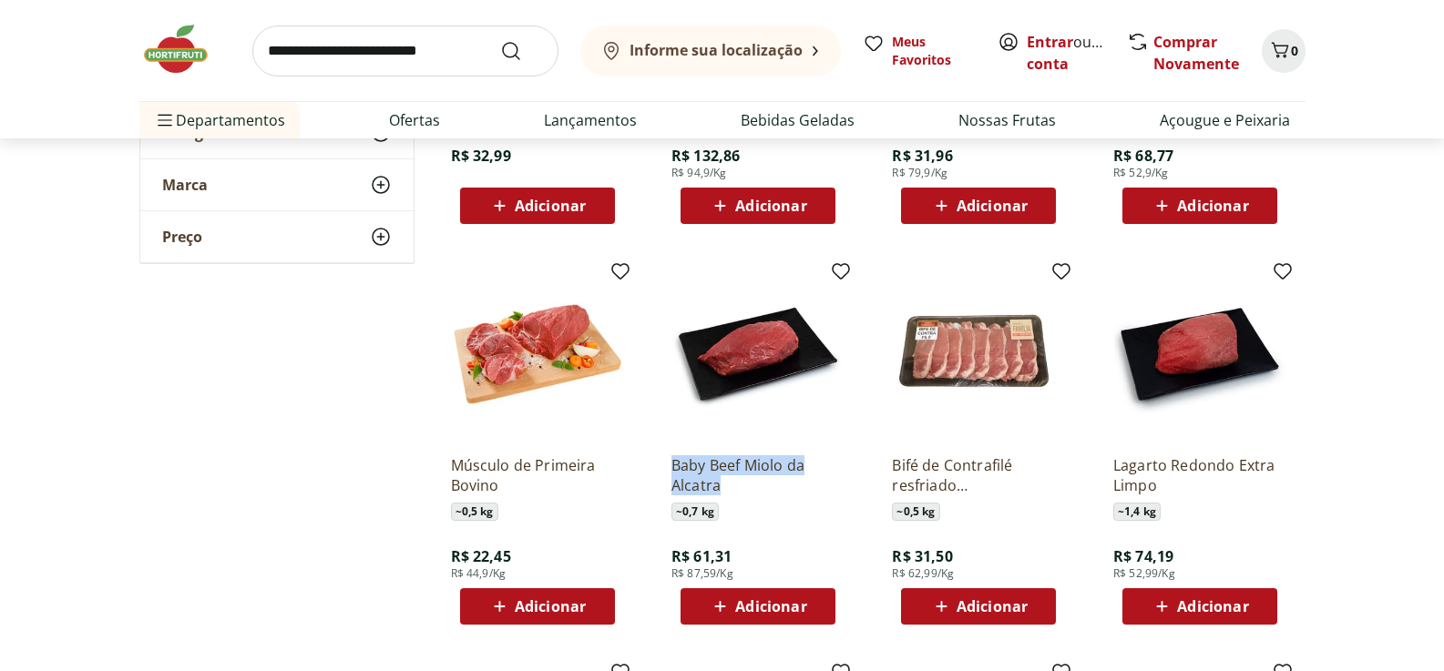
drag, startPoint x: 658, startPoint y: 457, endPoint x: 767, endPoint y: 486, distance: 113.1
click at [767, 486] on div "Baby Beef Miolo da Alcatra ~ 0,7 kg R$ 61,31 R$ 87,59/Kg Adicionar" at bounding box center [758, 446] width 202 height 386
copy p "Baby Beef Miolo da Alcatra"
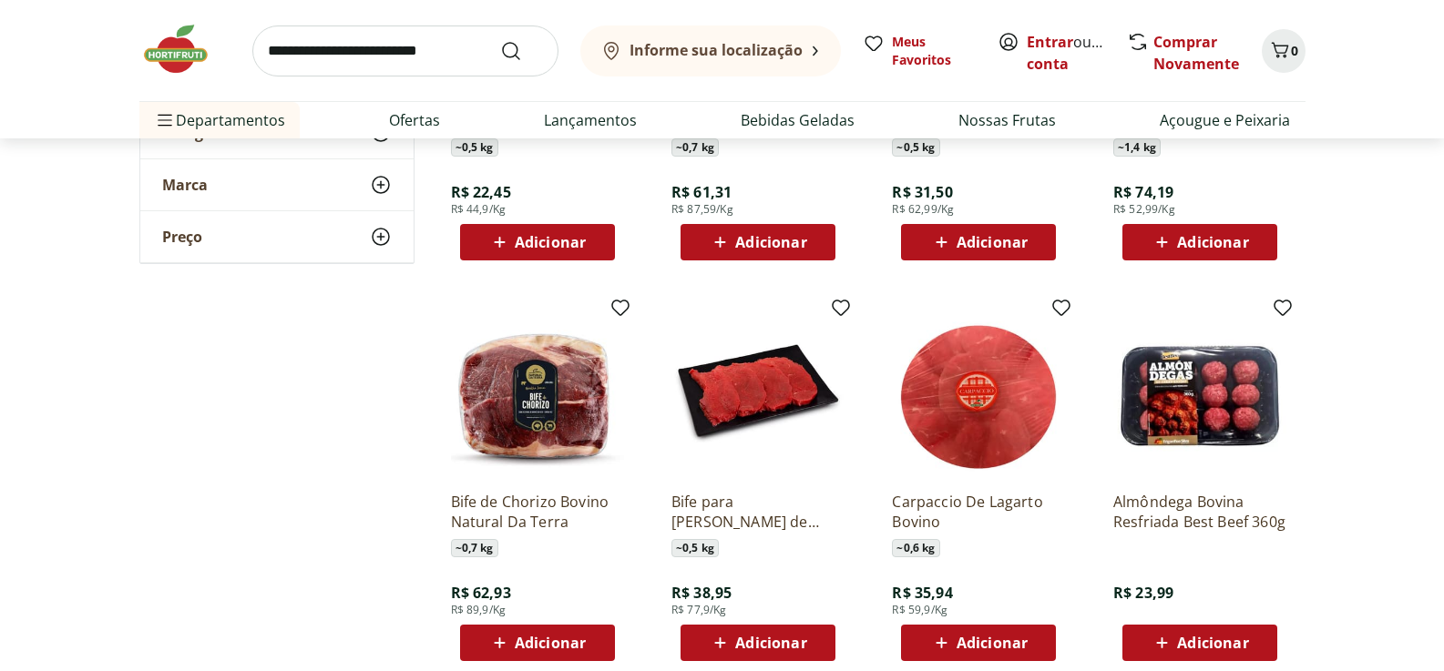
scroll to position [2095, 0]
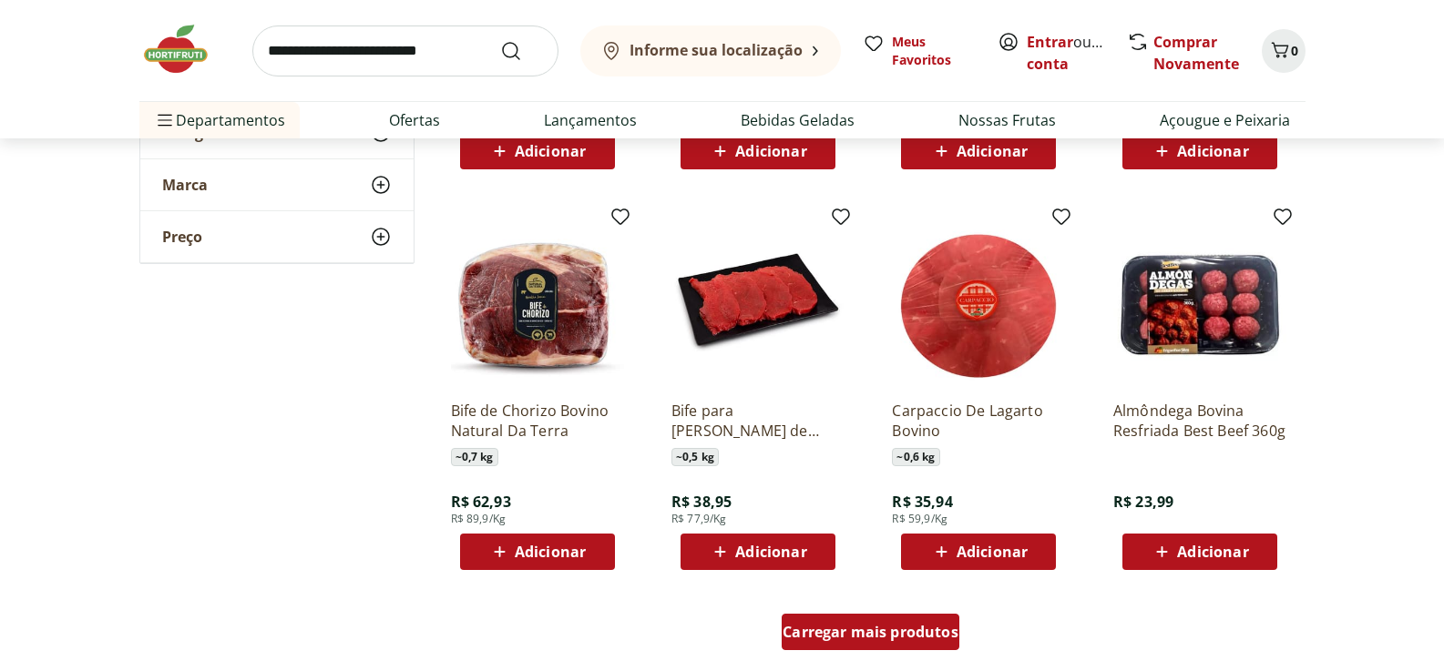
click at [901, 621] on div "Carregar mais produtos" at bounding box center [870, 632] width 178 height 36
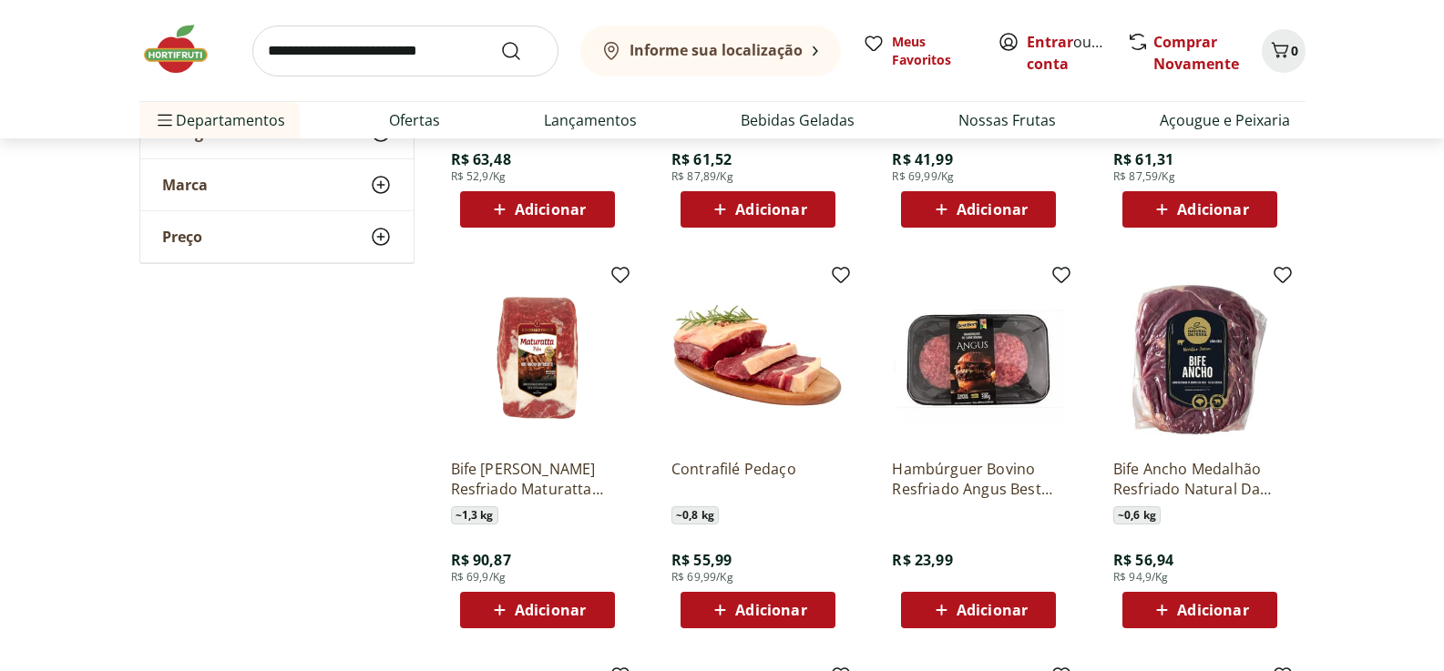
scroll to position [2277, 0]
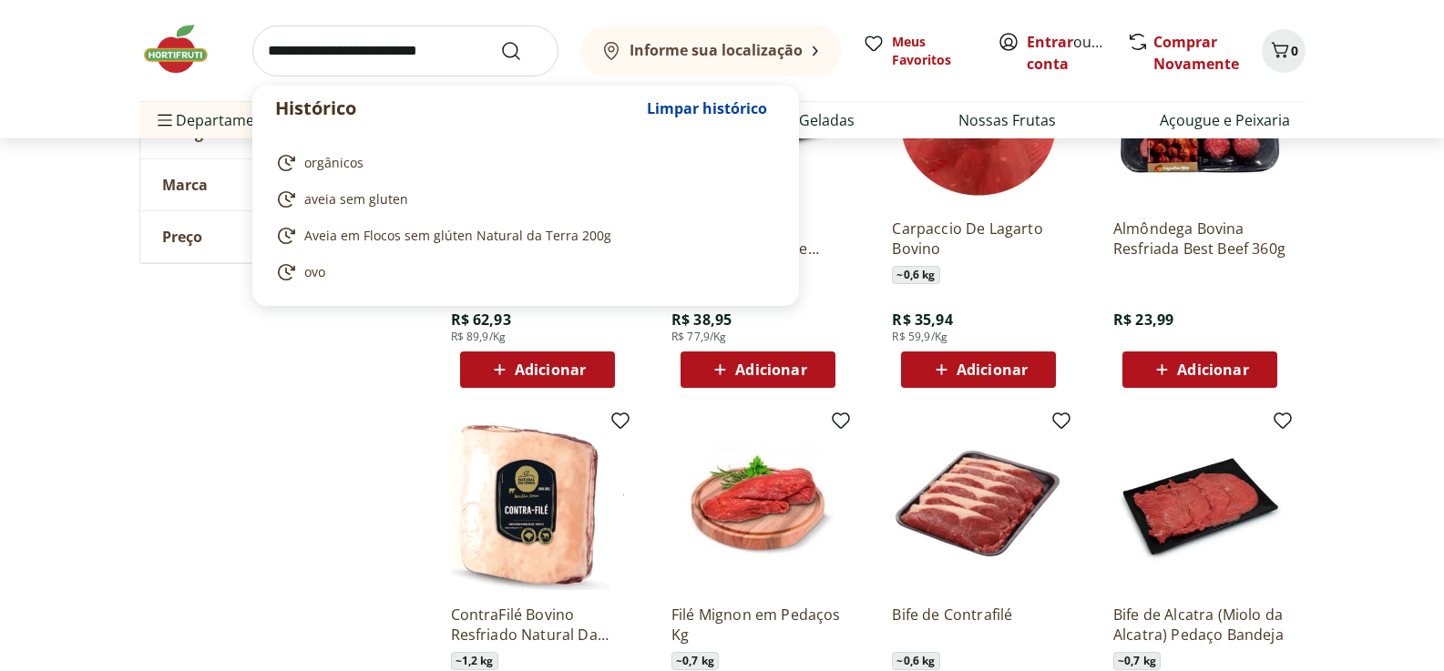
click at [343, 47] on input "search" at bounding box center [405, 51] width 306 height 51
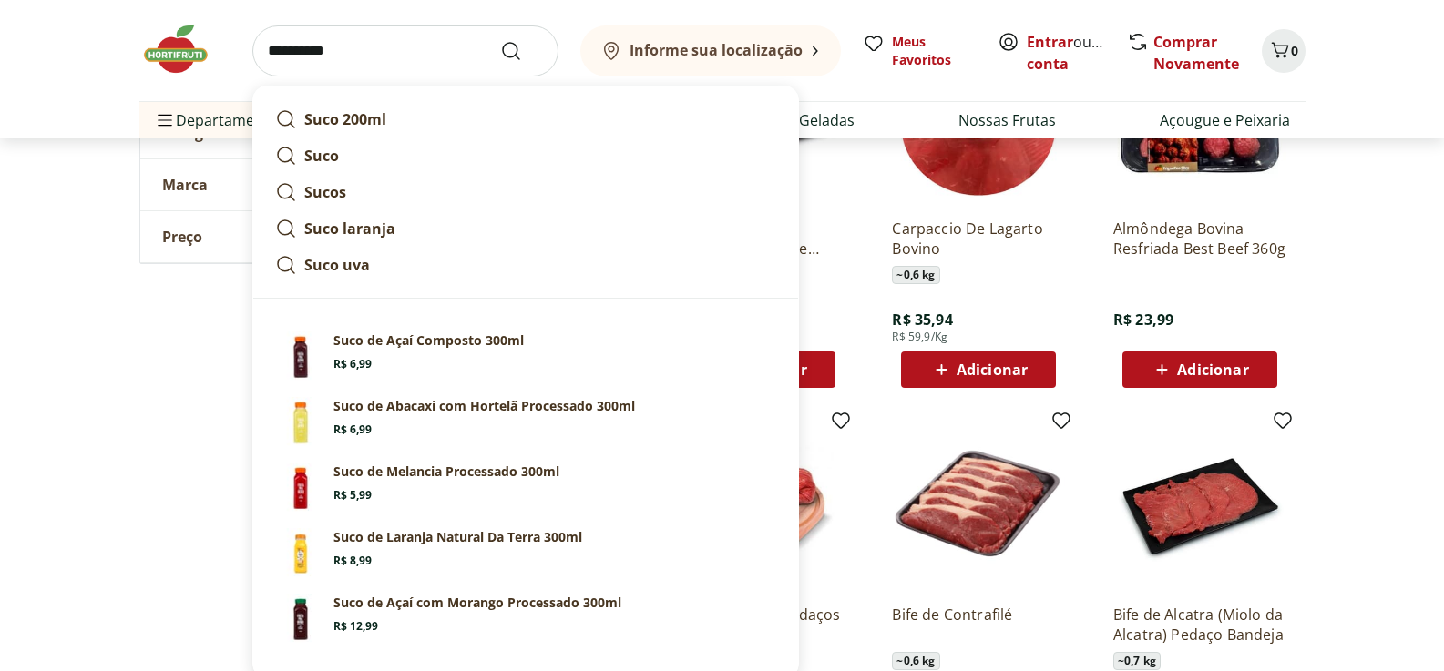
type input "**********"
click at [500, 40] on button "Submit Search" at bounding box center [522, 51] width 44 height 22
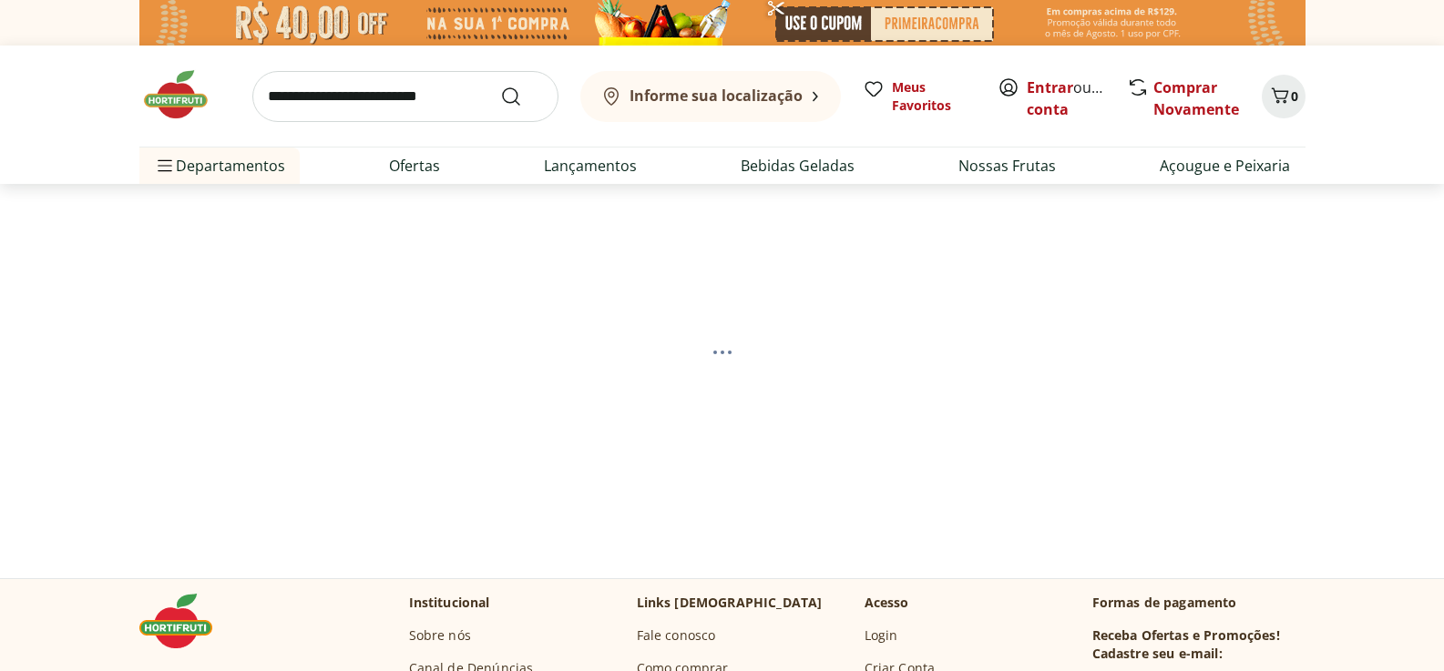
select select "**********"
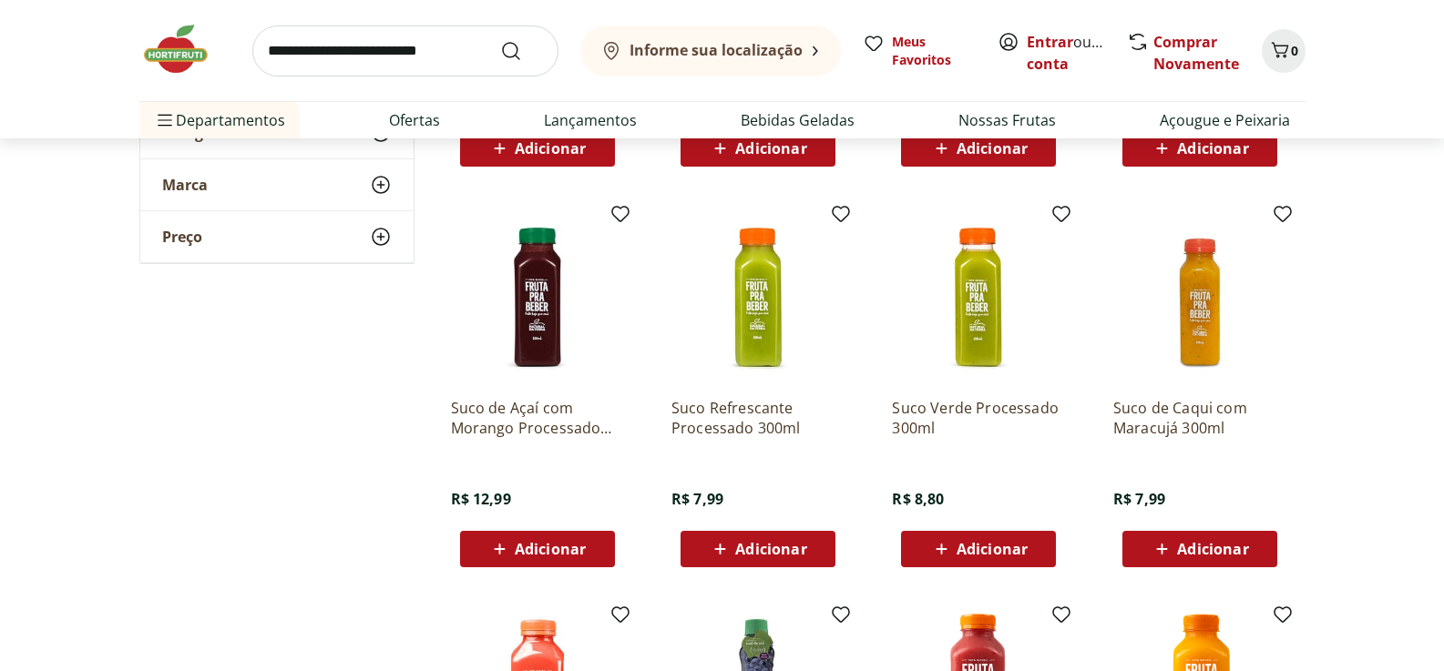
scroll to position [546, 0]
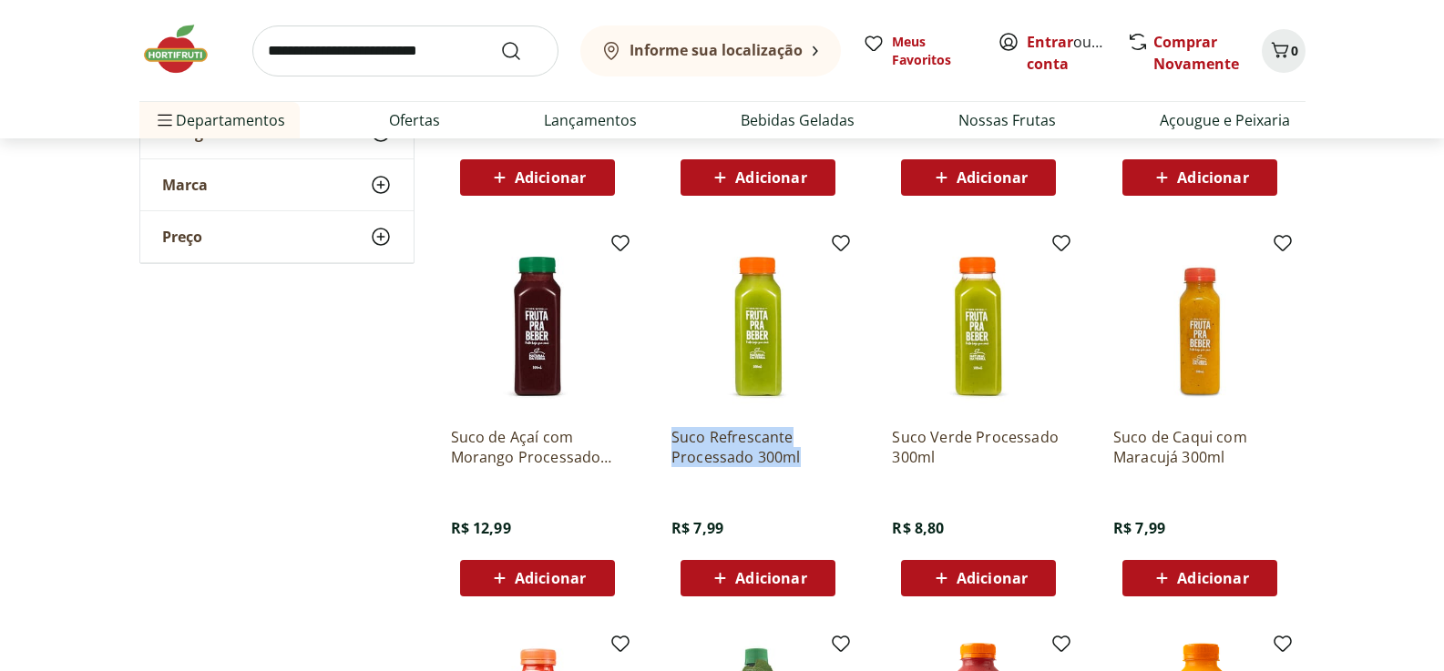
drag, startPoint x: 667, startPoint y: 424, endPoint x: 801, endPoint y: 463, distance: 139.2
click at [801, 463] on div "Suco Refrescante Processado 300ml R$ 7,99 Adicionar" at bounding box center [758, 418] width 202 height 386
copy p "Suco Refrescante Processado 300ml"
